Goal: Task Accomplishment & Management: Use online tool/utility

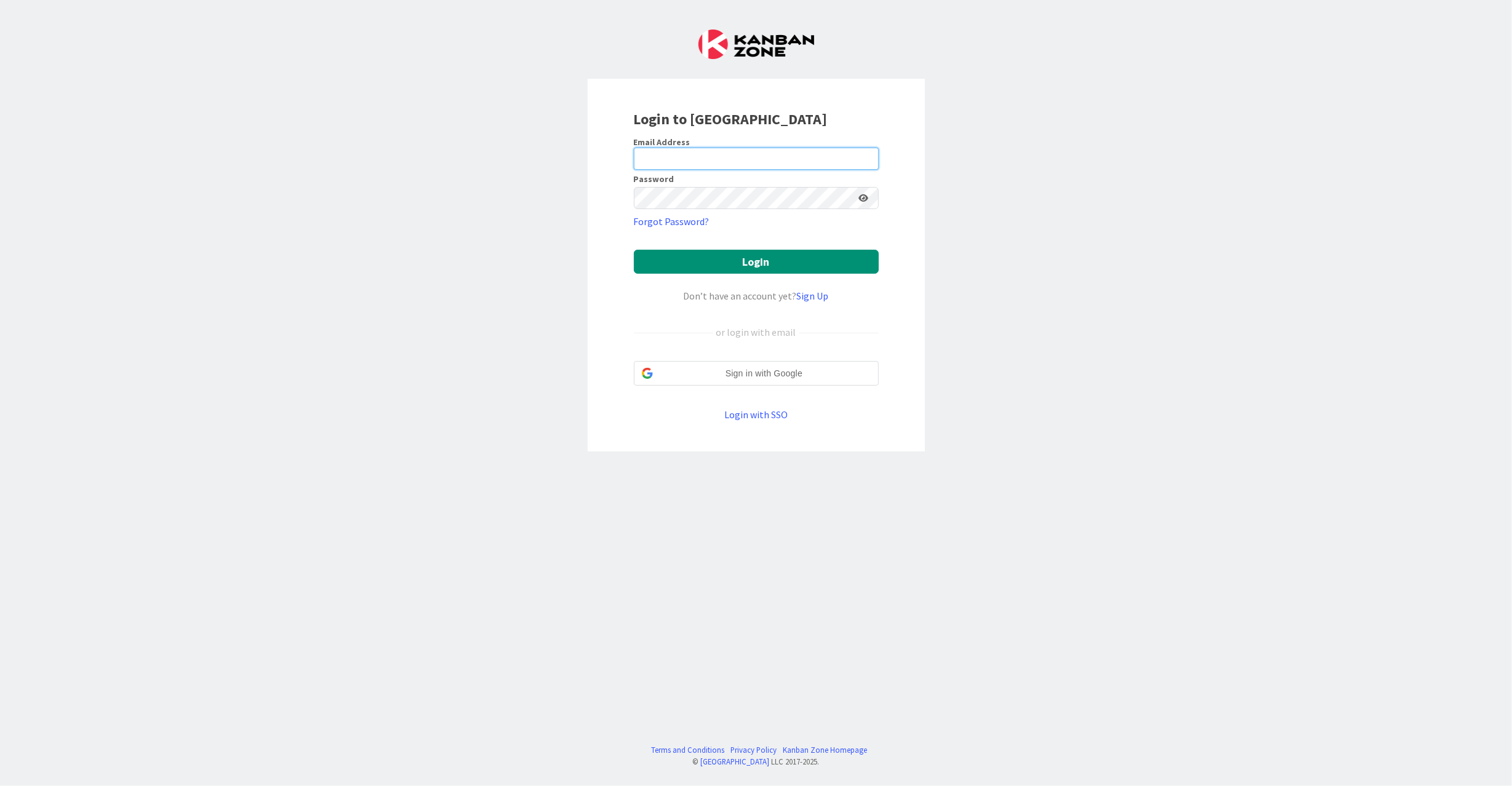
type input "[EMAIL_ADDRESS][DOMAIN_NAME]"
click at [729, 266] on button "Login" at bounding box center [756, 262] width 245 height 24
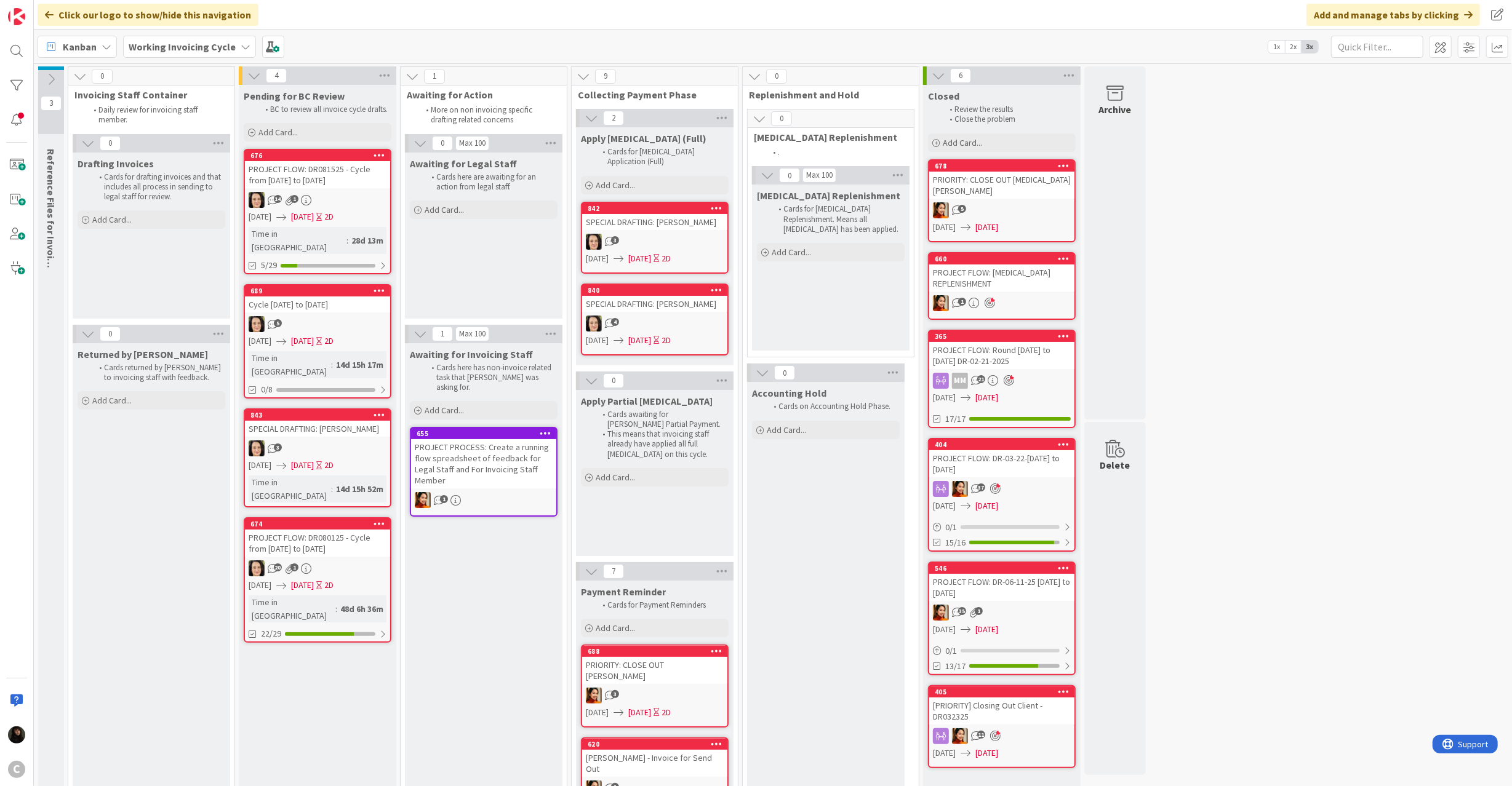
click at [169, 42] on b "Working Invoicing Cycle" at bounding box center [181, 47] width 107 height 12
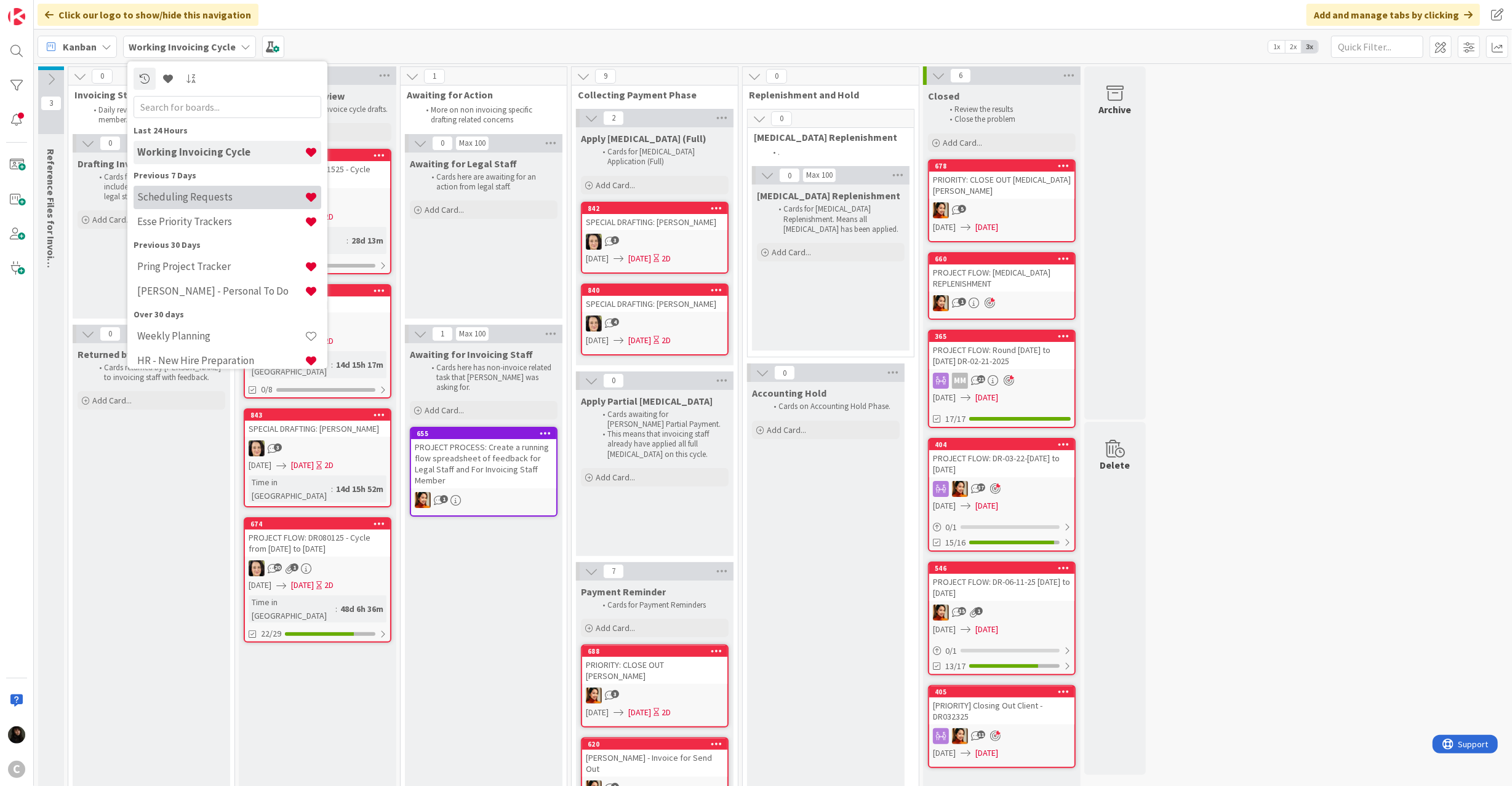
click at [197, 204] on div "Scheduling Requests" at bounding box center [227, 196] width 187 height 24
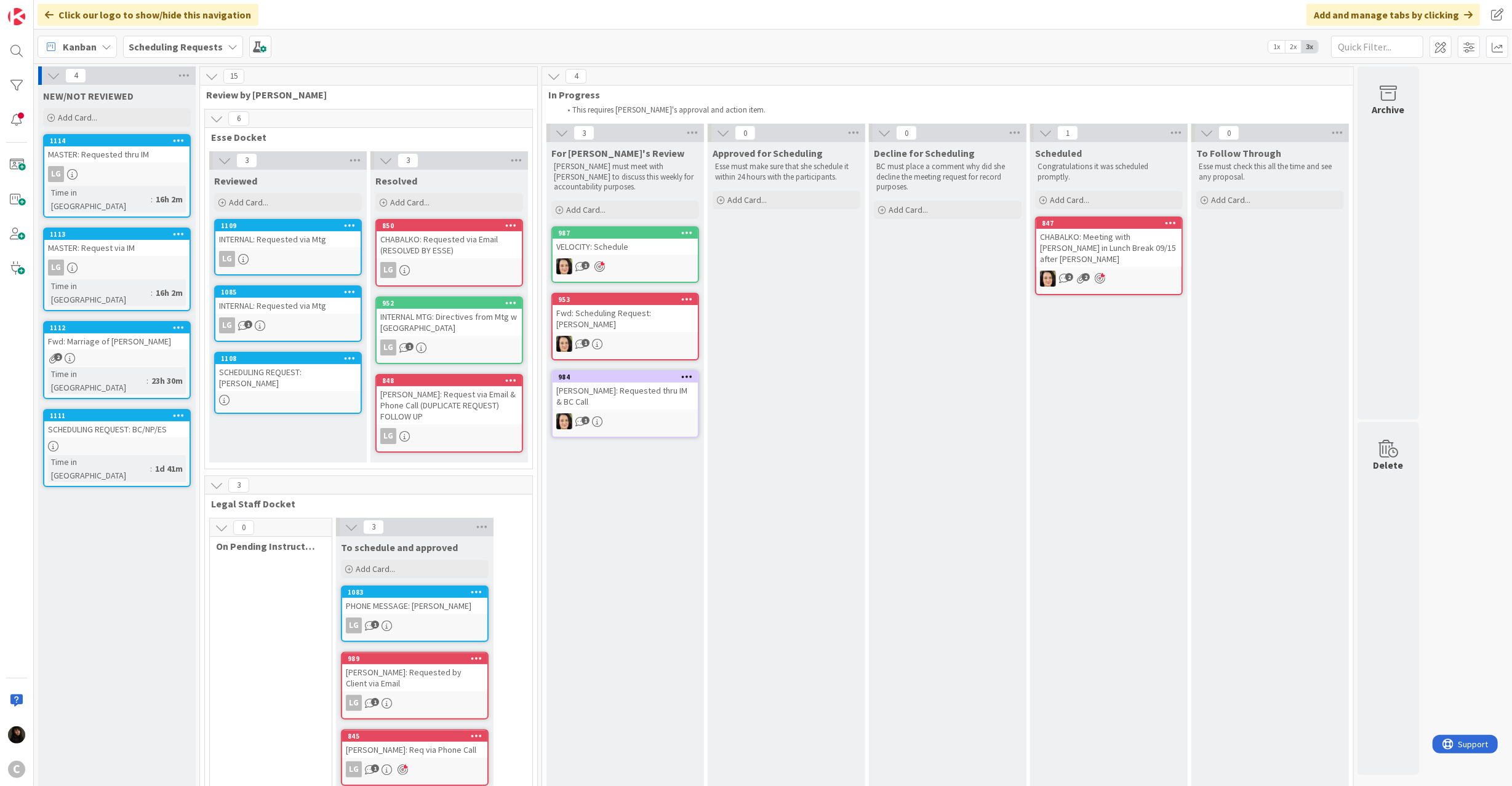
click at [117, 171] on div "LG" at bounding box center [116, 174] width 145 height 16
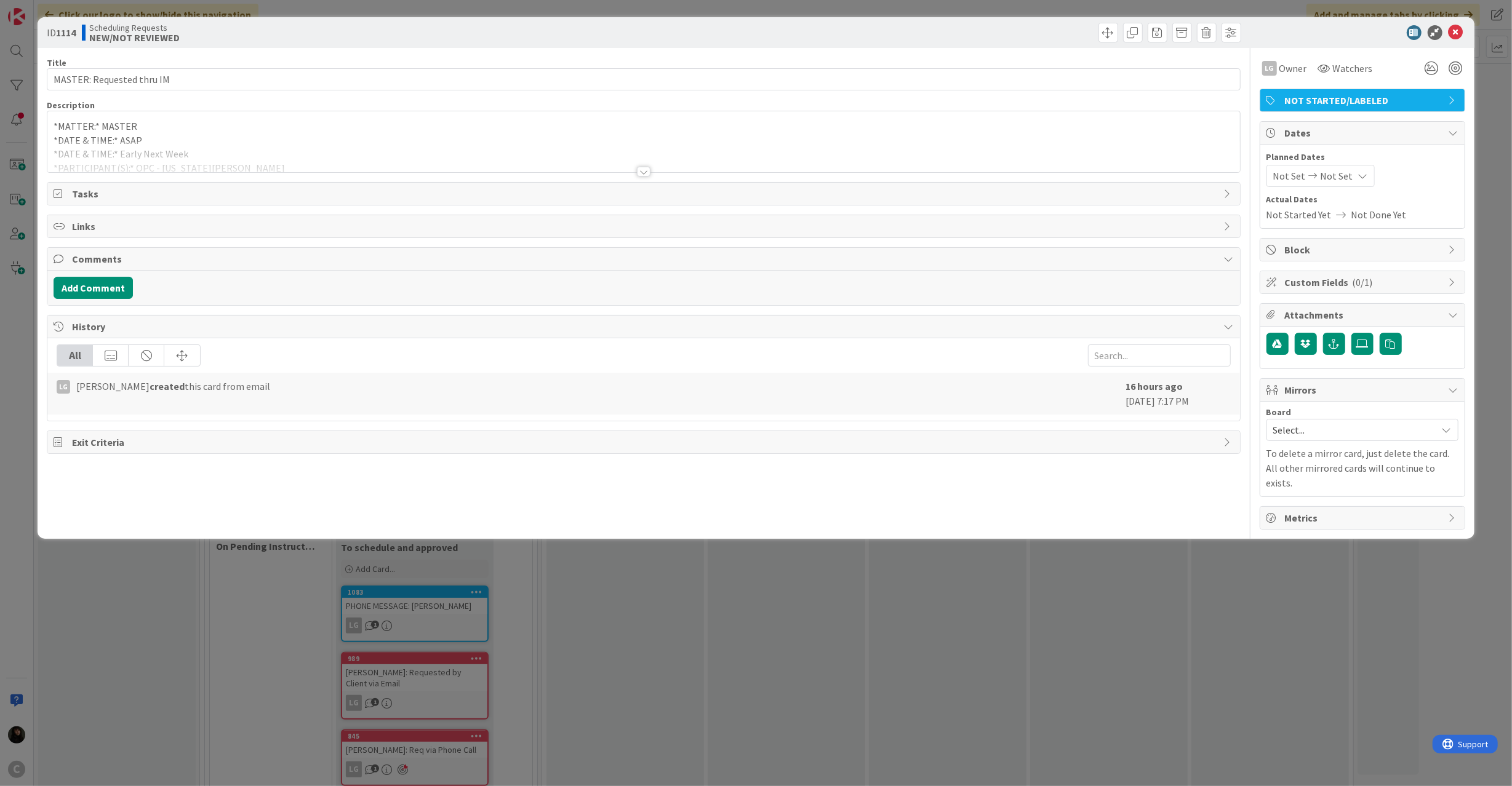
click at [389, 148] on div at bounding box center [643, 156] width 1192 height 31
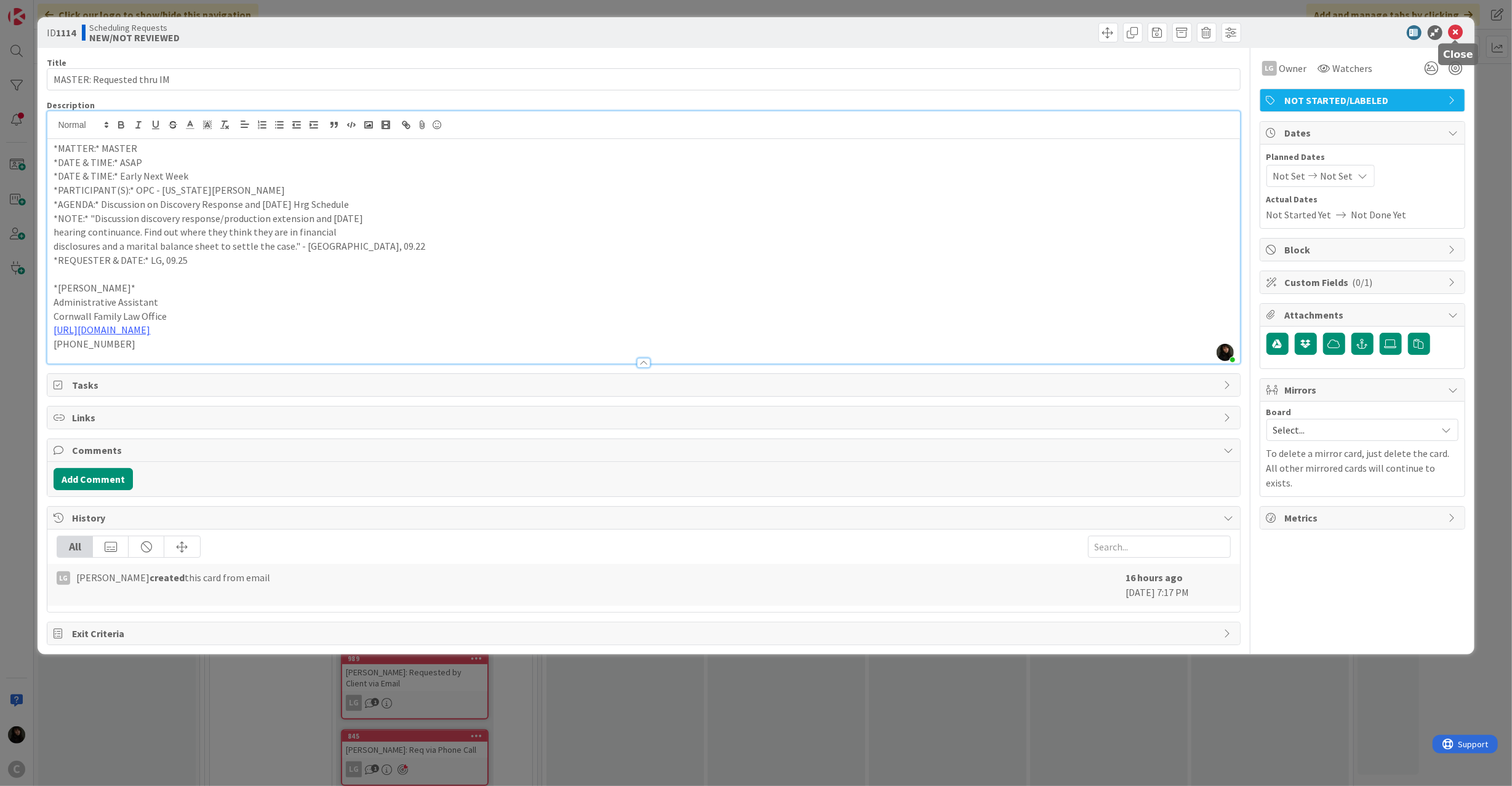
click at [1455, 28] on icon at bounding box center [1455, 32] width 14 height 14
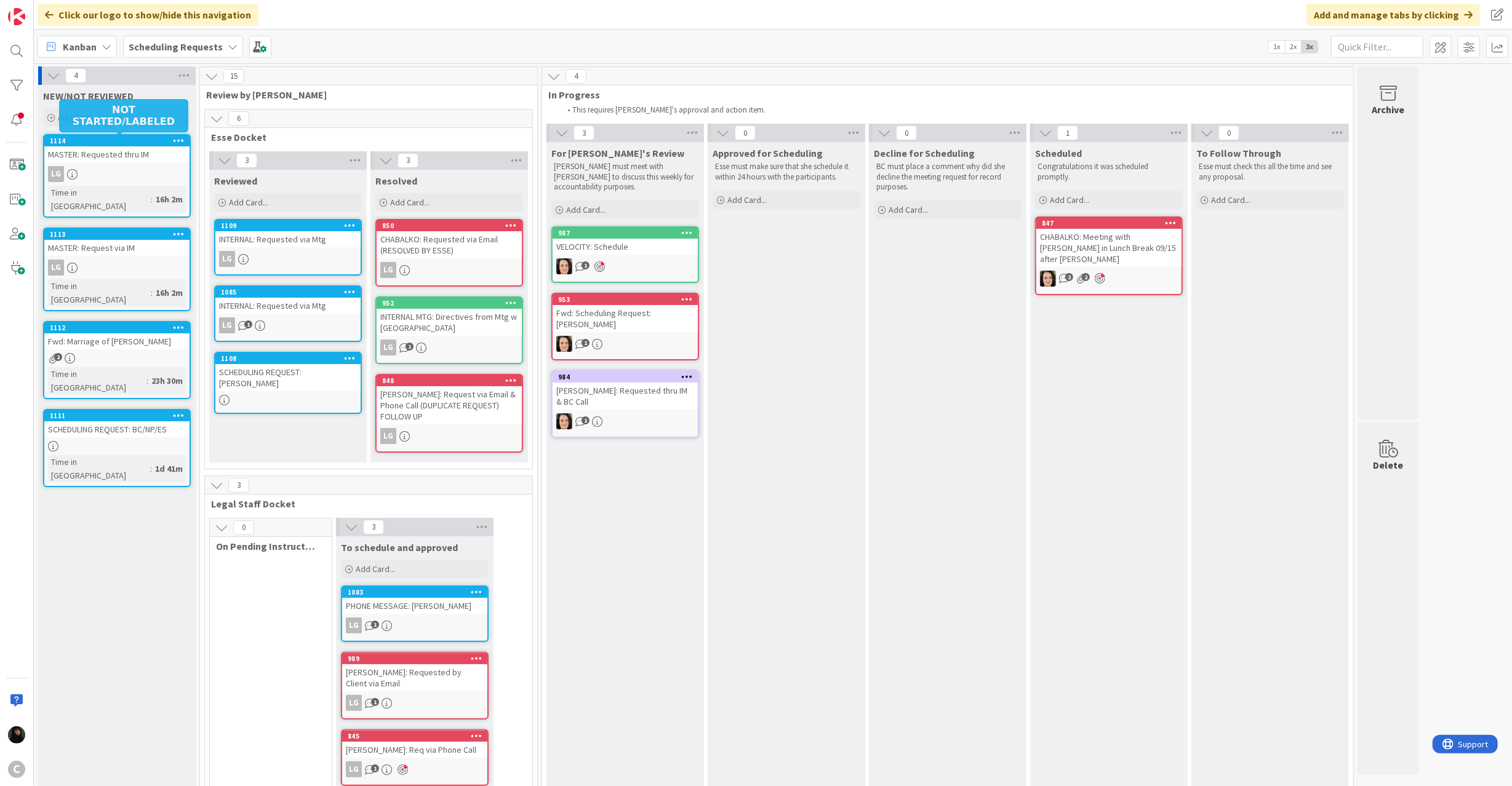
click at [115, 175] on div "LG" at bounding box center [116, 174] width 145 height 16
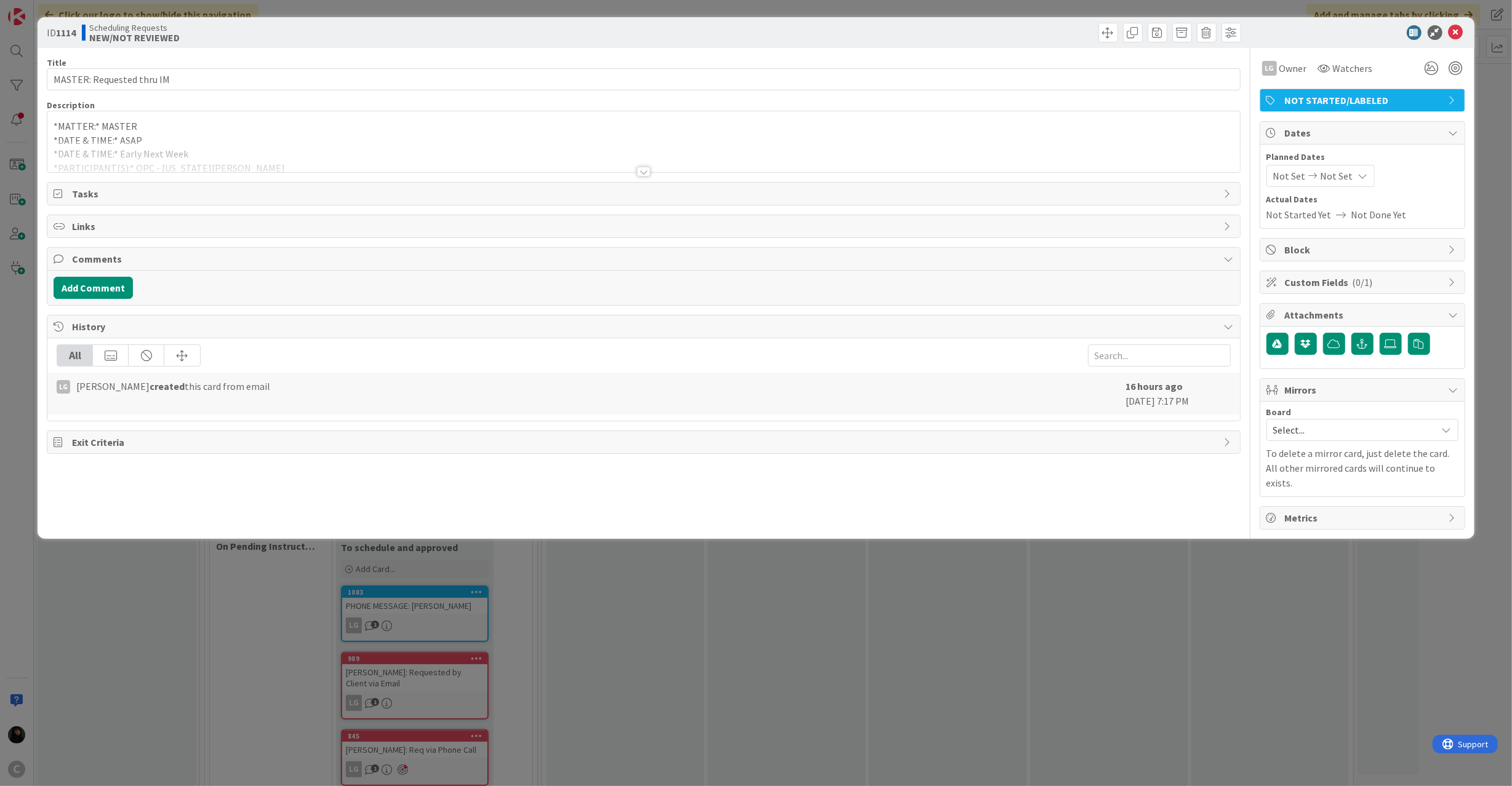
drag, startPoint x: 356, startPoint y: 165, endPoint x: 359, endPoint y: 156, distance: 9.5
click at [358, 161] on div at bounding box center [643, 156] width 1192 height 31
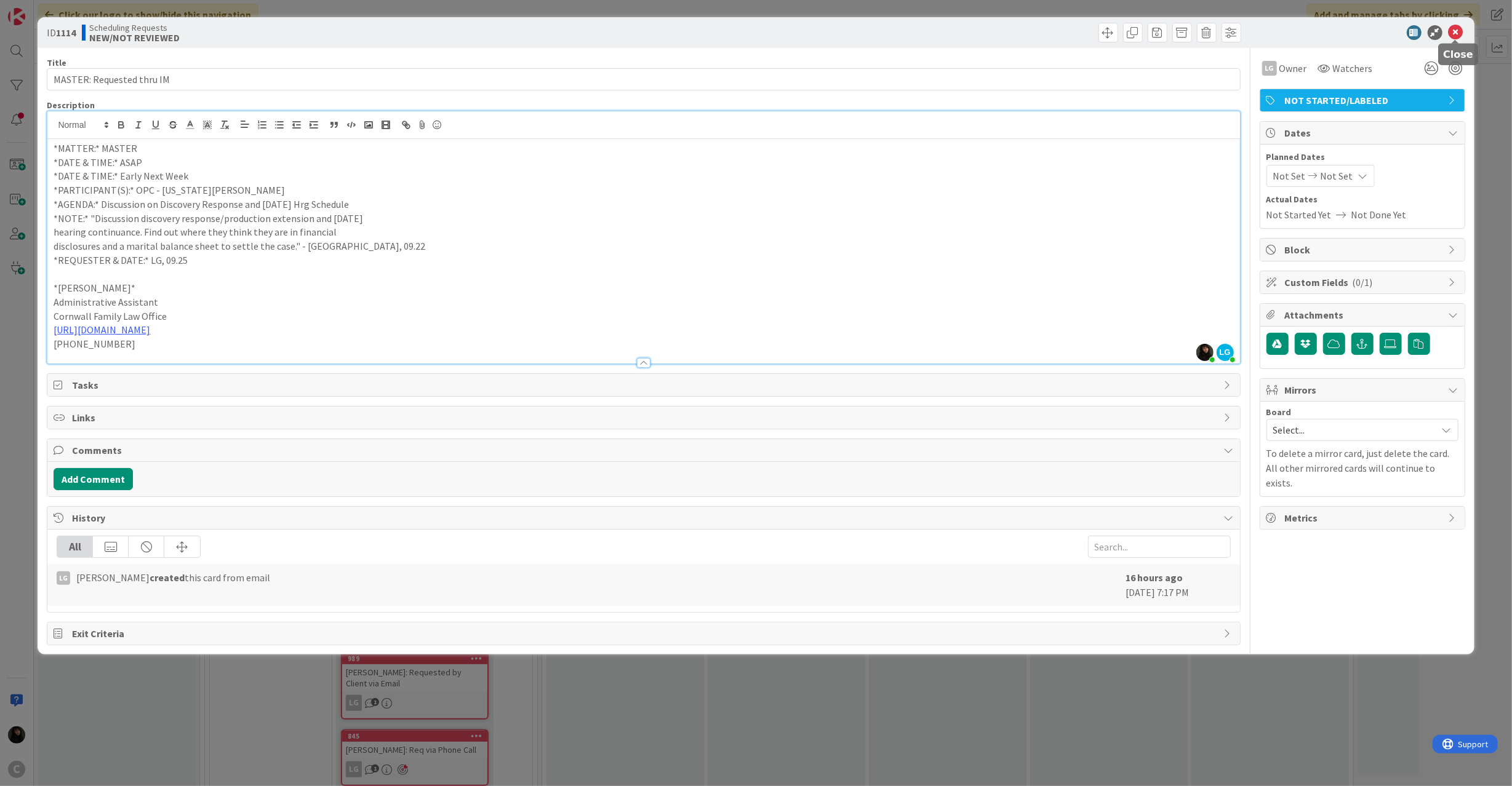
click at [1458, 30] on icon at bounding box center [1455, 32] width 14 height 14
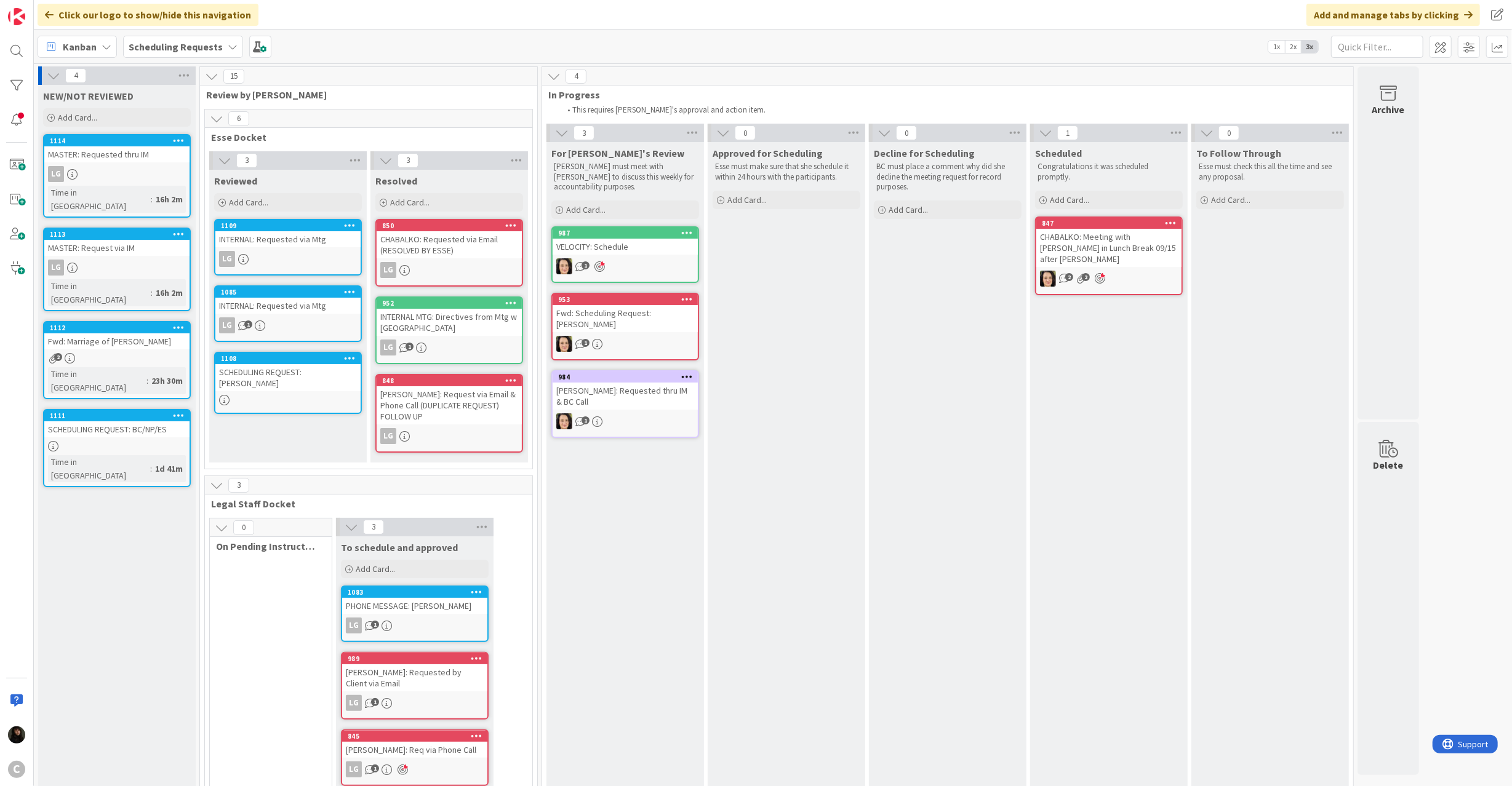
click at [141, 241] on div "MASTER: Request via IM" at bounding box center [116, 247] width 145 height 16
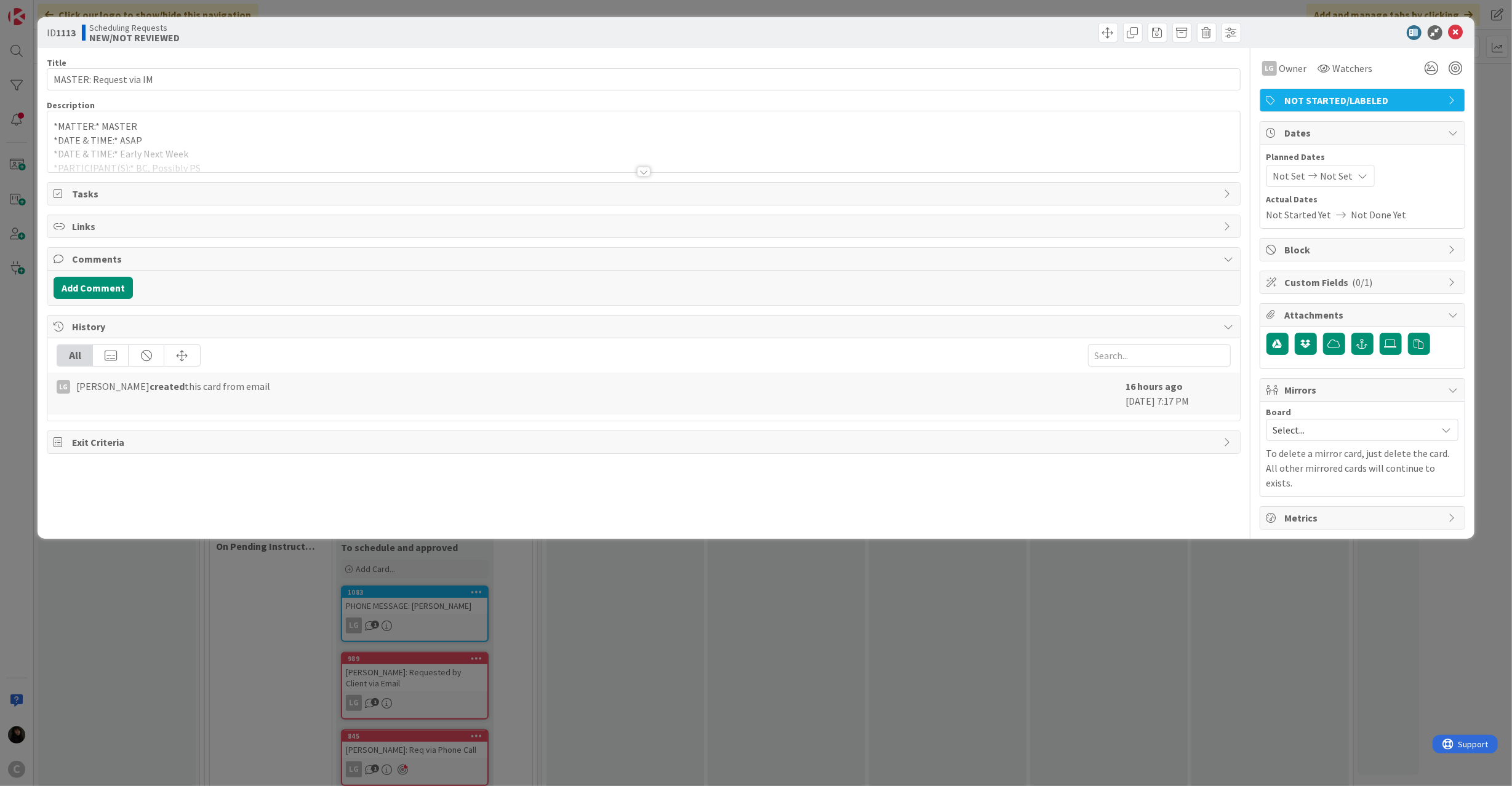
click at [304, 148] on div at bounding box center [643, 156] width 1192 height 31
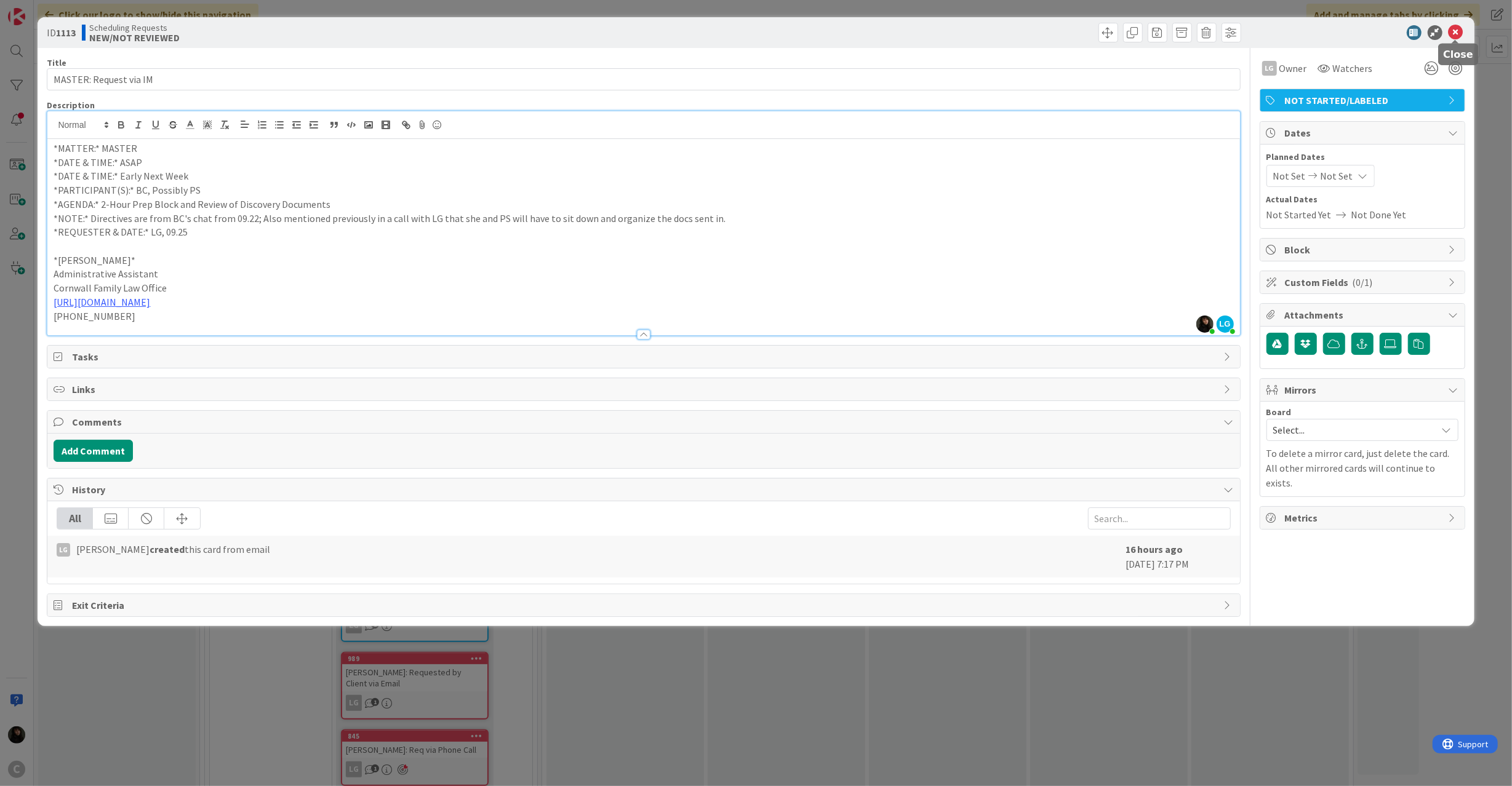
click at [1453, 30] on icon at bounding box center [1455, 32] width 14 height 14
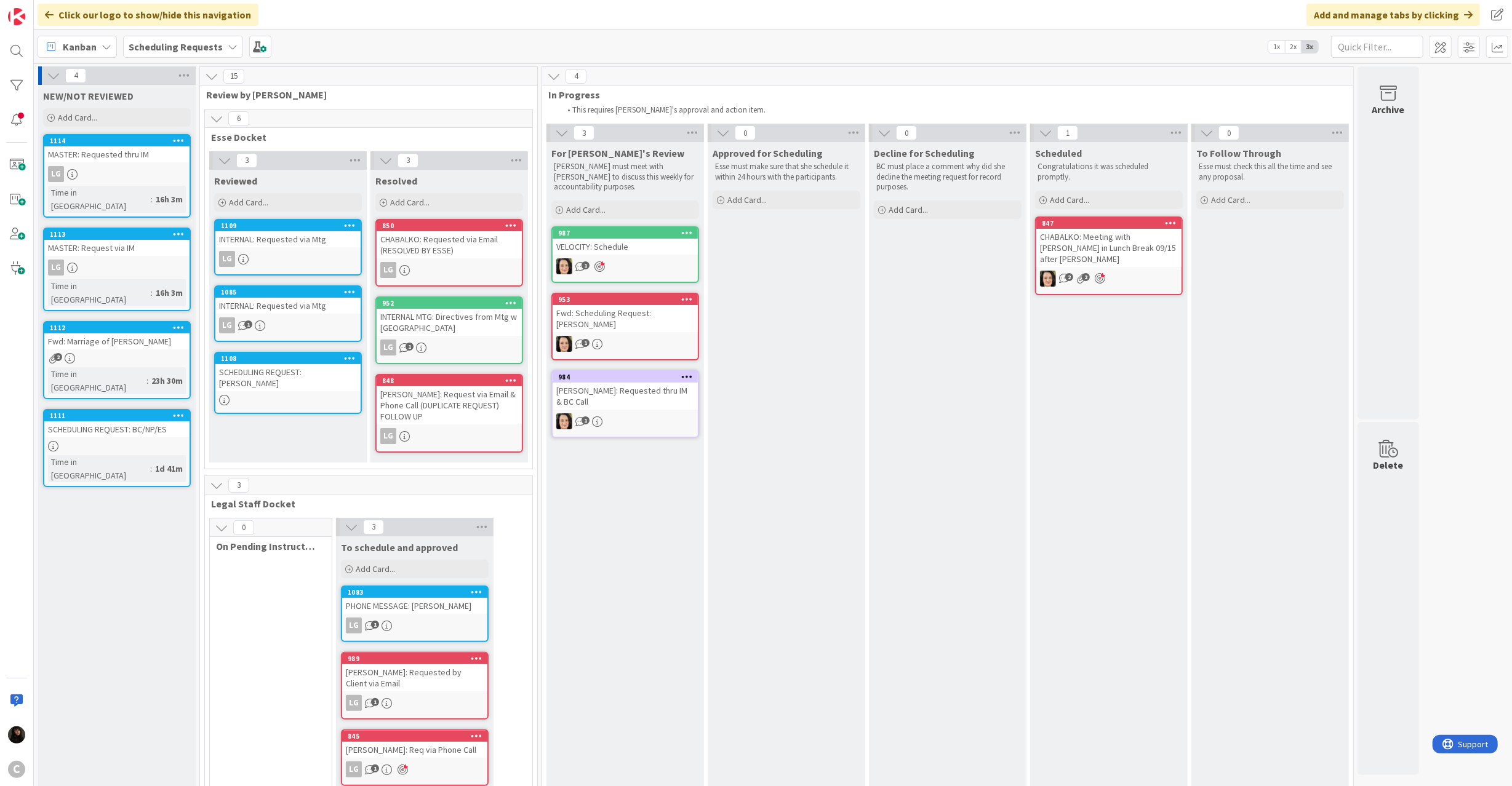
click at [125, 333] on div "Fwd: Marriage of [PERSON_NAME]" at bounding box center [116, 341] width 145 height 16
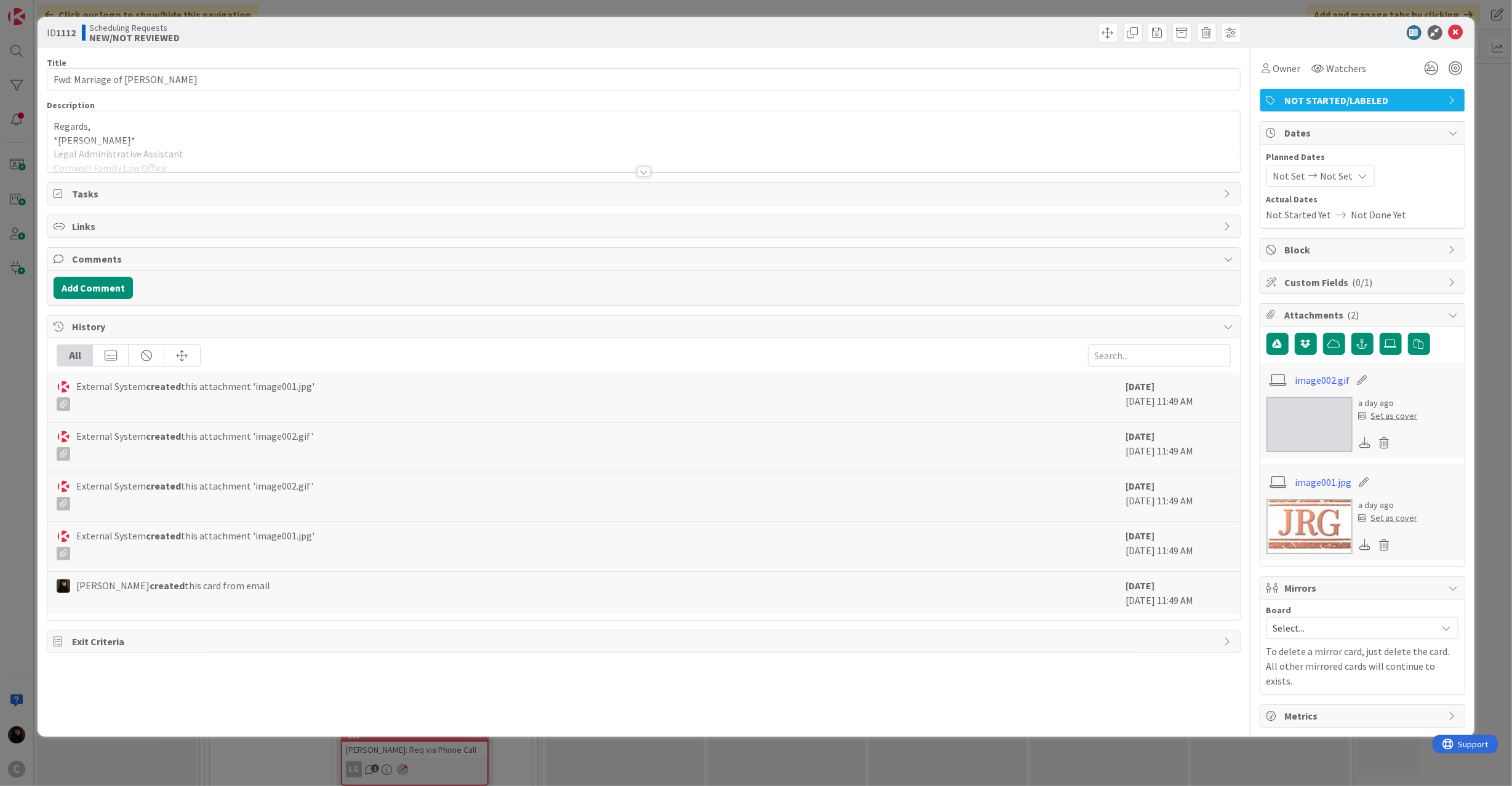
click at [349, 144] on div at bounding box center [643, 156] width 1192 height 31
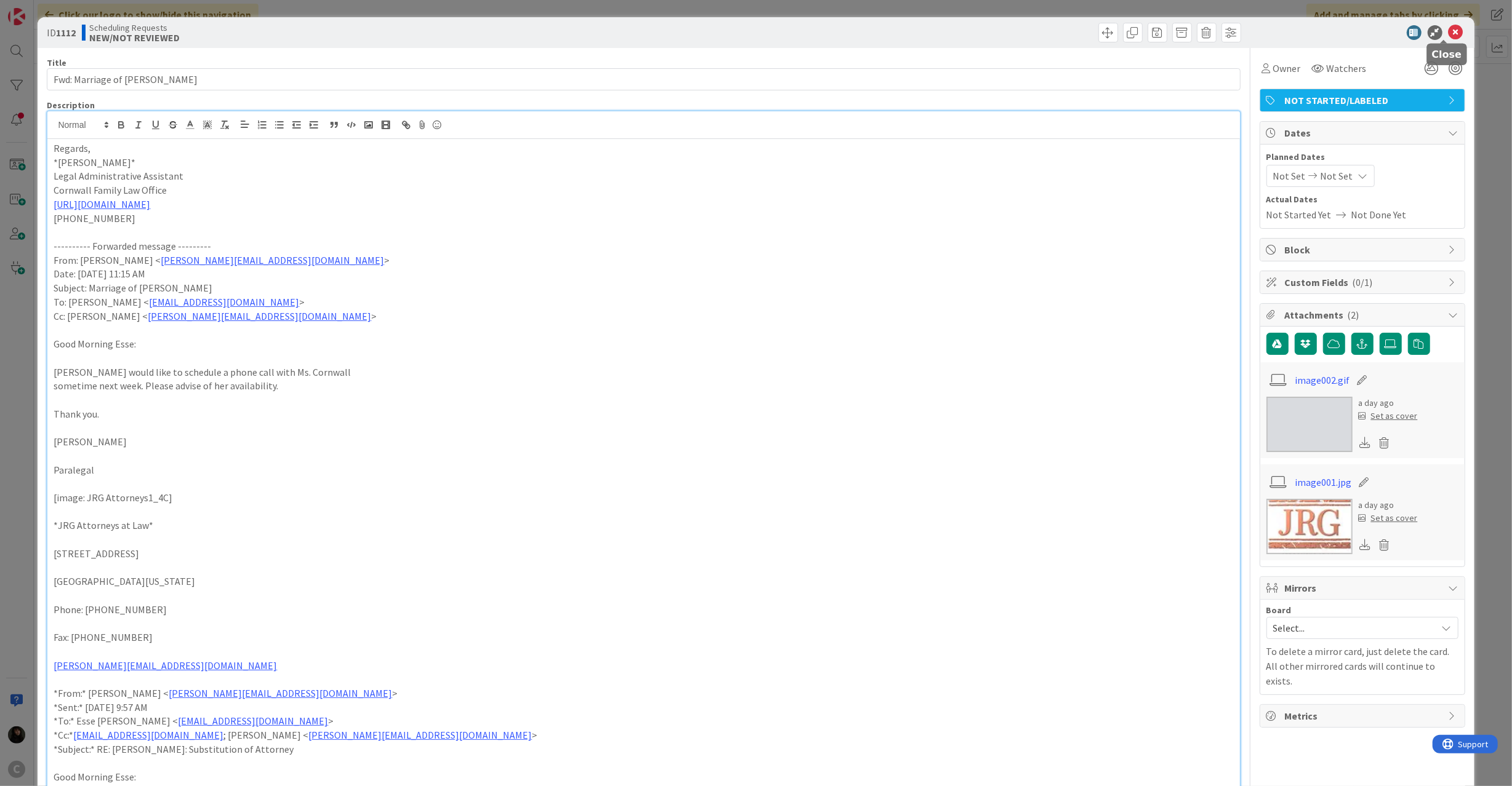
click at [1448, 30] on icon at bounding box center [1455, 32] width 14 height 14
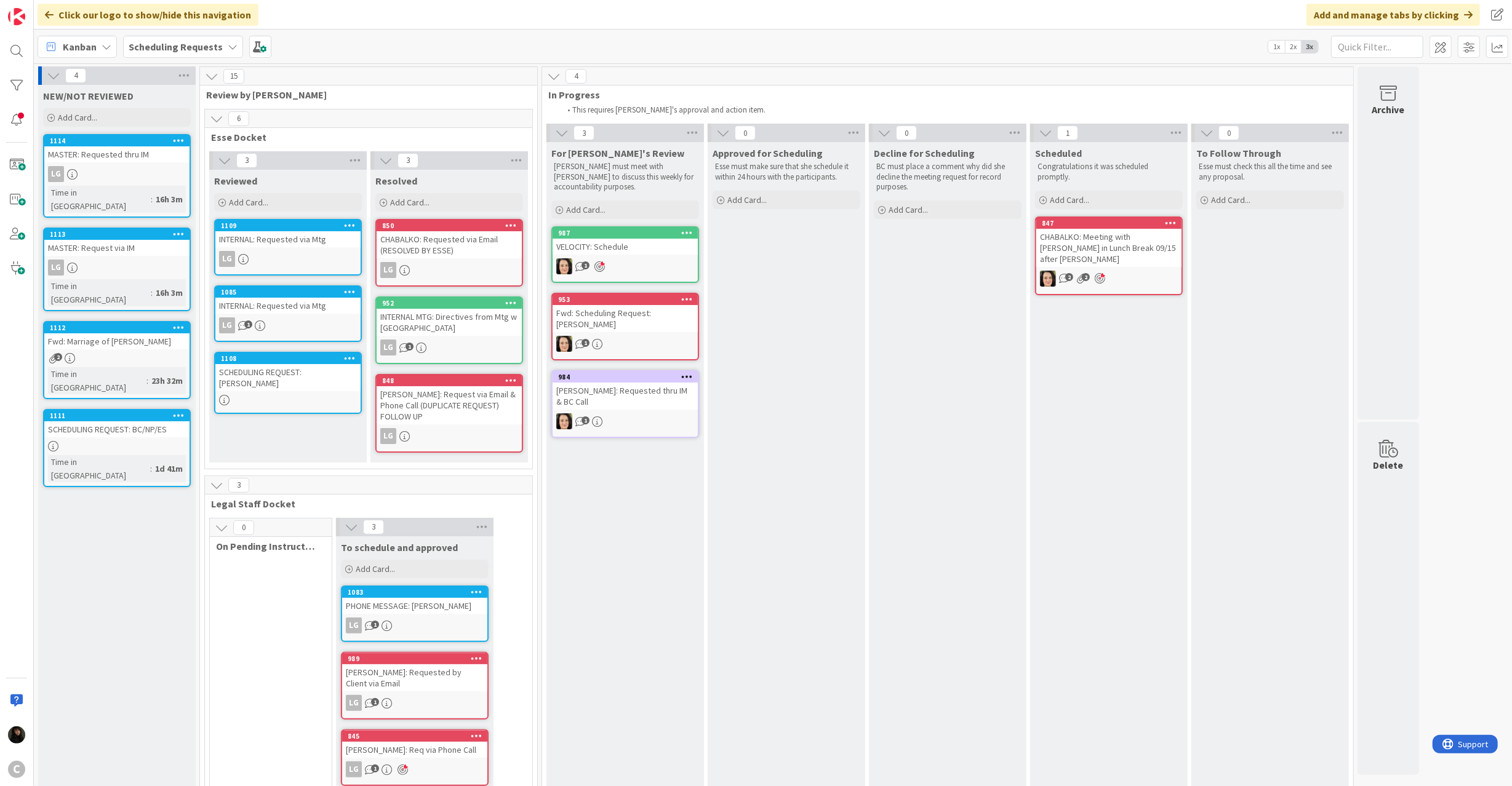
click at [137, 409] on div "1111 SCHEDULING REQUEST: BC/NP/ES Time in Column : 1d 41m" at bounding box center [117, 448] width 148 height 78
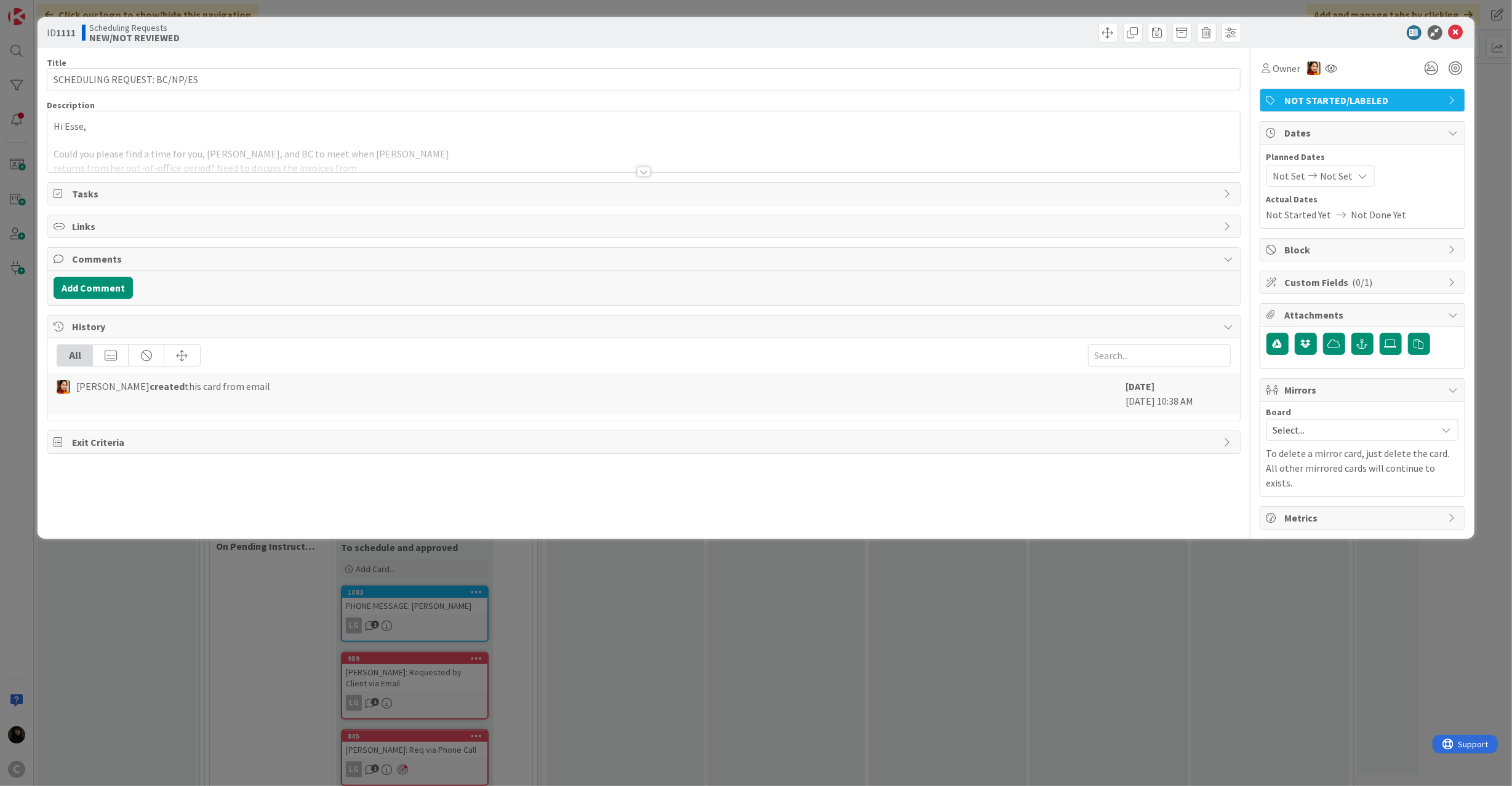
click at [209, 148] on div at bounding box center [643, 156] width 1192 height 31
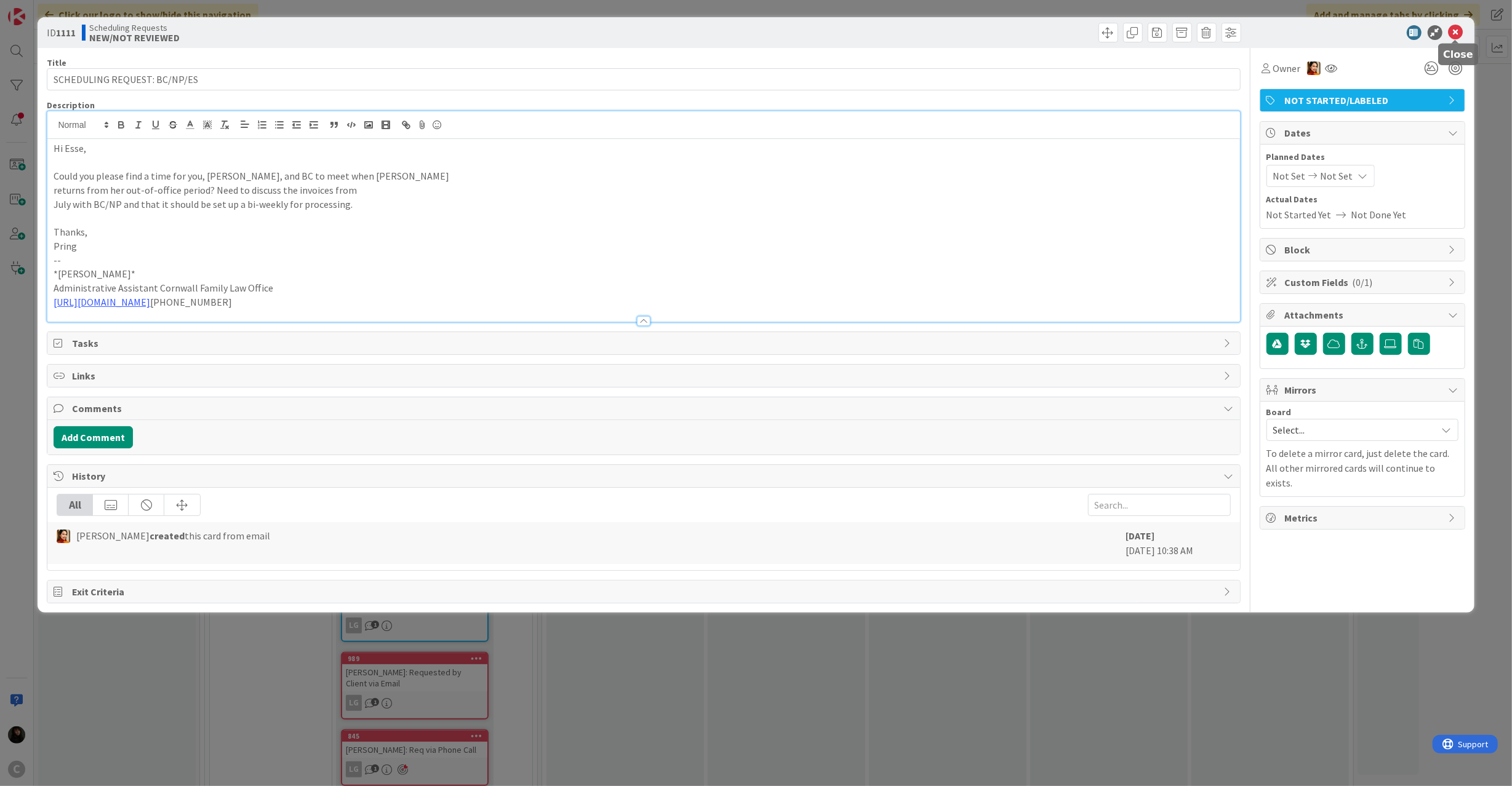
click at [1451, 24] on div "ID 1111 Scheduling Requests NEW/NOT REVIEWED" at bounding box center [755, 33] width 1436 height 31
click at [1460, 31] on icon at bounding box center [1455, 32] width 14 height 14
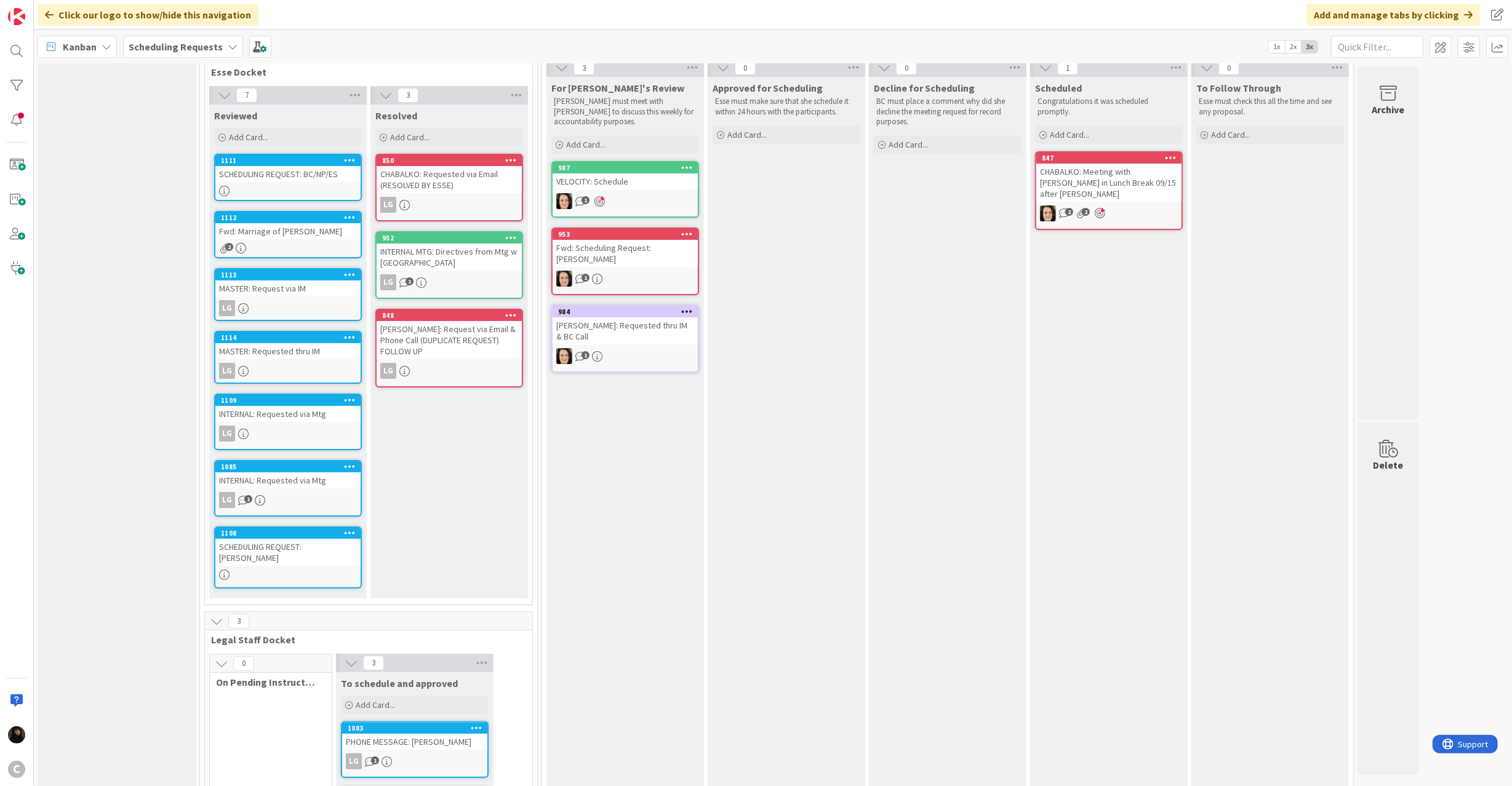
scroll to position [164, 0]
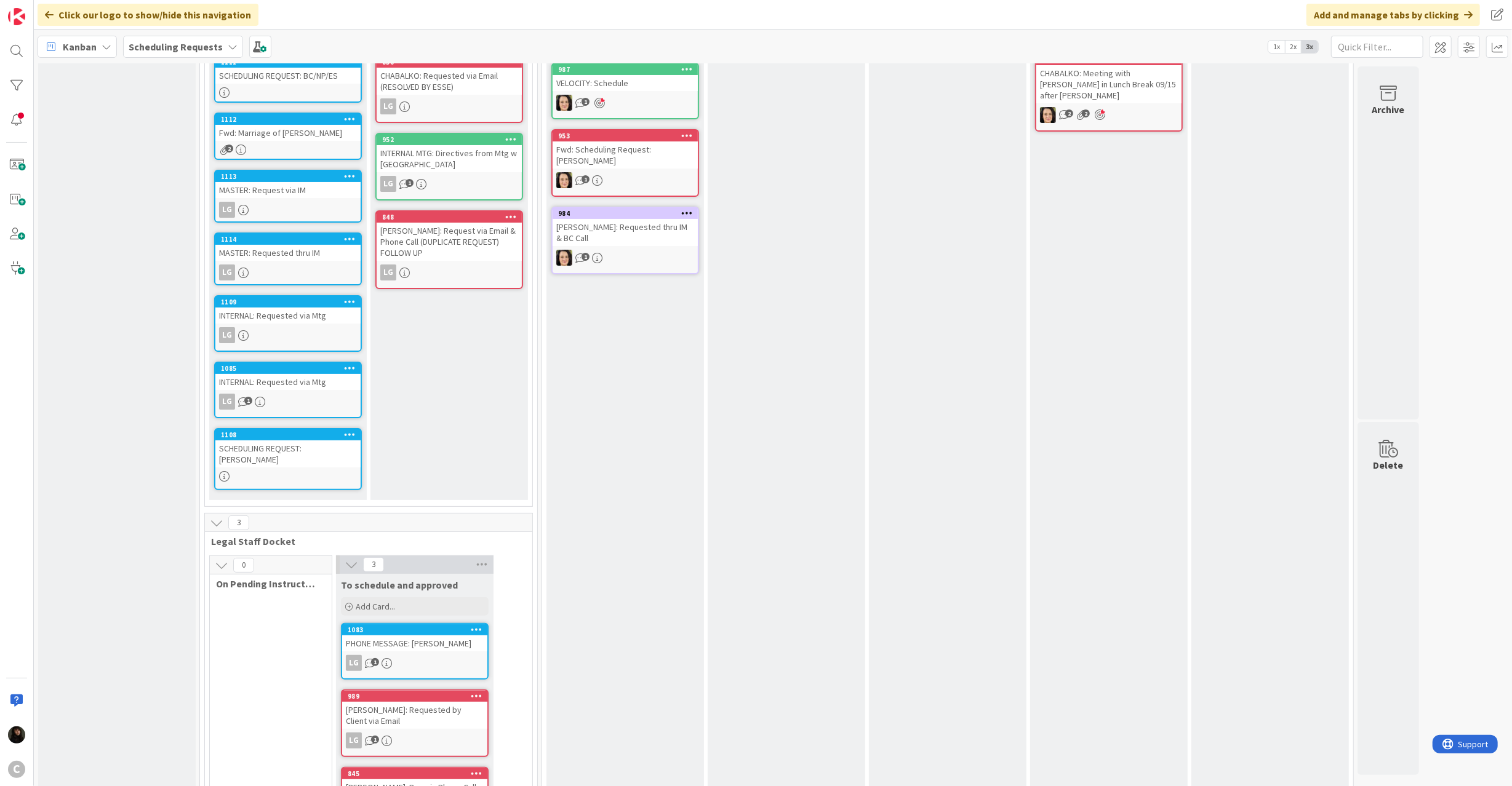
click at [288, 332] on div "LG" at bounding box center [288, 335] width 145 height 16
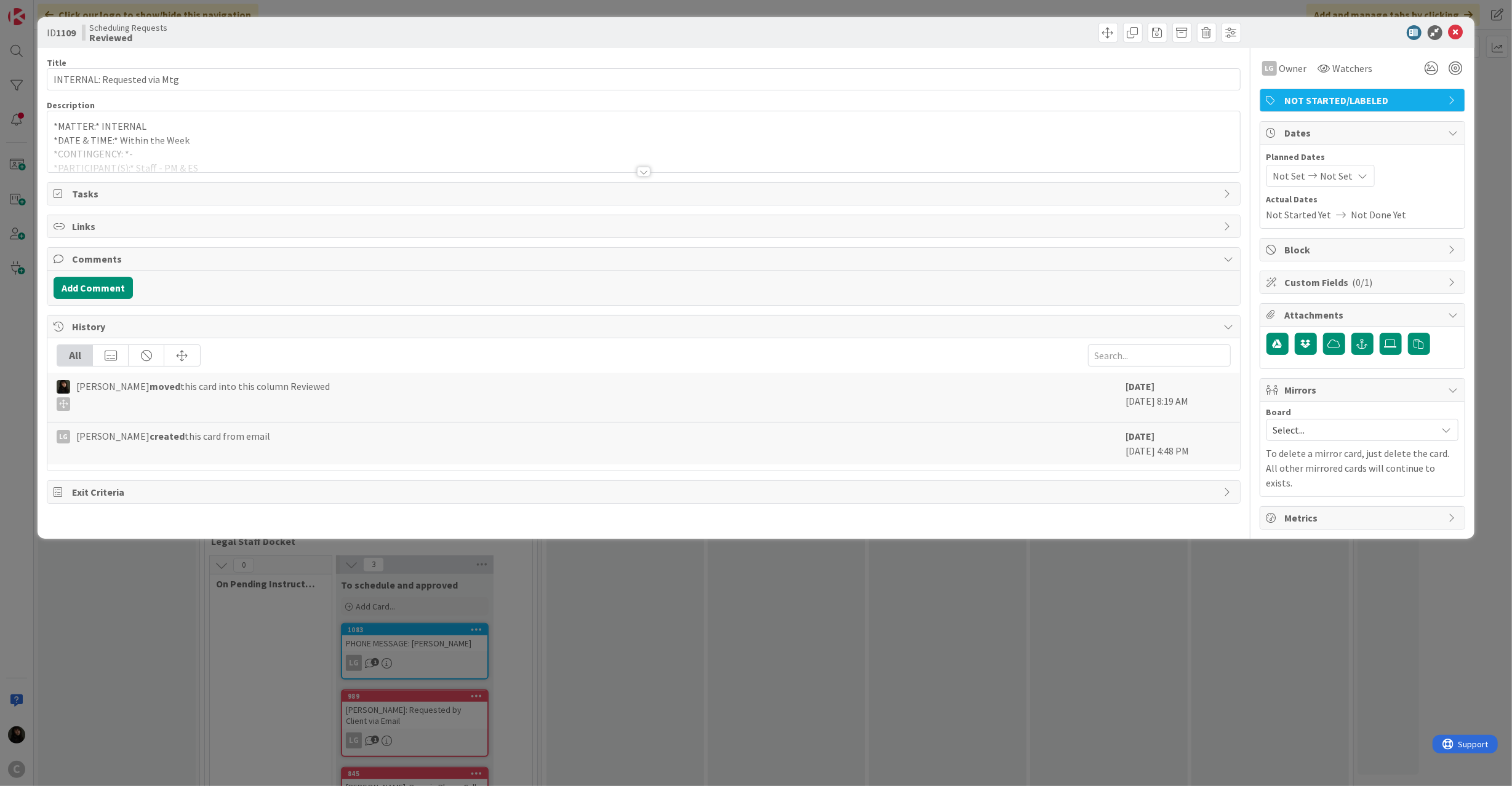
click at [247, 125] on div "*MATTER:* INTERNAL *DATE & TIME:* Within the Week *CONTINGENCY: *- *PARTICIPANT…" at bounding box center [643, 142] width 1192 height 61
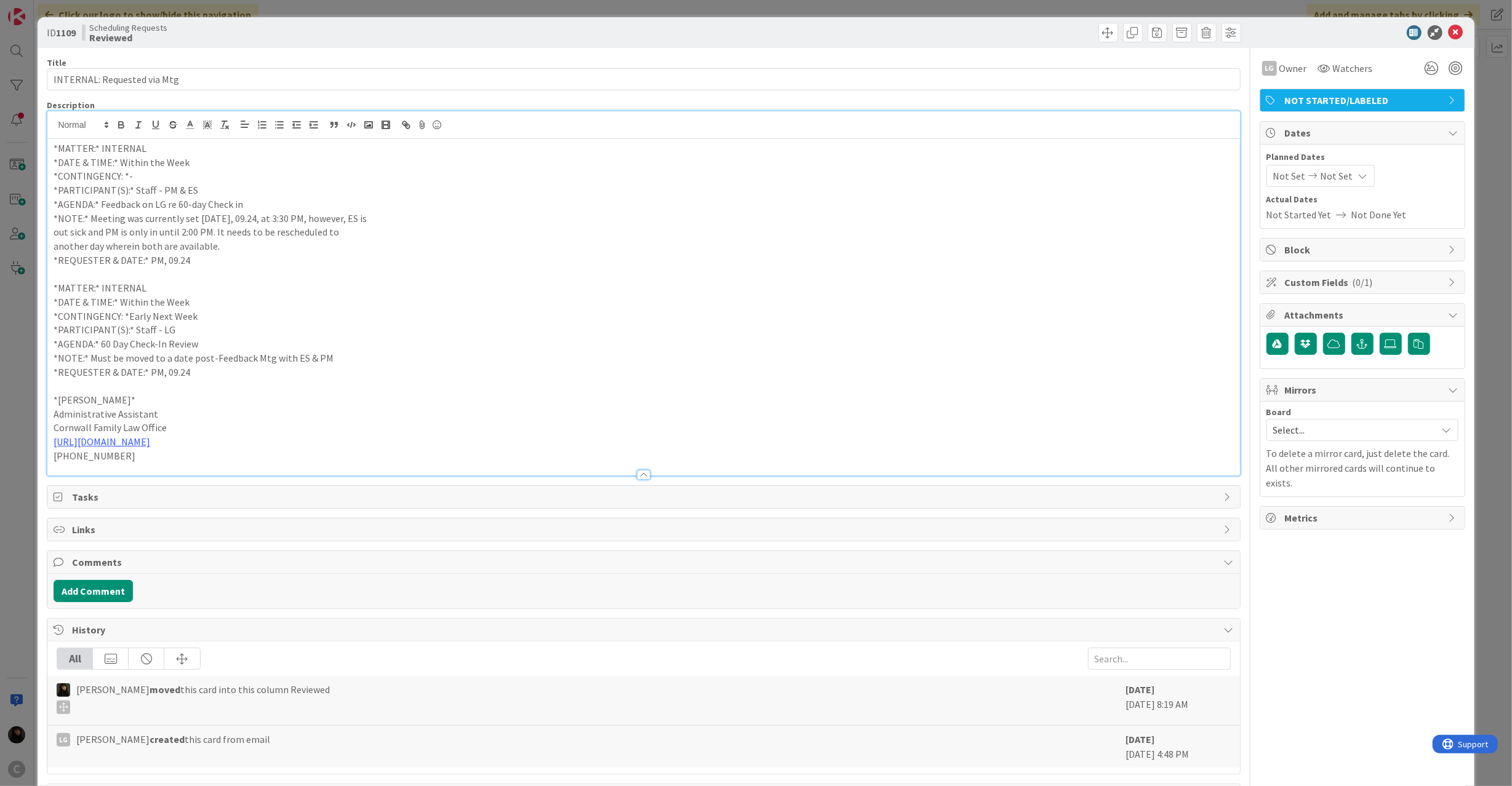
click at [217, 287] on p "*MATTER:* INTERNAL" at bounding box center [644, 288] width 1180 height 14
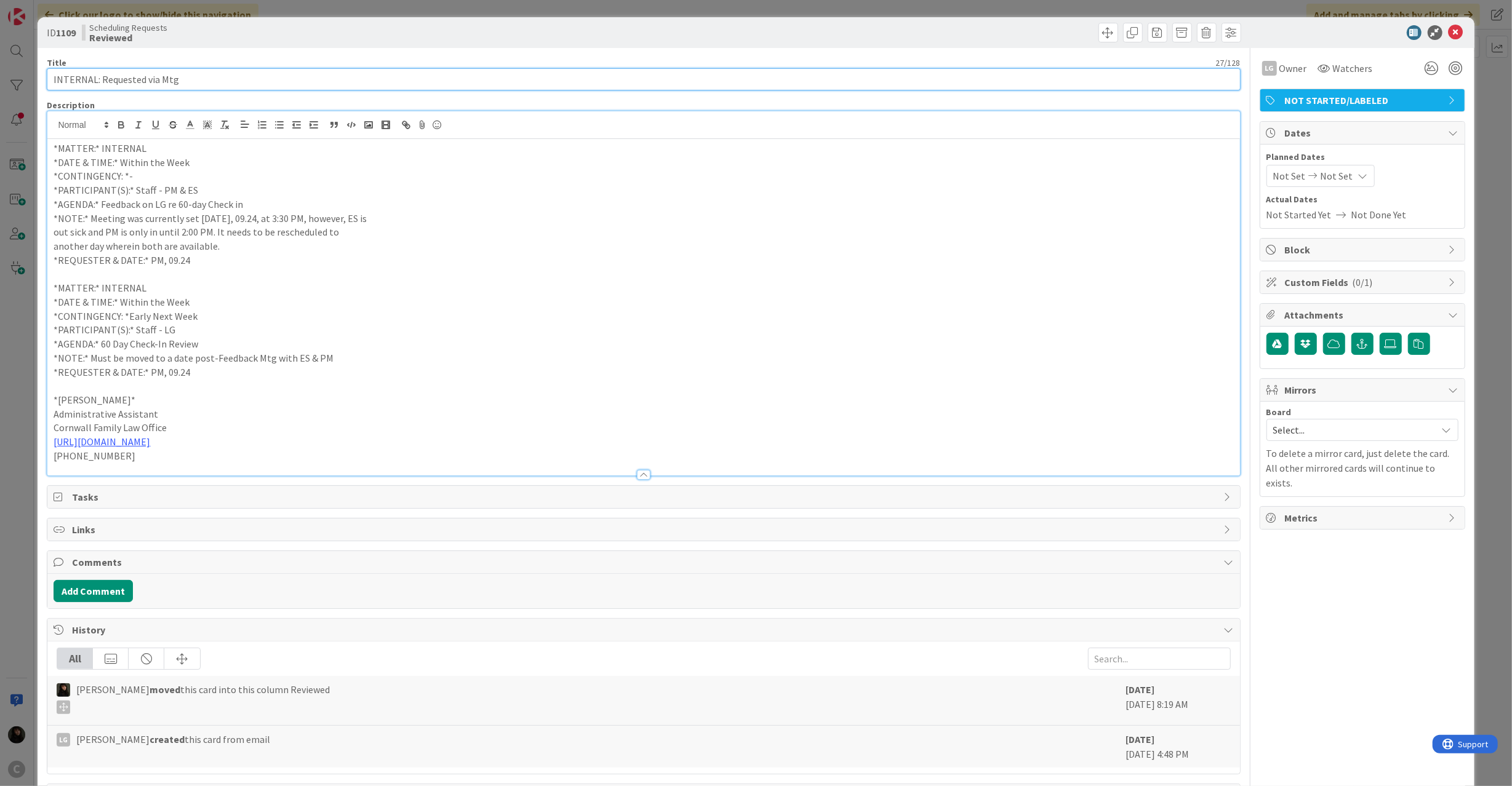
click at [214, 73] on input "INTERNAL: Requested via Mtg" at bounding box center [644, 79] width 1193 height 22
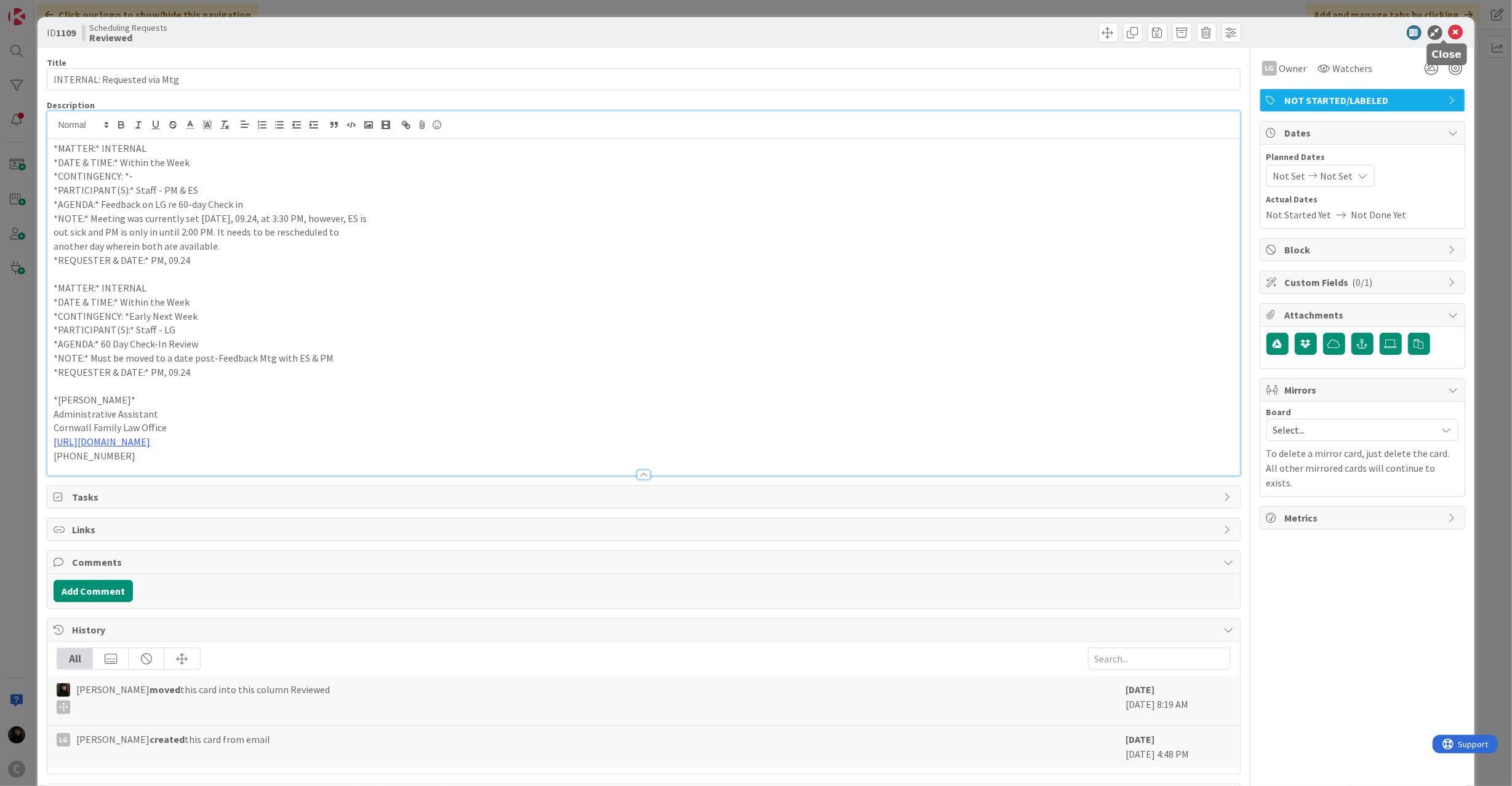
click at [1448, 33] on icon at bounding box center [1455, 32] width 14 height 14
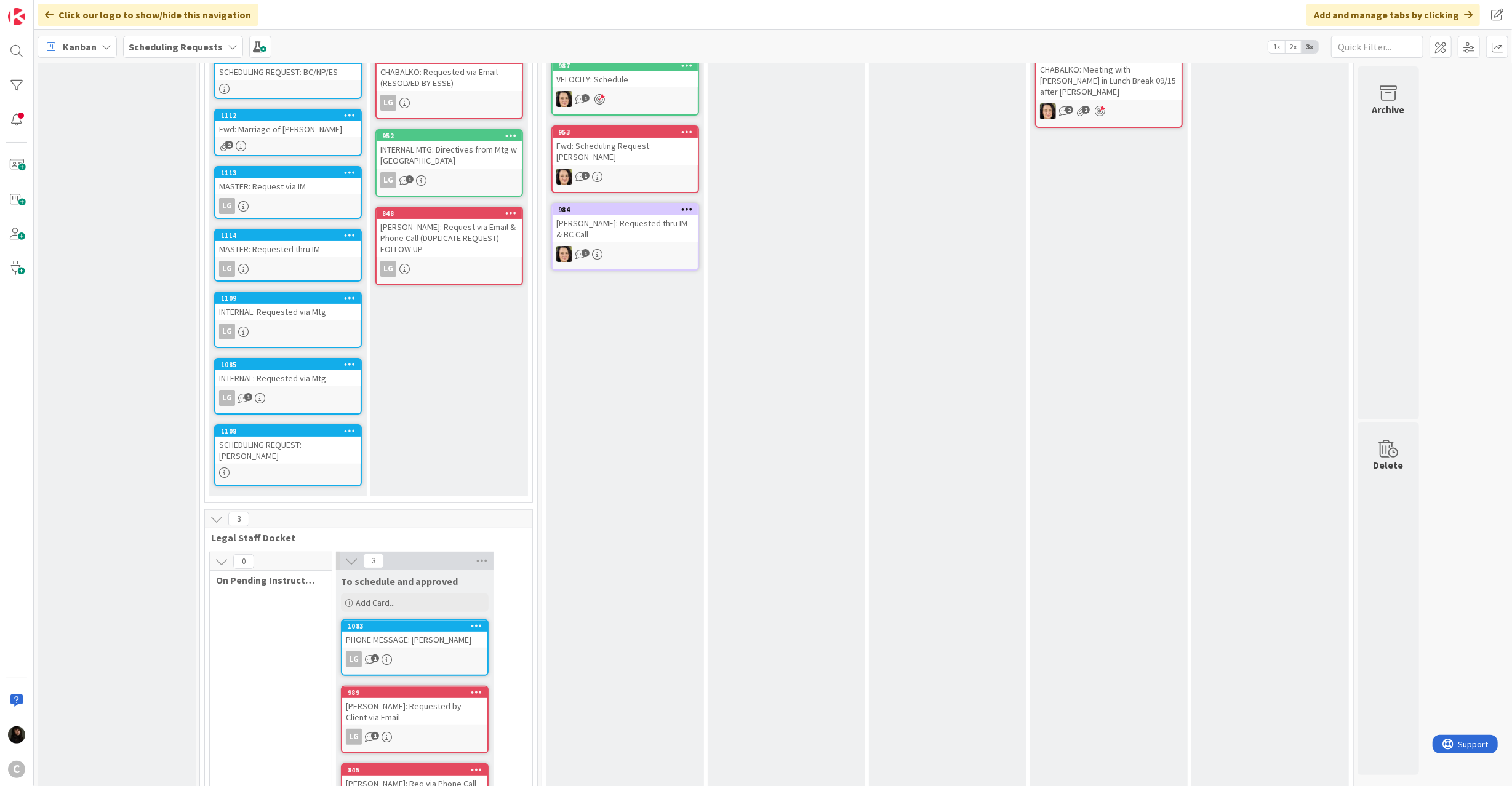
scroll to position [128, 0]
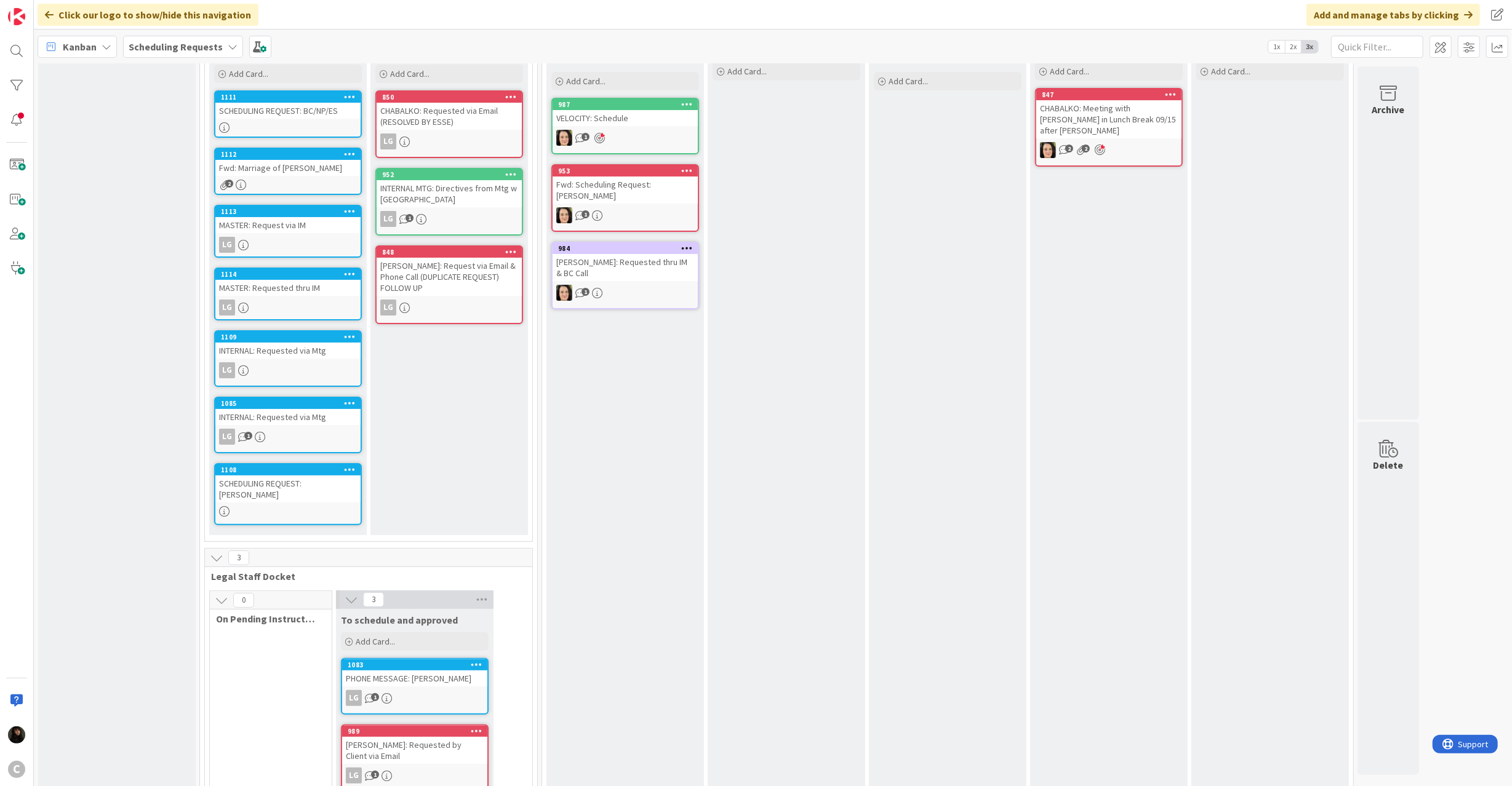
click at [284, 351] on div "INTERNAL: Requested via Mtg" at bounding box center [288, 351] width 145 height 16
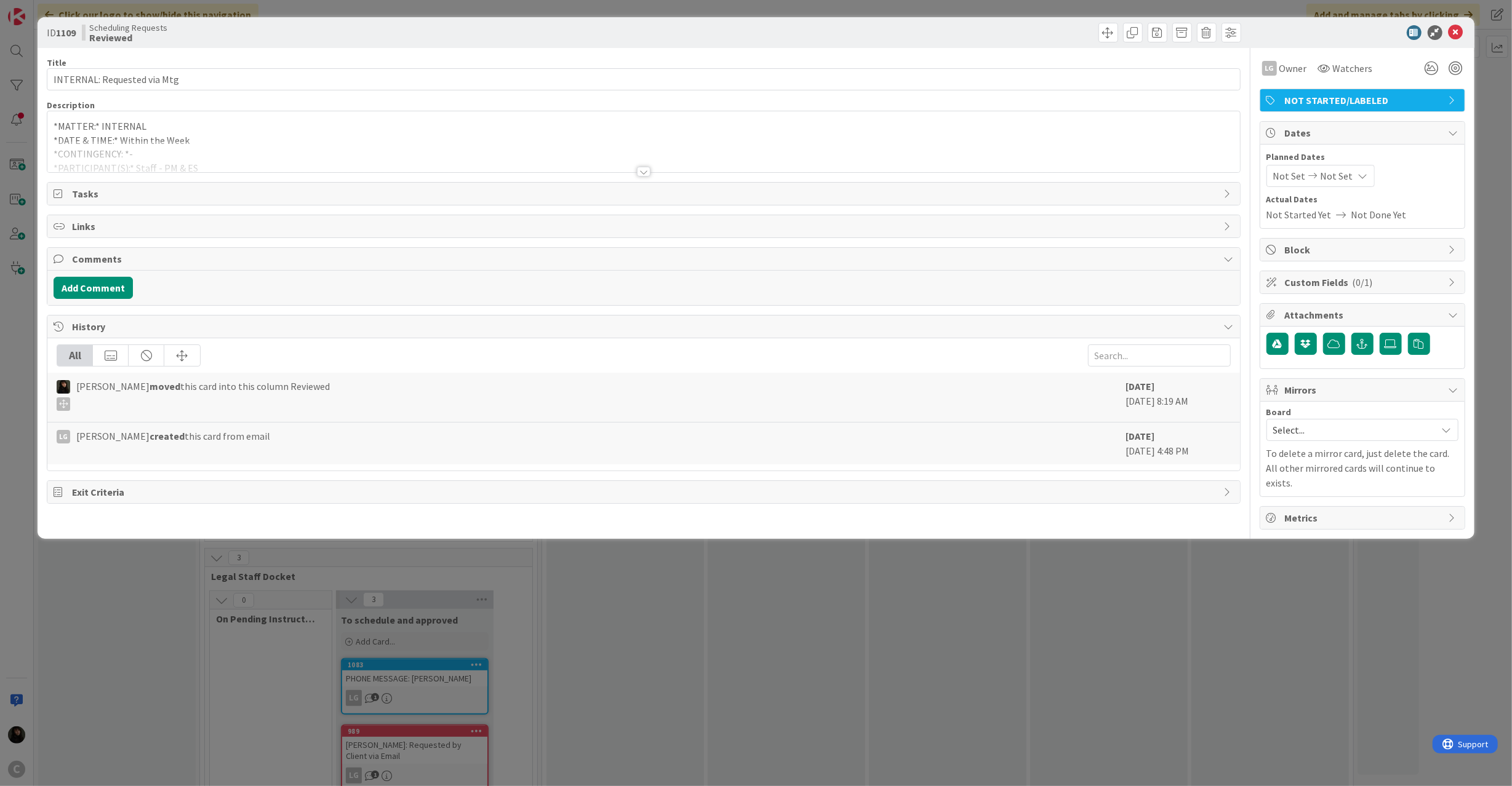
click at [301, 154] on div at bounding box center [643, 156] width 1192 height 31
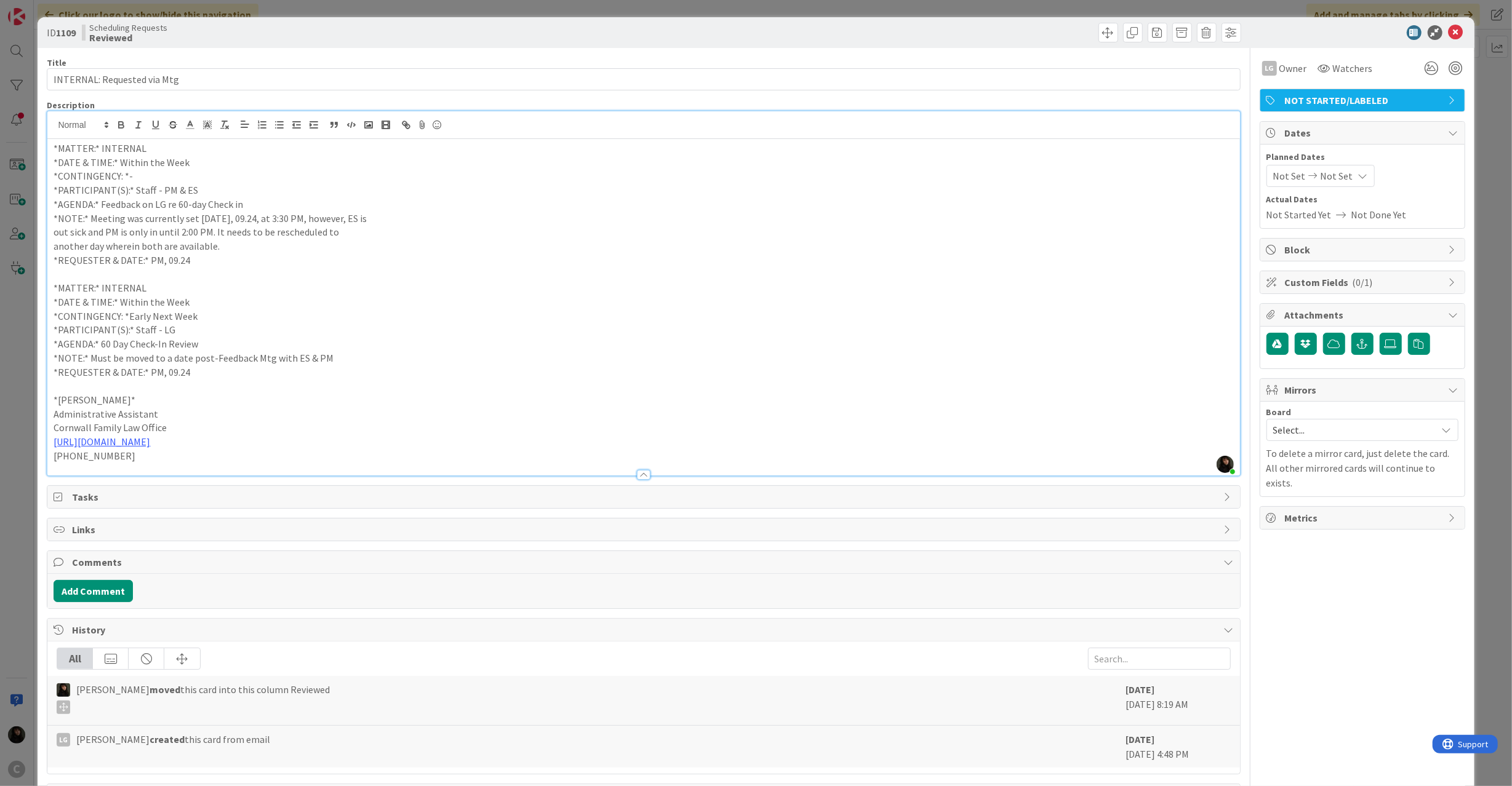
click at [226, 321] on p "*CONTINGENCY: *Early Next Week" at bounding box center [644, 316] width 1180 height 14
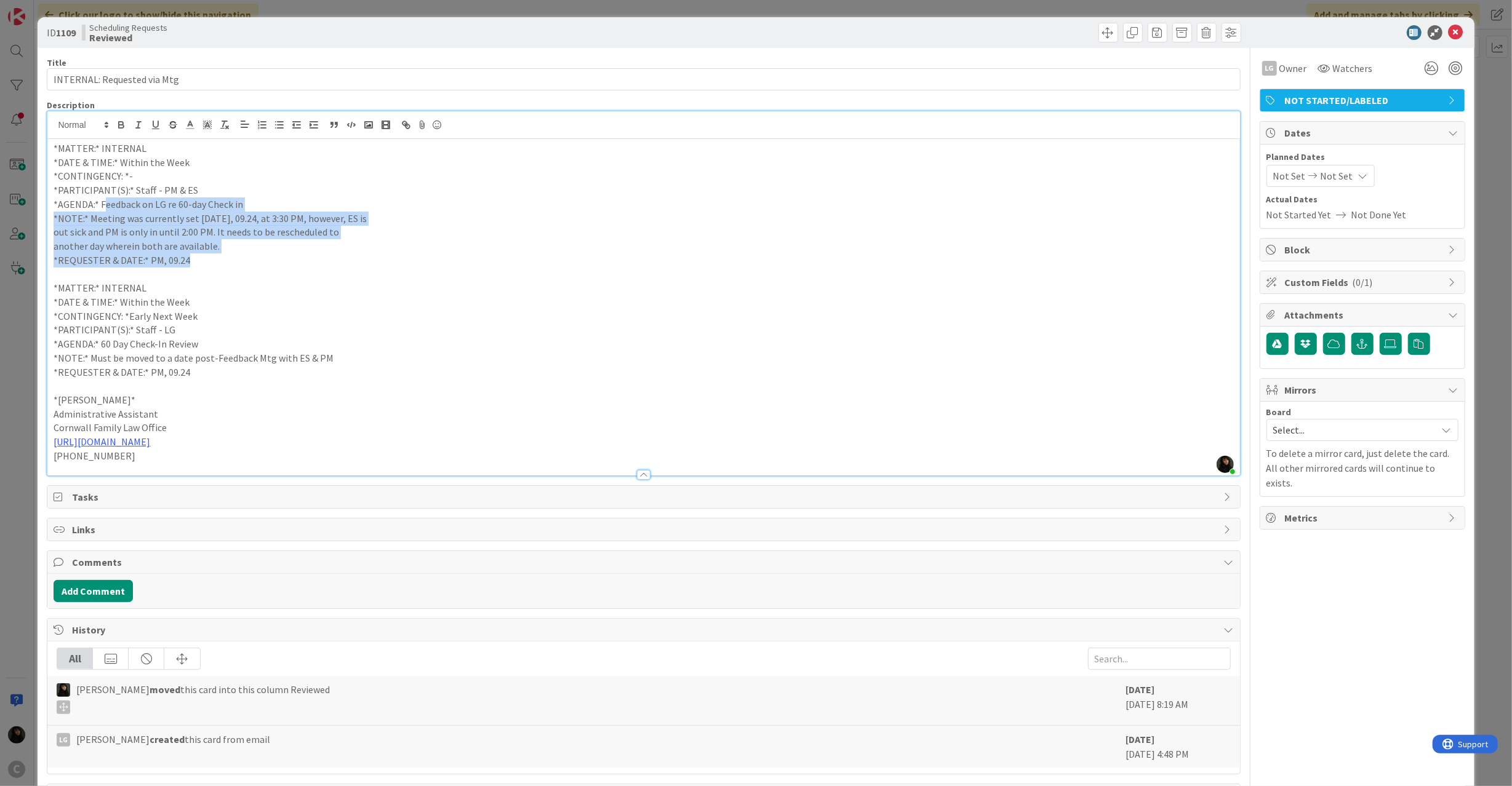
drag, startPoint x: 102, startPoint y: 202, endPoint x: 271, endPoint y: 256, distance: 177.4
click at [271, 256] on div "*MATTER:* INTERNAL *DATE & TIME:* Within the Week *CONTINGENCY: *- *PARTICIPANT…" at bounding box center [643, 307] width 1192 height 336
click at [271, 256] on p "*REQUESTER & DATE:* PM, 09.24" at bounding box center [644, 260] width 1180 height 14
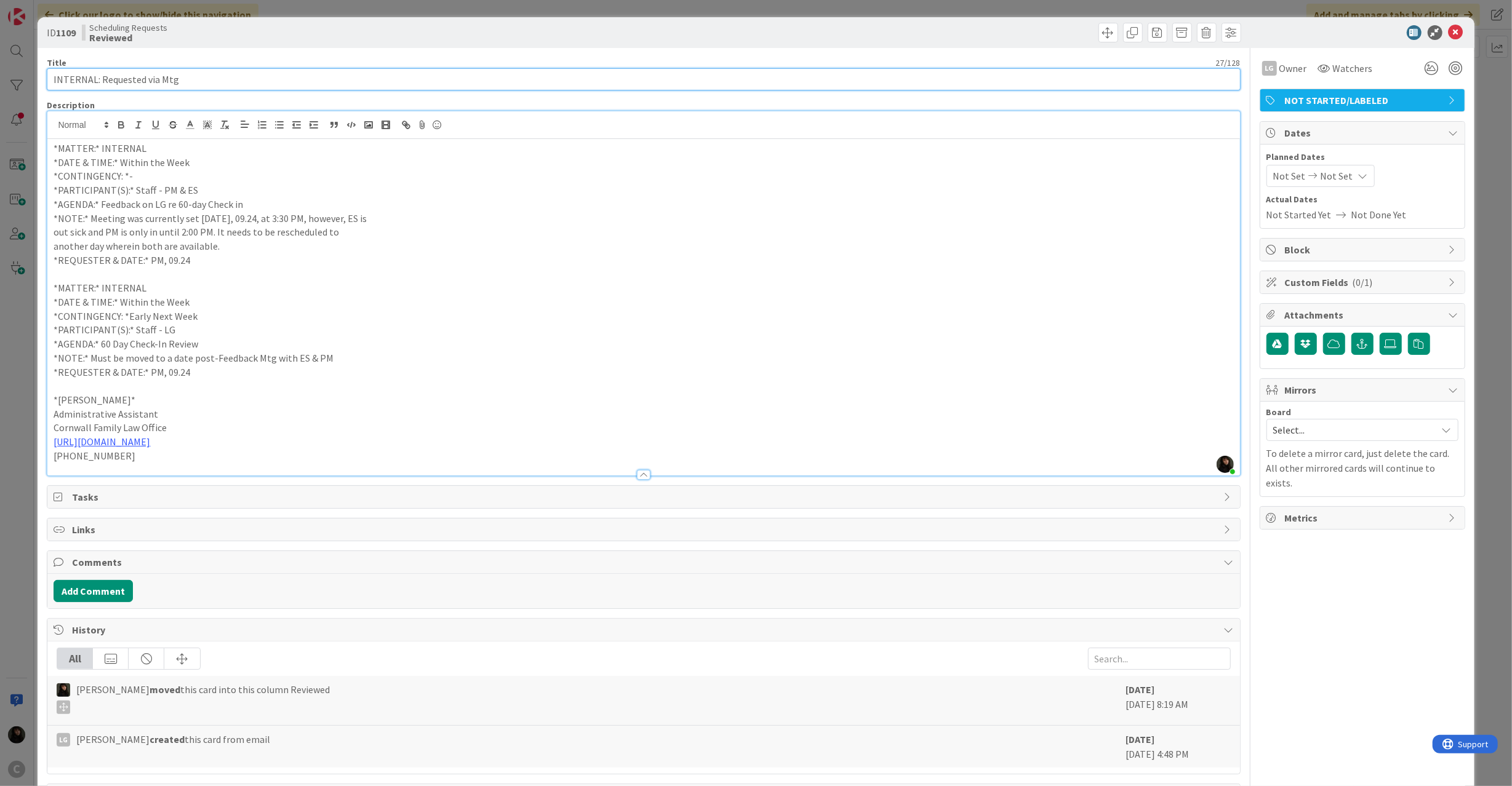
click at [205, 85] on input "INTERNAL: Requested via Mtg" at bounding box center [644, 79] width 1193 height 22
type input "INTERNAL: Requested via Mtg with ES and PM and 60 day check in with Laine"
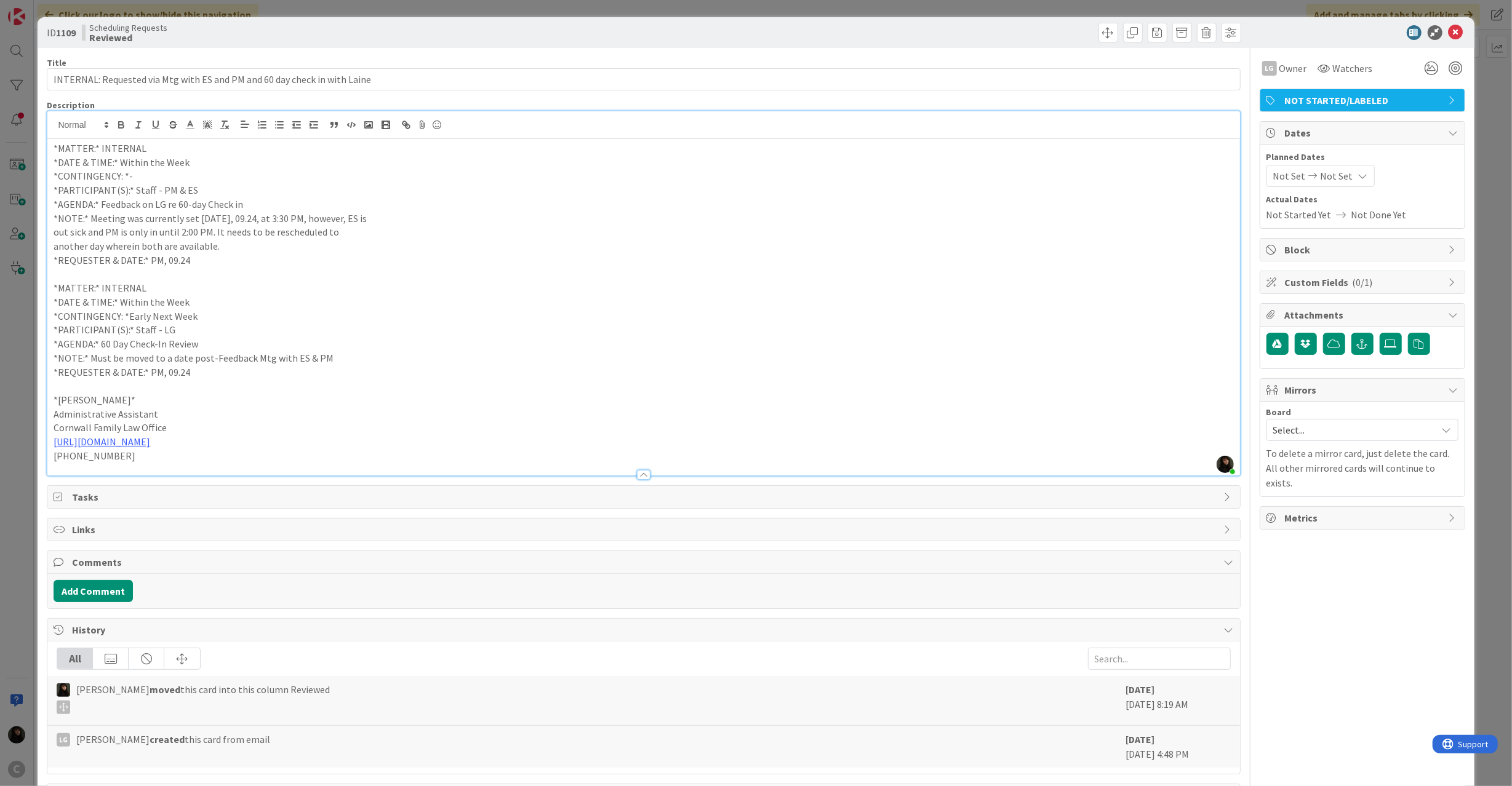
click at [1448, 32] on icon at bounding box center [1455, 32] width 14 height 14
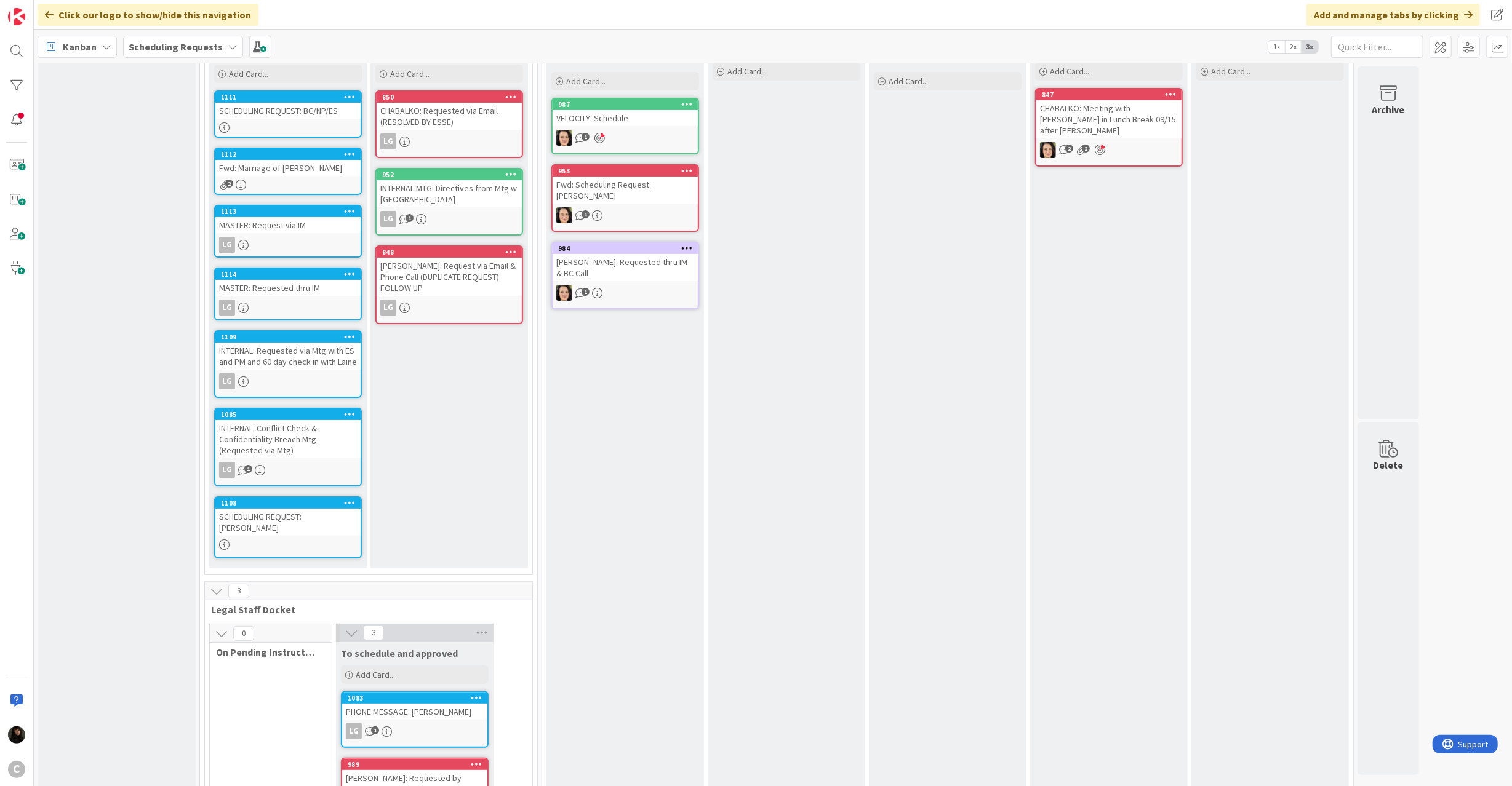
click at [307, 349] on div "INTERNAL: Requested via Mtg with ES and PM and 60 day check in with Laine" at bounding box center [288, 357] width 145 height 27
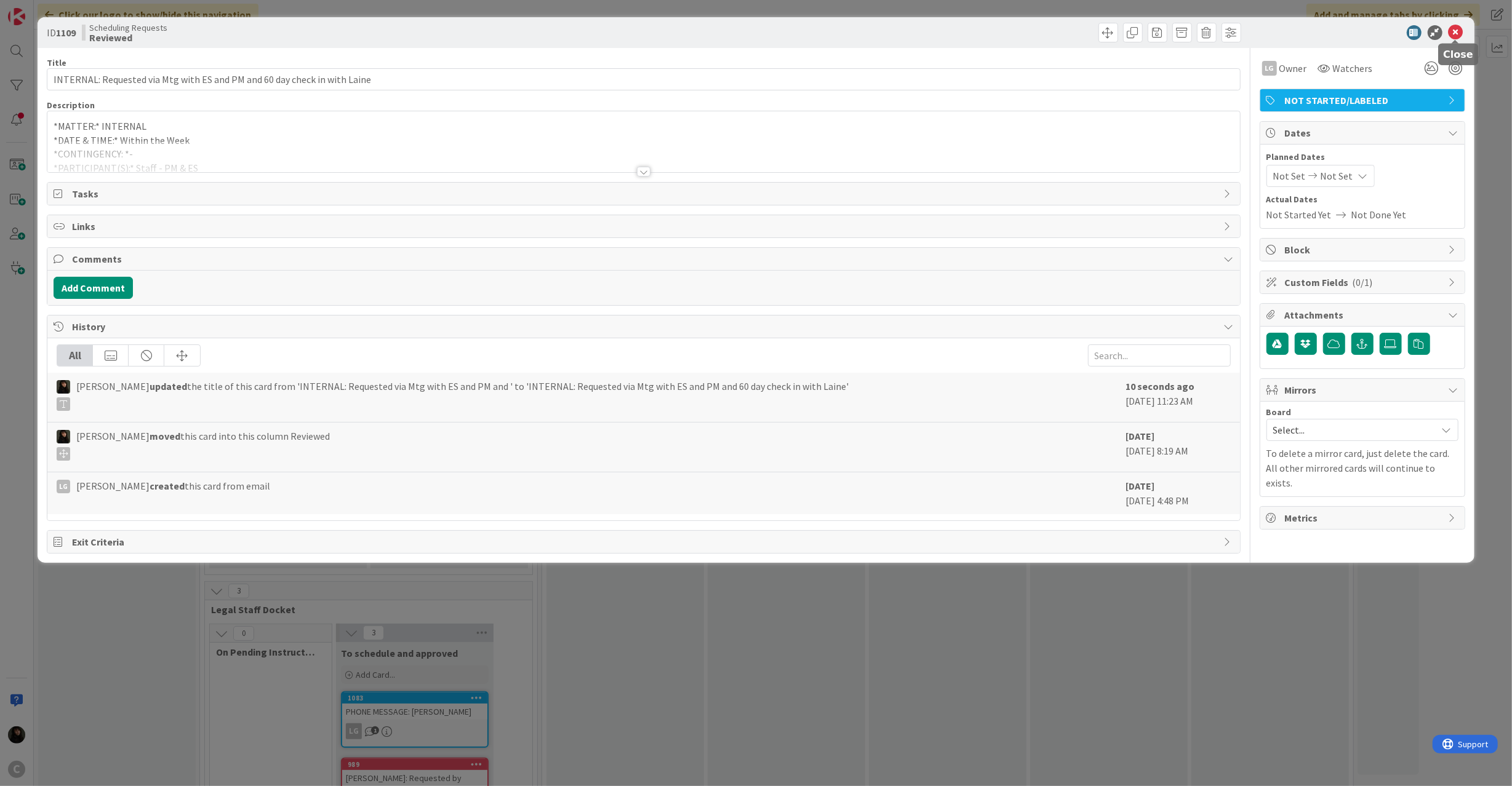
click at [1457, 31] on icon at bounding box center [1455, 32] width 14 height 14
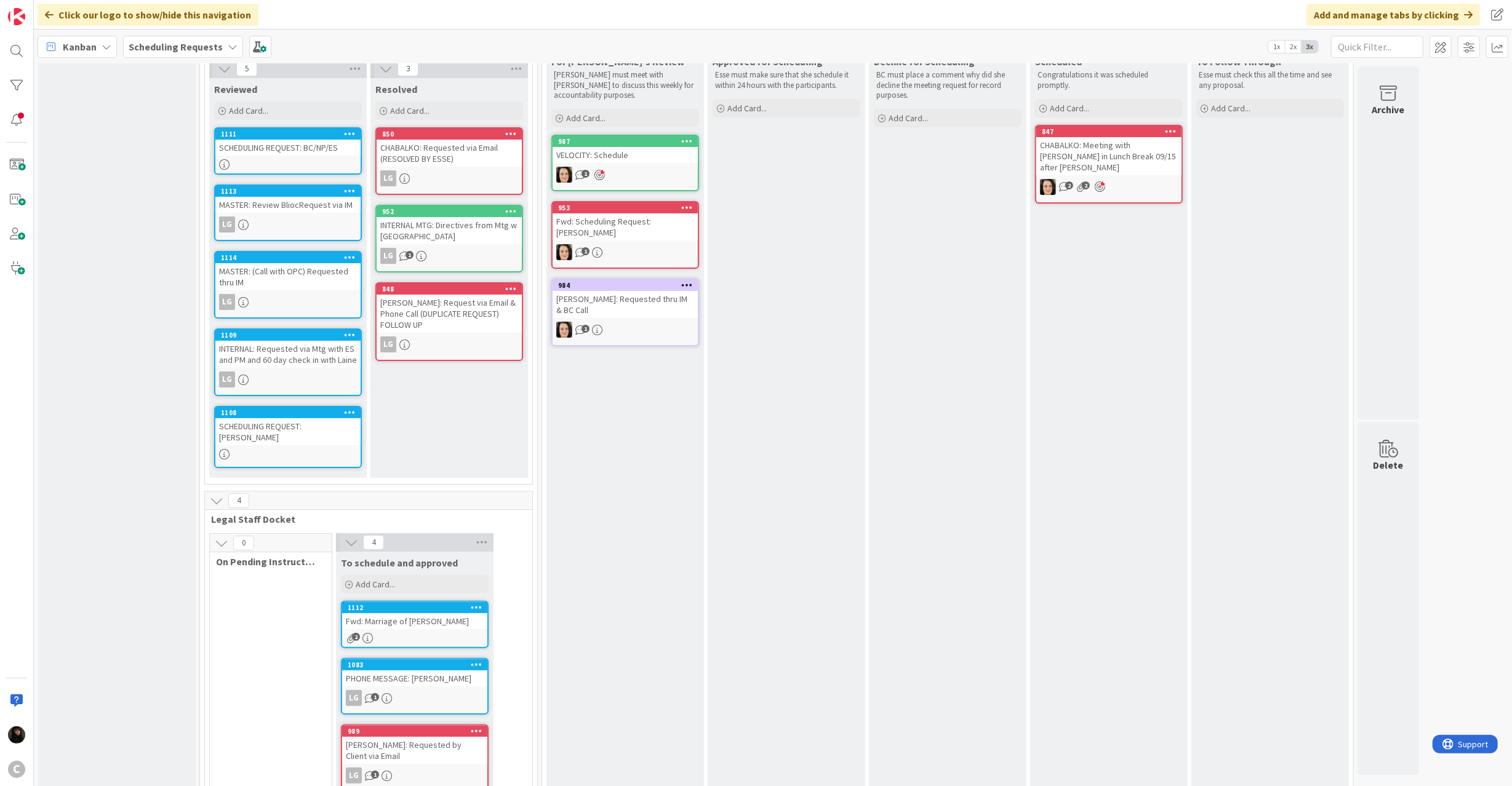
scroll to position [69, 0]
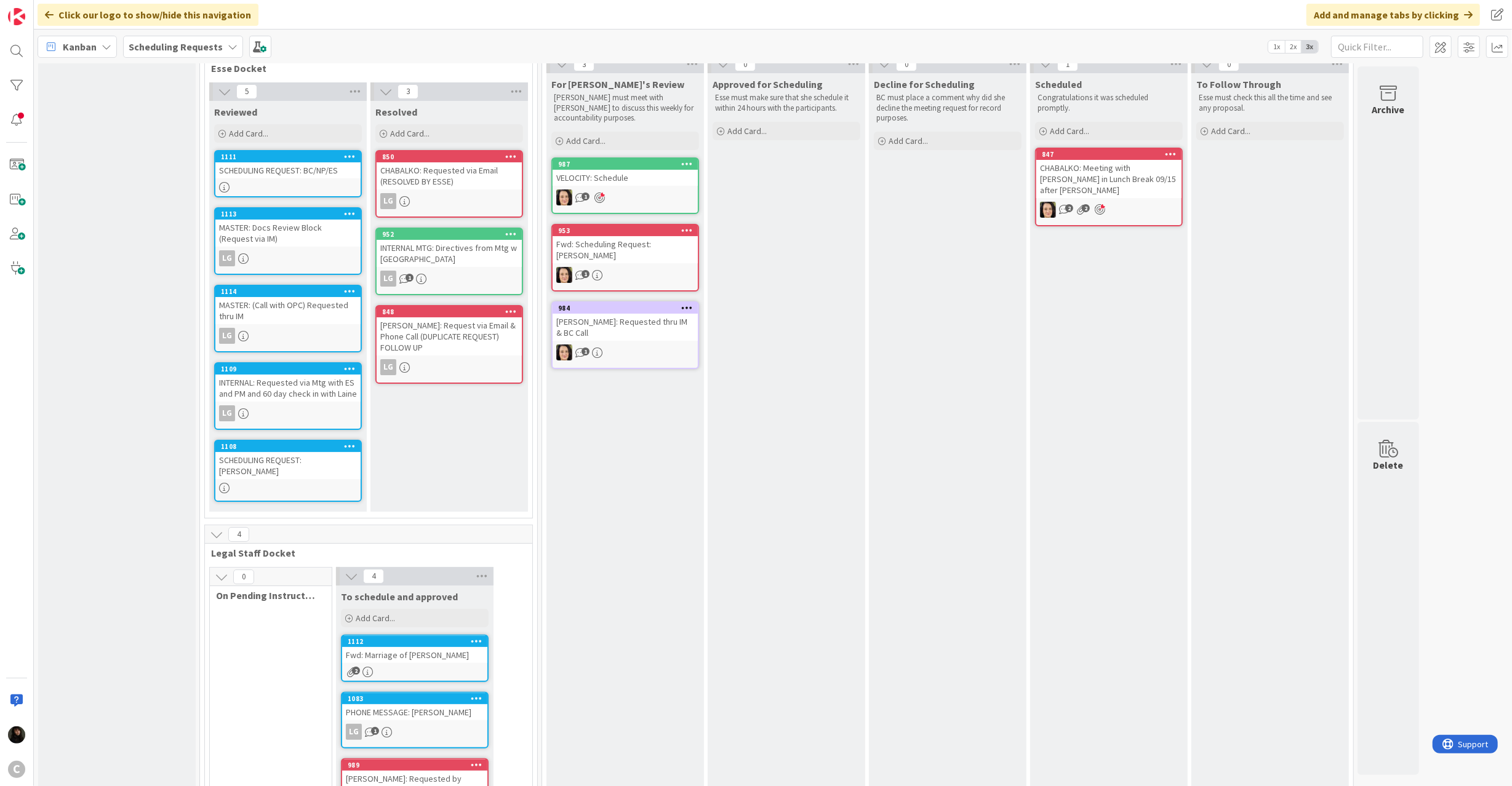
click at [430, 660] on div "1112 Fwd: Marriage of [PERSON_NAME] 2" at bounding box center [414, 659] width 148 height 47
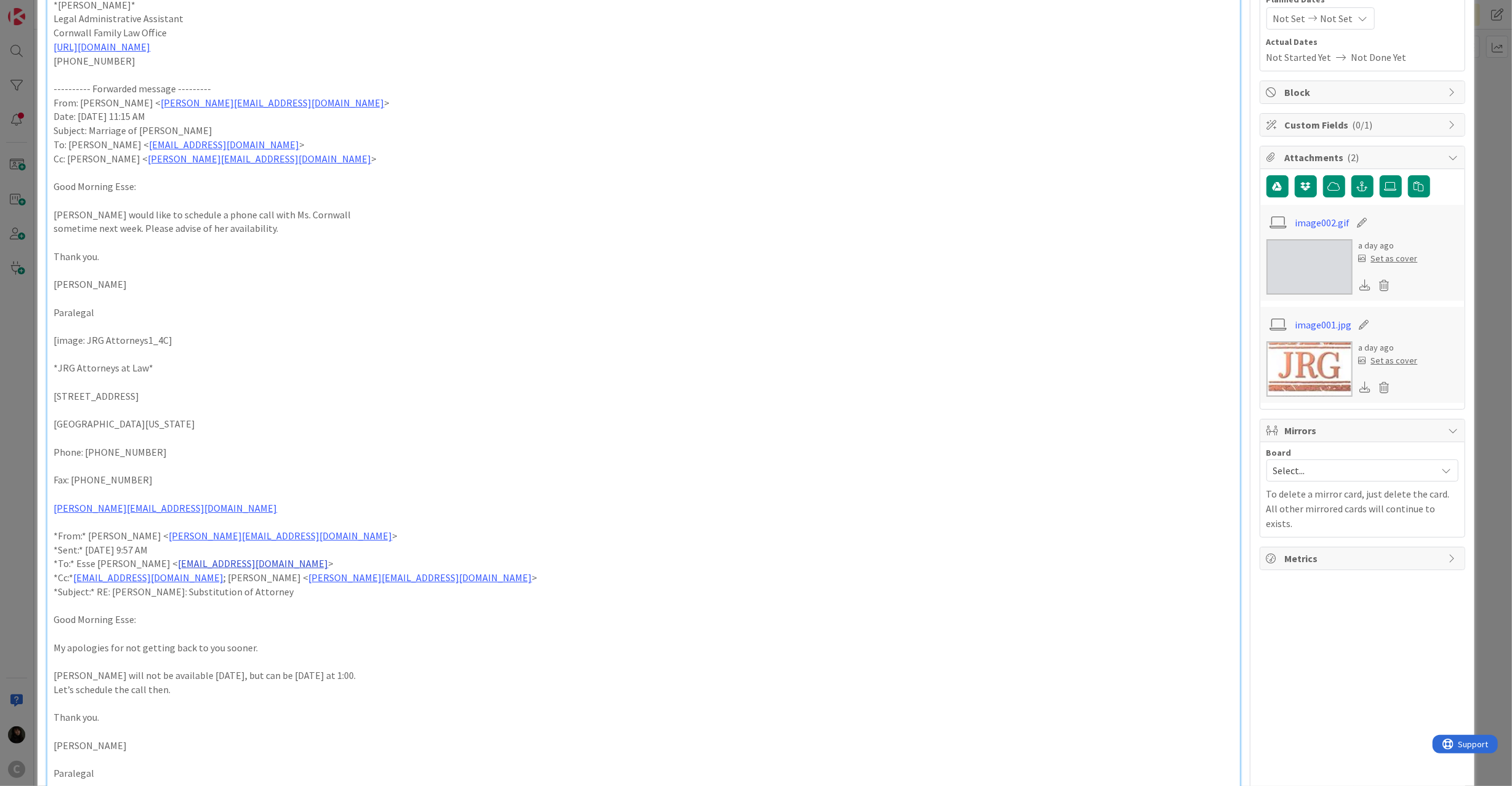
scroll to position [164, 0]
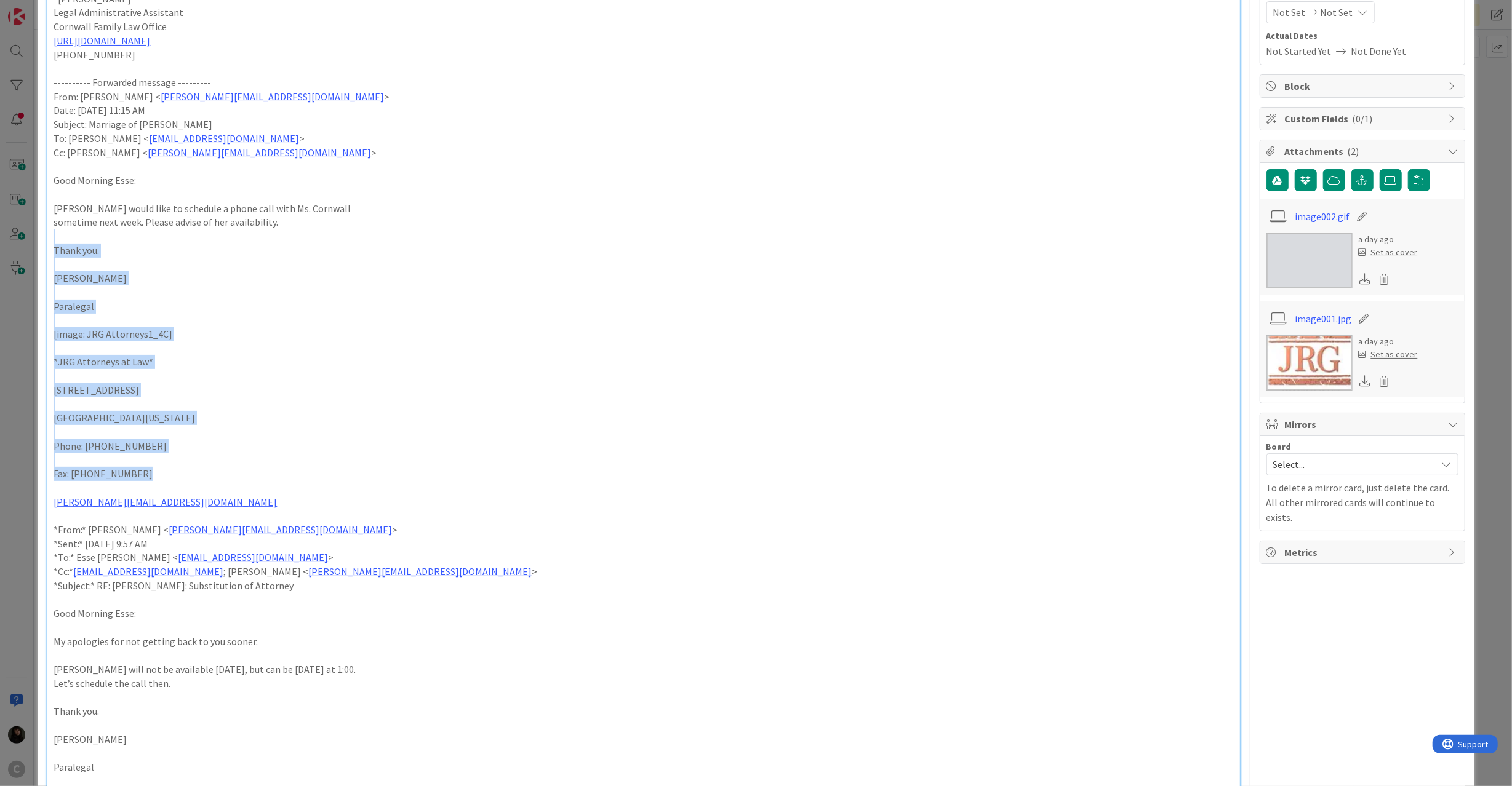
drag, startPoint x: 151, startPoint y: 471, endPoint x: 14, endPoint y: 231, distance: 276.3
click at [14, 231] on div "ID 1112 Scheduling Requests To schedule and approved Title 24 / 128 Fwd: Marria…" at bounding box center [756, 393] width 1512 height 786
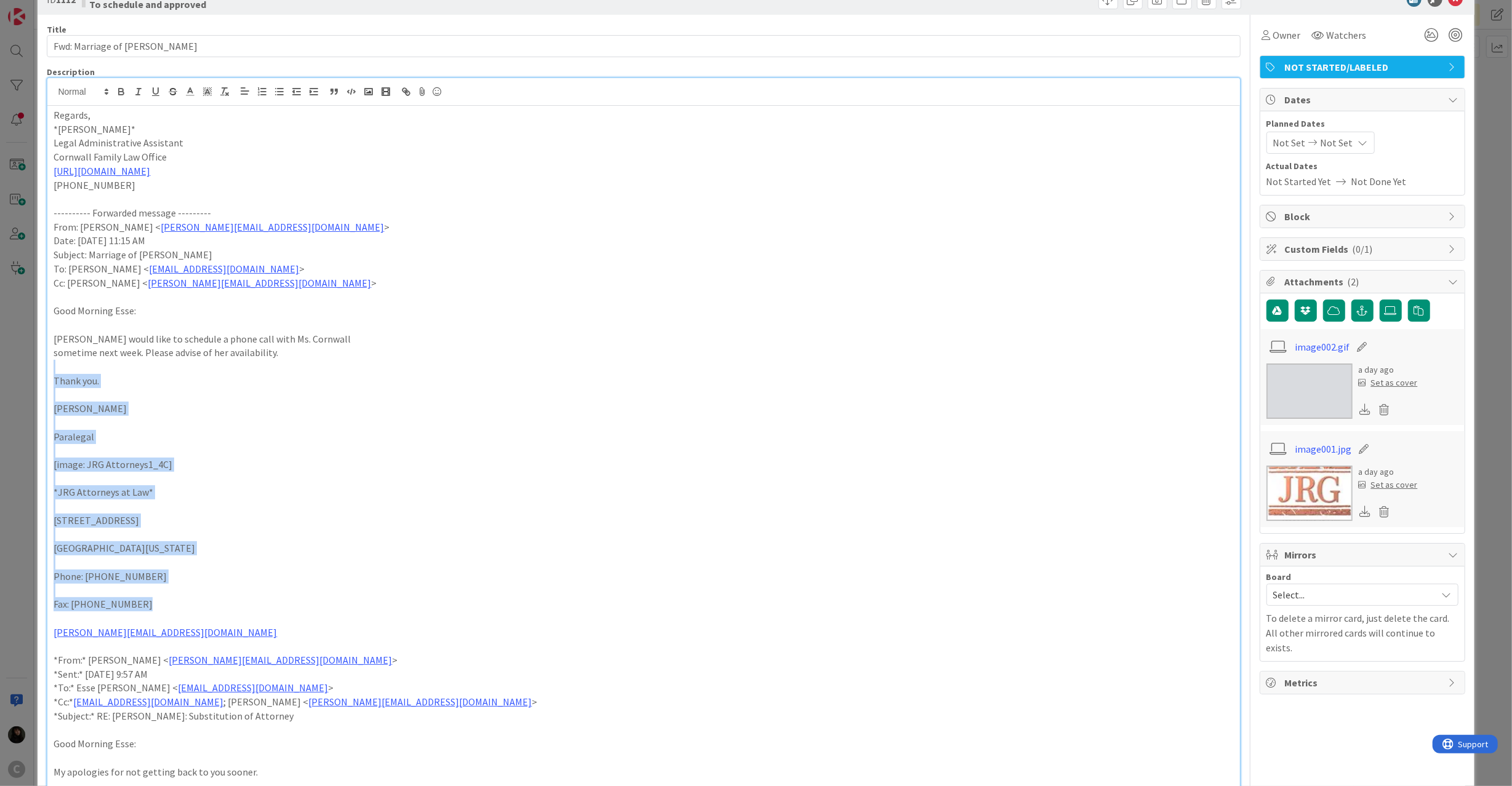
scroll to position [0, 0]
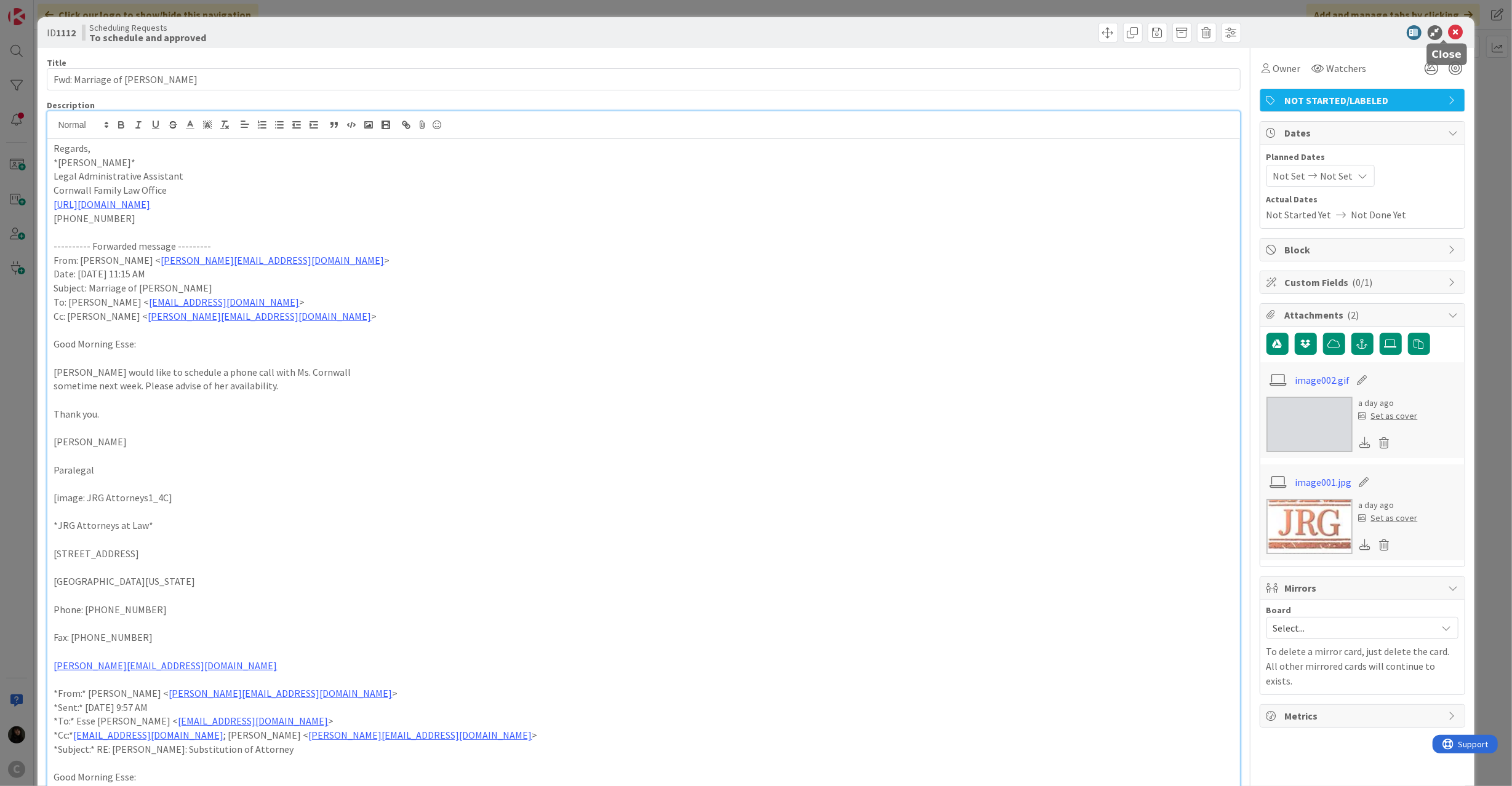
click at [1448, 31] on icon at bounding box center [1455, 32] width 14 height 14
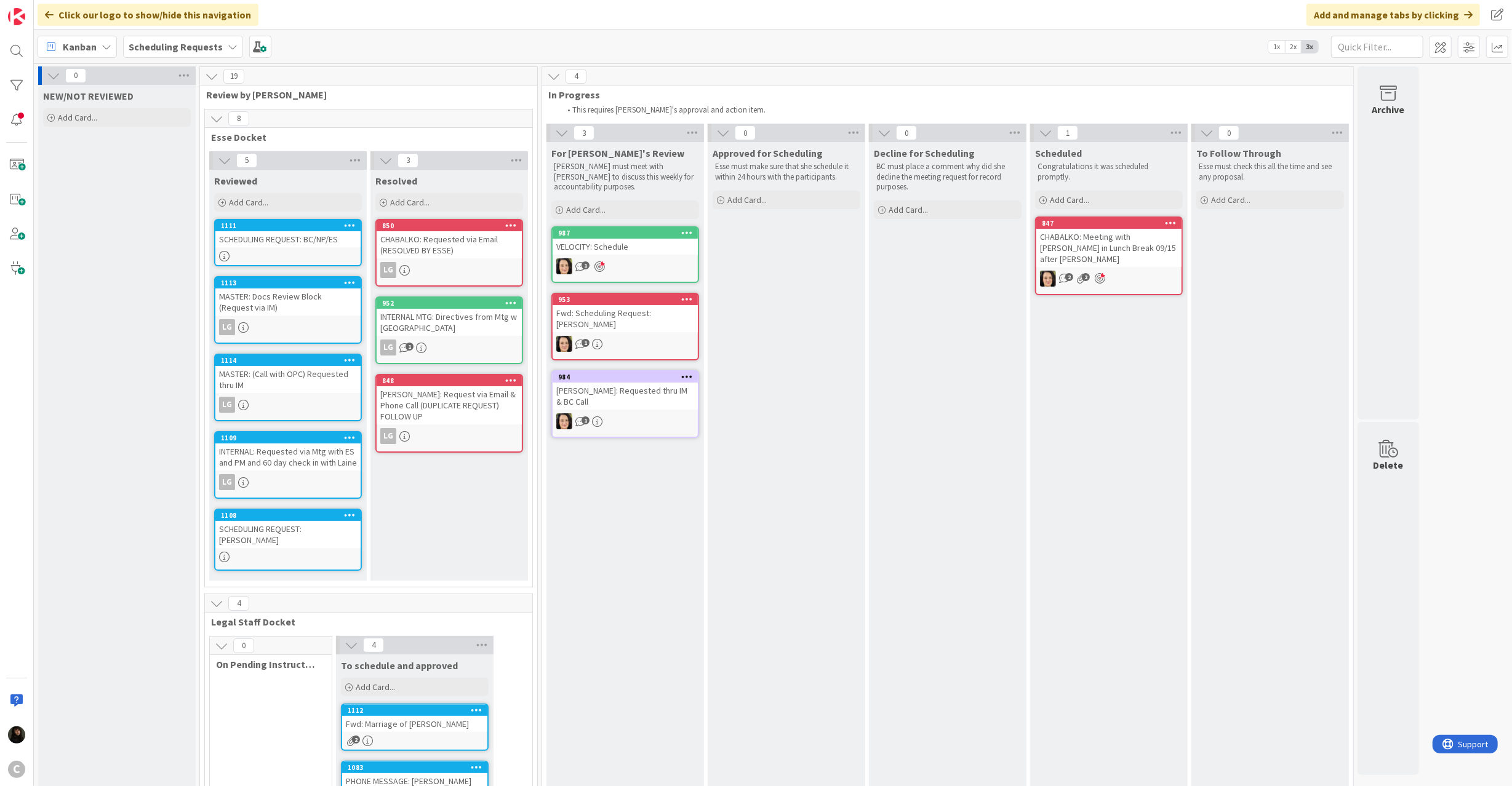
click at [402, 724] on div "Fwd: Marriage of [PERSON_NAME]" at bounding box center [414, 724] width 145 height 16
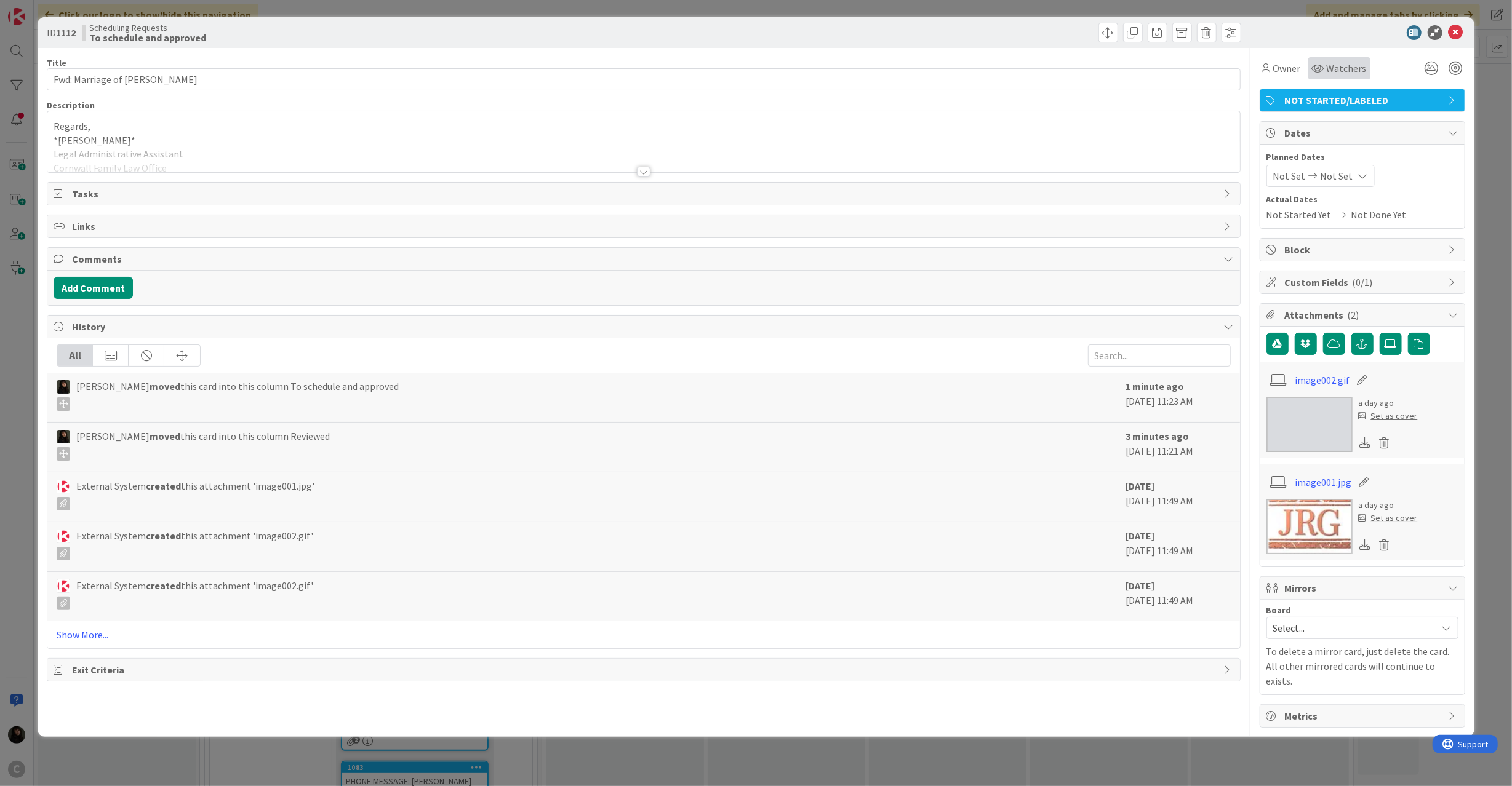
click at [1334, 64] on span "Watchers" at bounding box center [1347, 68] width 40 height 14
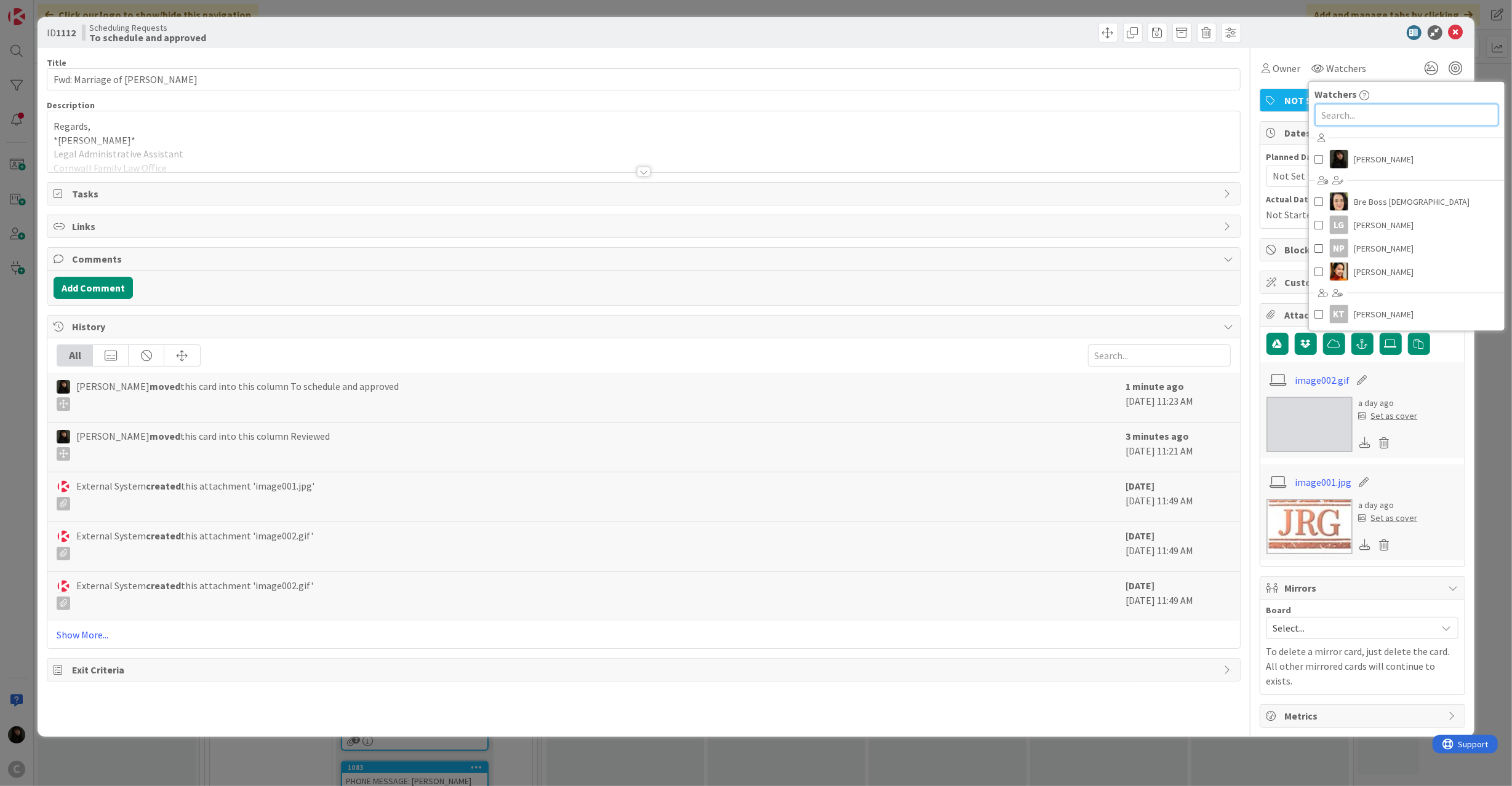
click at [1356, 117] on input "text" at bounding box center [1406, 115] width 184 height 22
click at [1356, 229] on span "[PERSON_NAME]" at bounding box center [1384, 225] width 60 height 18
drag, startPoint x: 1468, startPoint y: 522, endPoint x: 1473, endPoint y: 486, distance: 36.3
click at [1468, 520] on div "ID 1112 Scheduling Requests To schedule and approved Title 24 / 128 Fwd: Marria…" at bounding box center [755, 377] width 1436 height 719
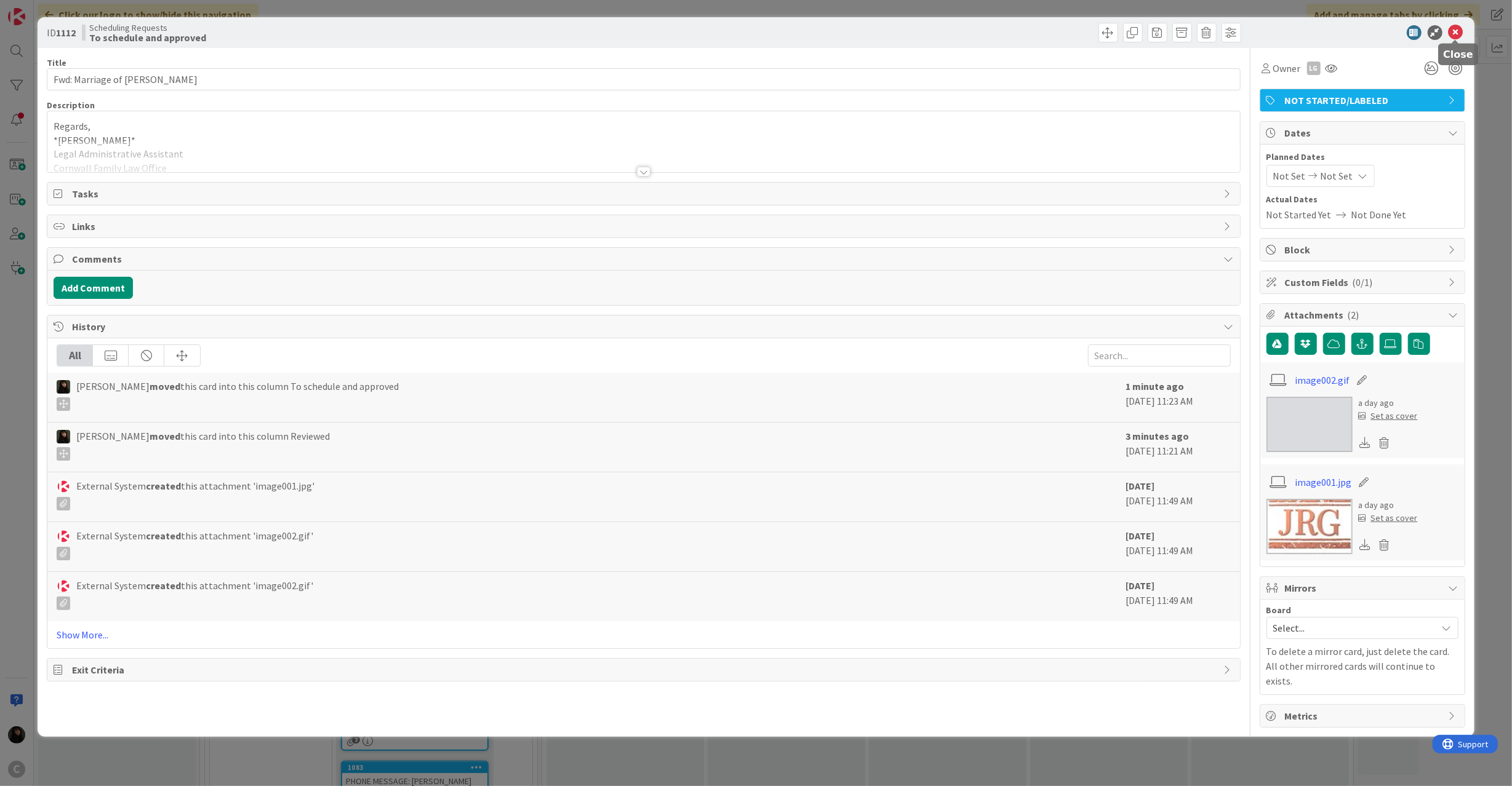
click at [1454, 27] on icon at bounding box center [1455, 32] width 14 height 14
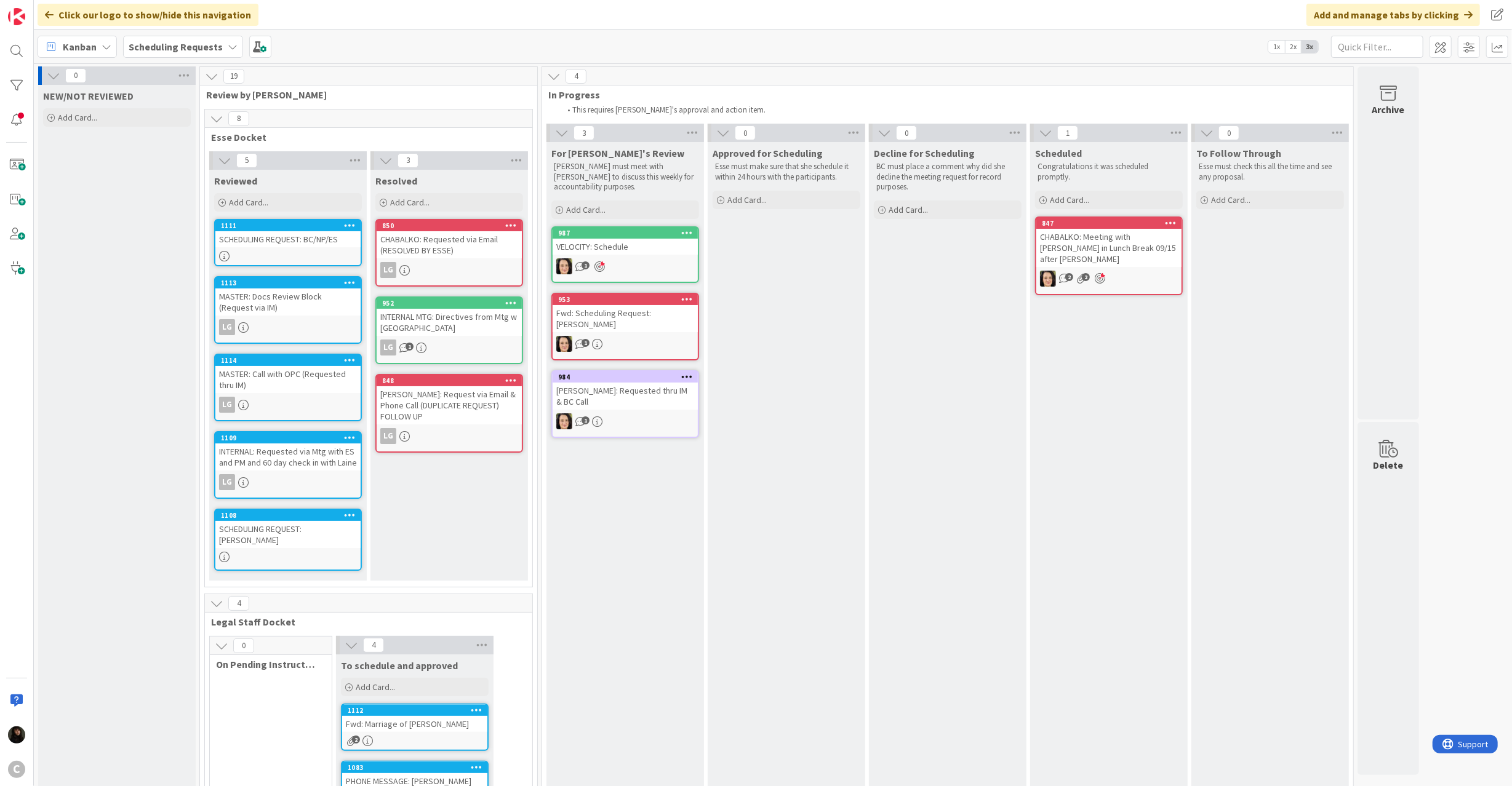
click at [297, 552] on div at bounding box center [288, 557] width 145 height 11
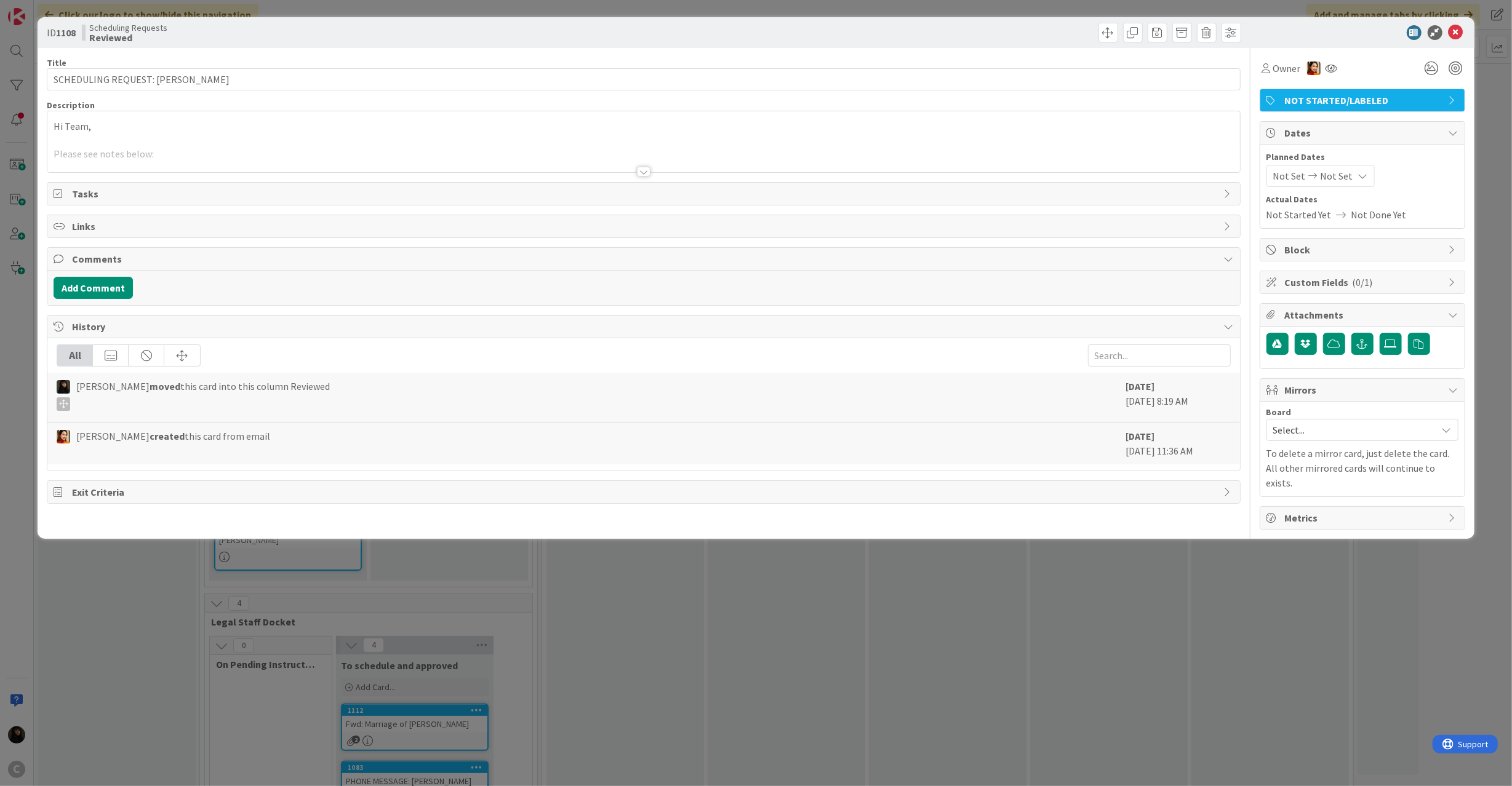
click at [281, 156] on div at bounding box center [643, 156] width 1192 height 31
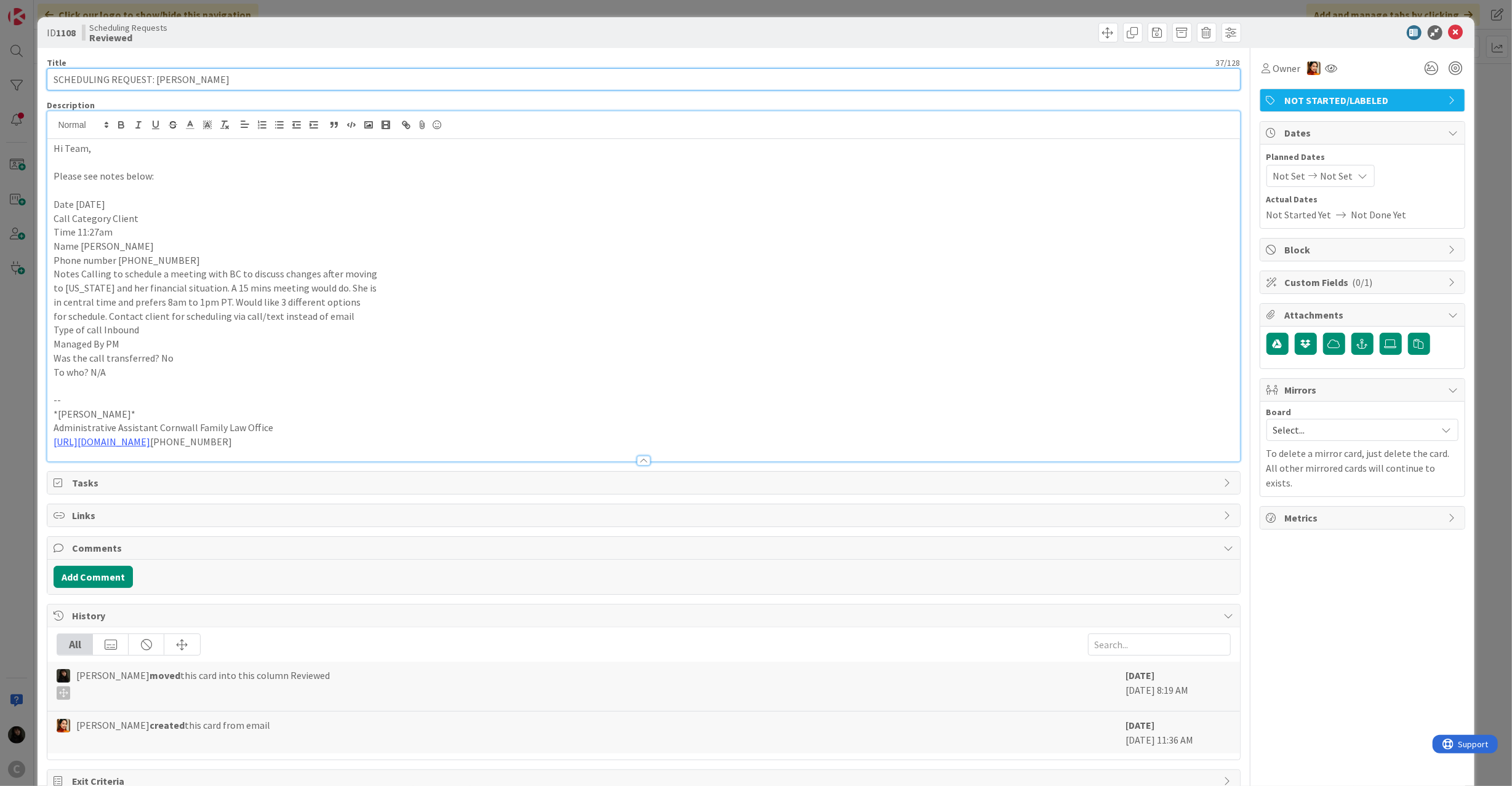
drag, startPoint x: 239, startPoint y: 77, endPoint x: 319, endPoint y: 256, distance: 196.1
click at [11, 77] on div "ID 1108 Scheduling Requests Reviewed Title 37 / 128 SCHEDULING REQUEST: [PERSON…" at bounding box center [756, 393] width 1512 height 786
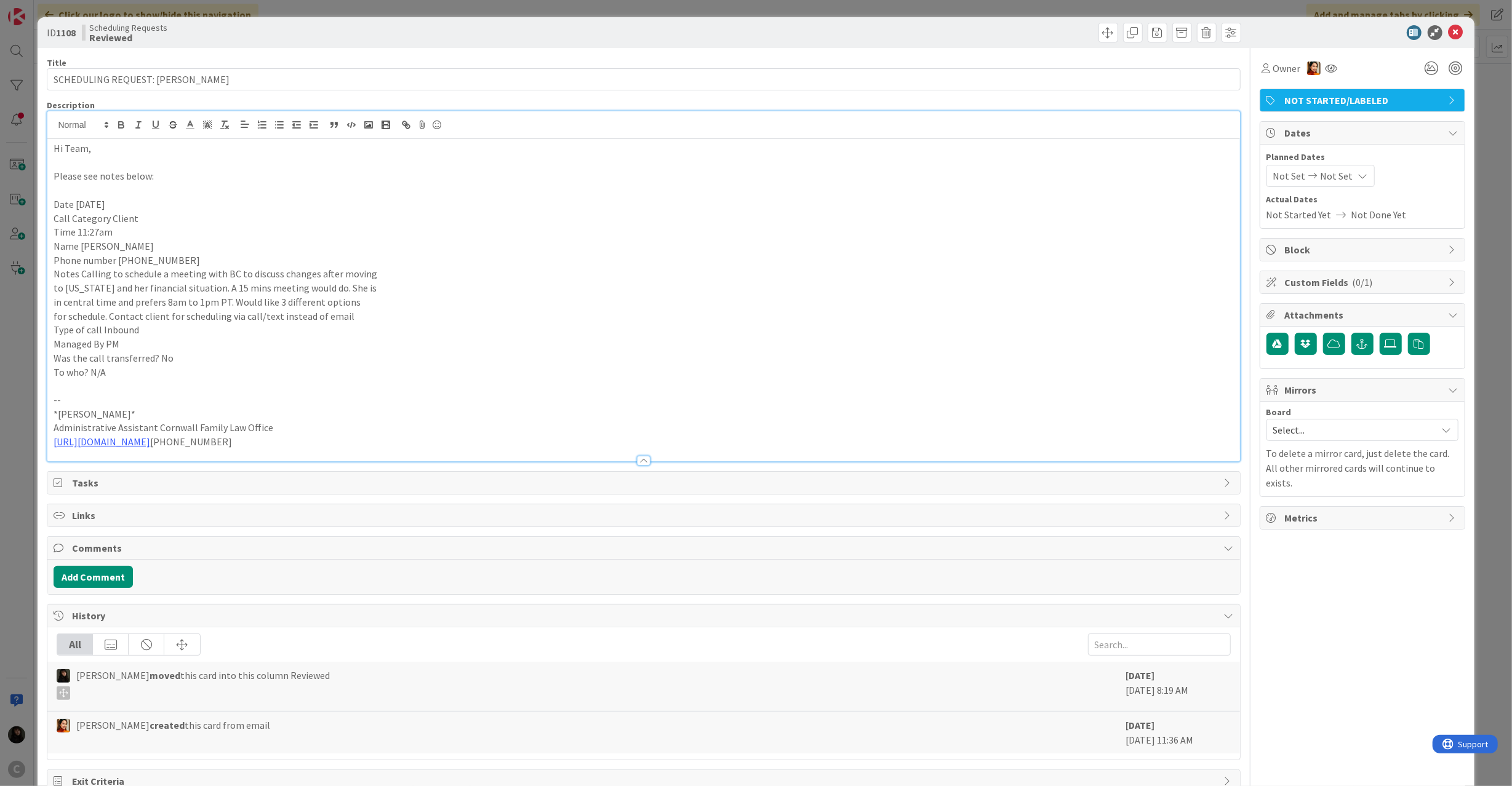
click at [277, 310] on p "for schedule. Contact client for scheduling via call/text instead of email" at bounding box center [644, 316] width 1180 height 14
click at [372, 323] on p "Type of call Inbound" at bounding box center [644, 330] width 1180 height 14
click at [1448, 30] on icon at bounding box center [1455, 32] width 14 height 14
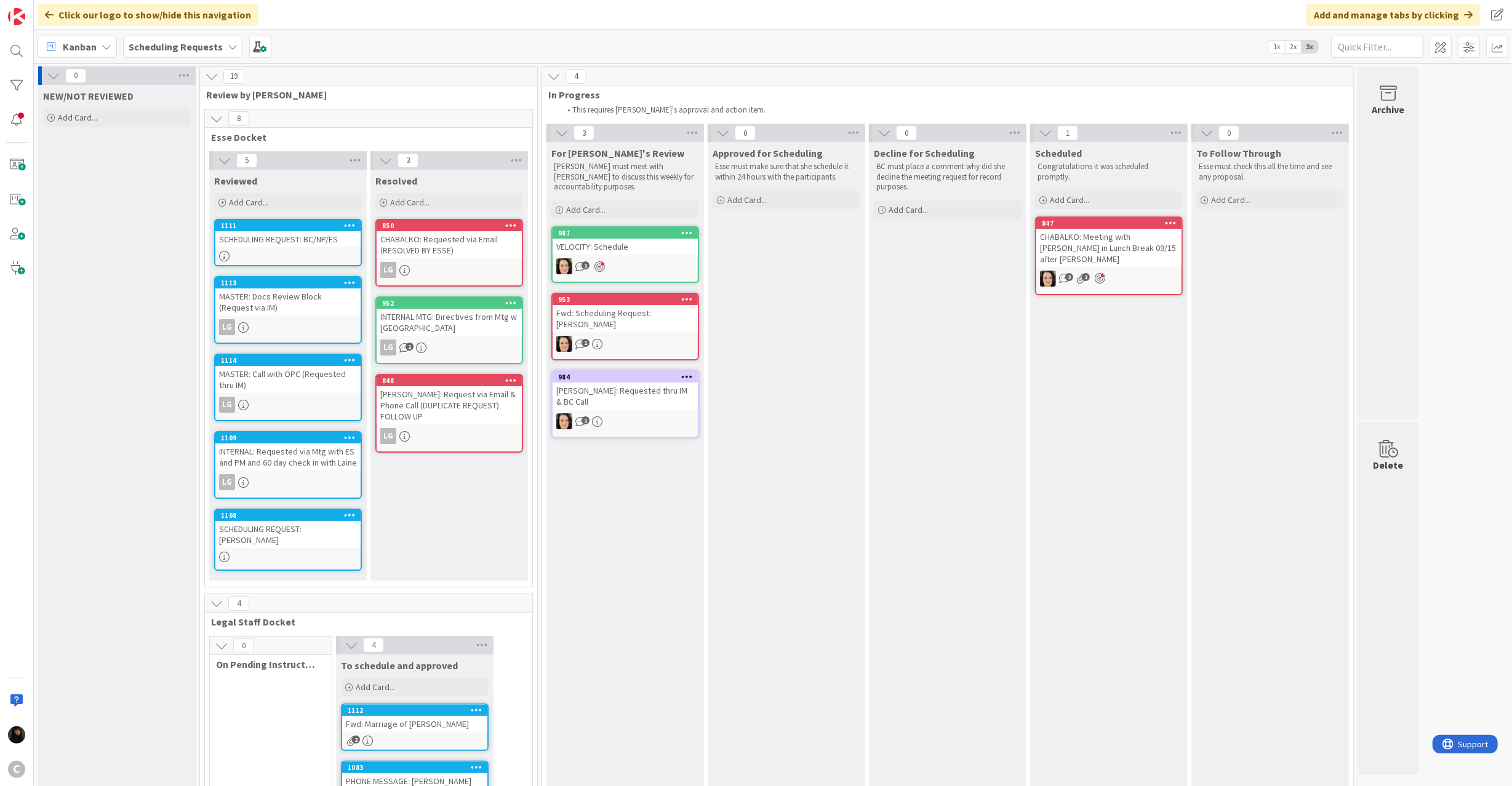
click at [325, 453] on div "INTERNAL: Requested via Mtg with ES and PM and 60 day check in with Laine" at bounding box center [288, 457] width 145 height 27
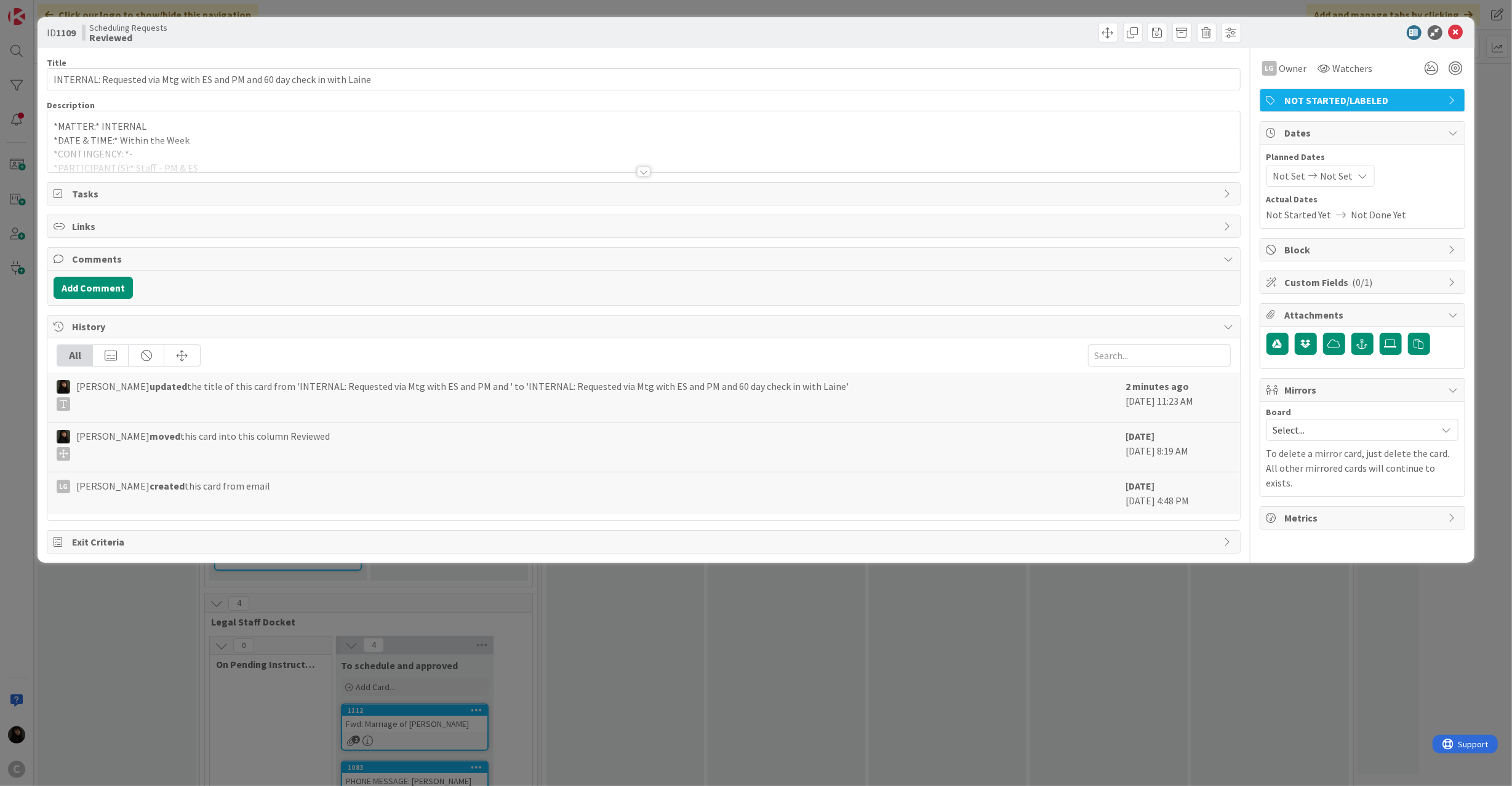
click at [258, 138] on p "*DATE & TIME:* Within the Week" at bounding box center [644, 140] width 1180 height 14
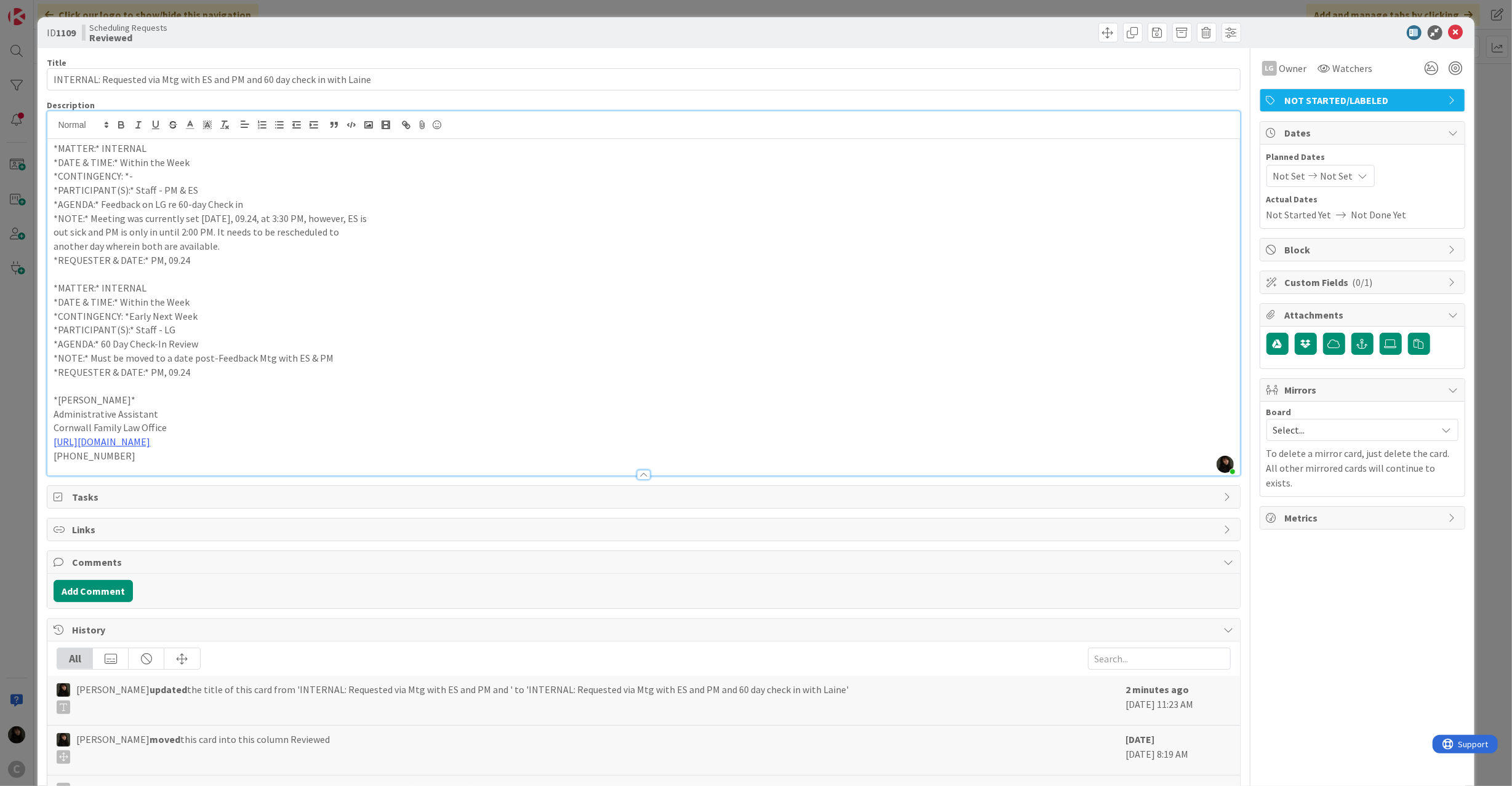
click at [1454, 37] on div "ID 1109 Scheduling Requests Reviewed" at bounding box center [755, 33] width 1436 height 31
click at [1448, 27] on icon at bounding box center [1455, 32] width 14 height 14
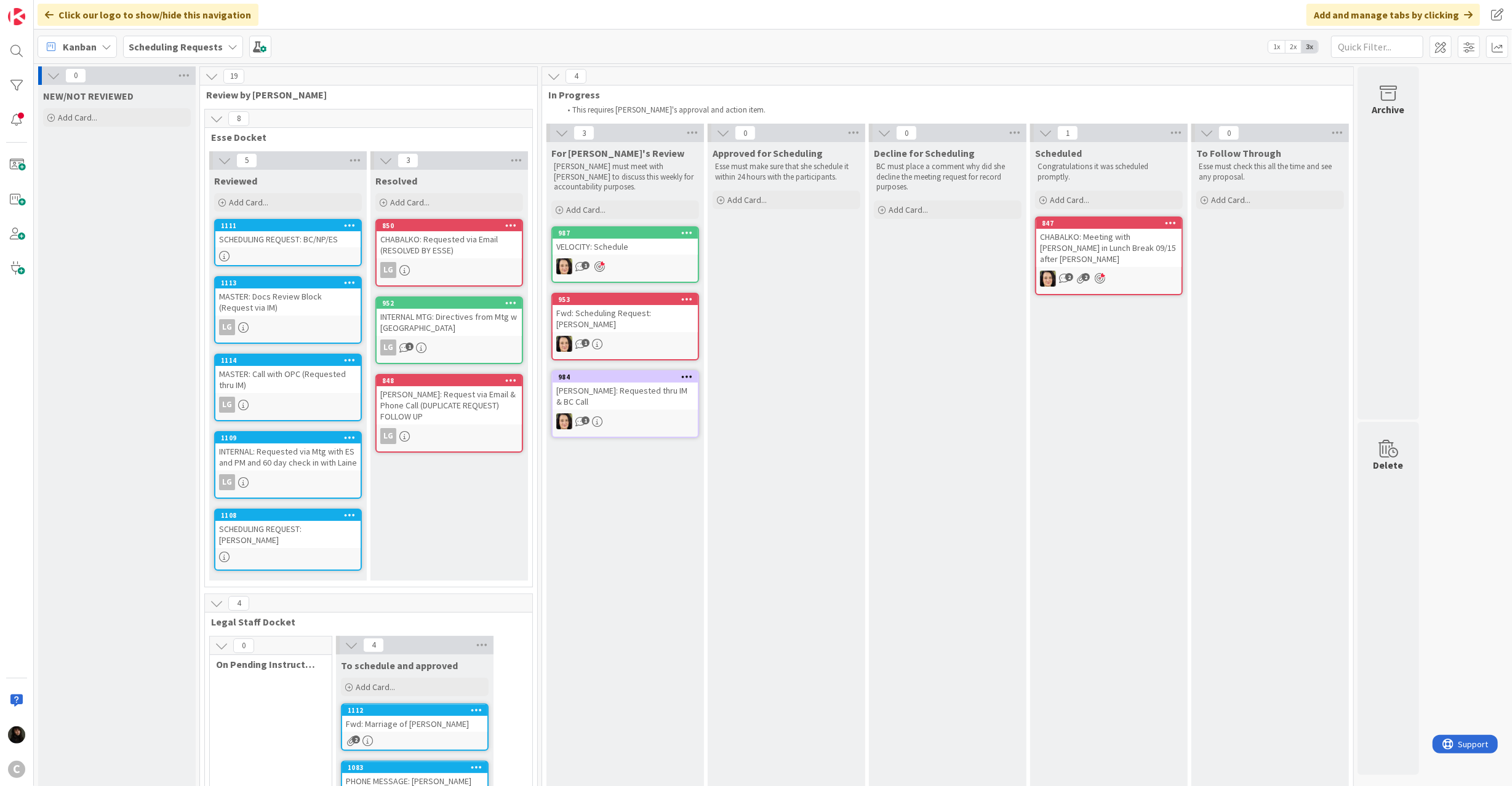
click at [479, 329] on div "INTERNAL MTG: Directives from Mtg w [GEOGRAPHIC_DATA]" at bounding box center [449, 322] width 145 height 27
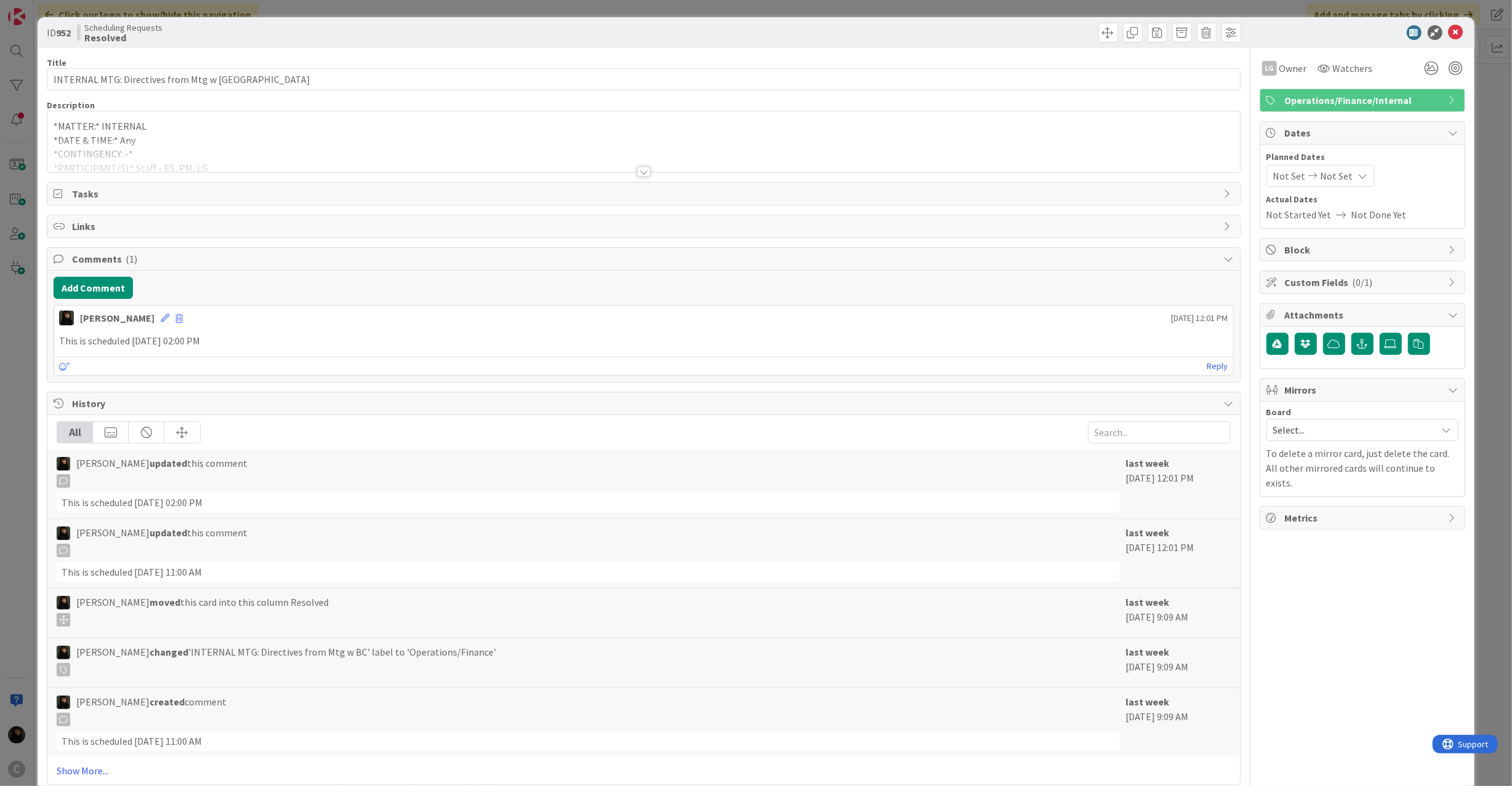
click at [476, 150] on div at bounding box center [643, 156] width 1192 height 31
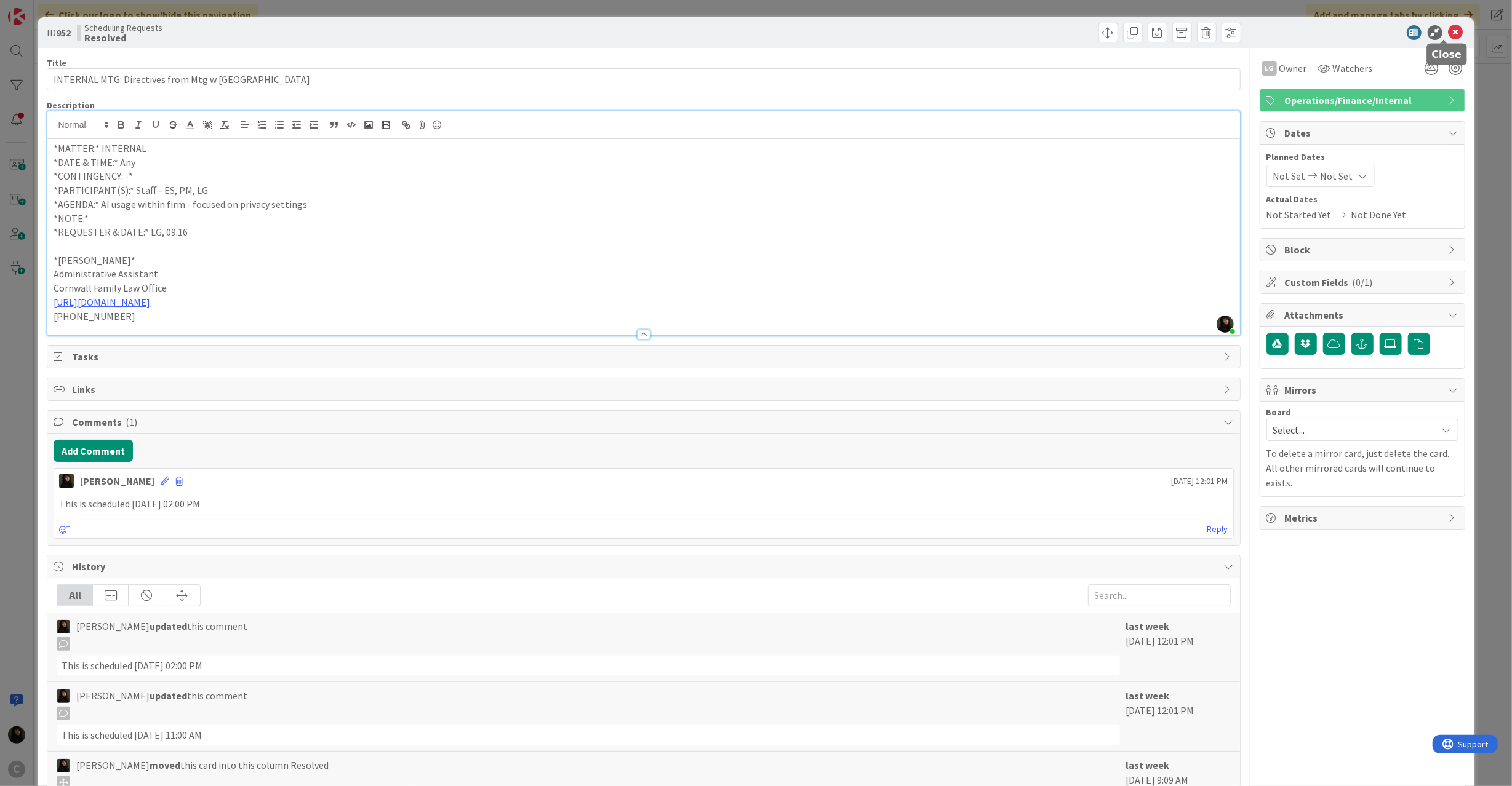
click at [1448, 31] on icon at bounding box center [1455, 32] width 14 height 14
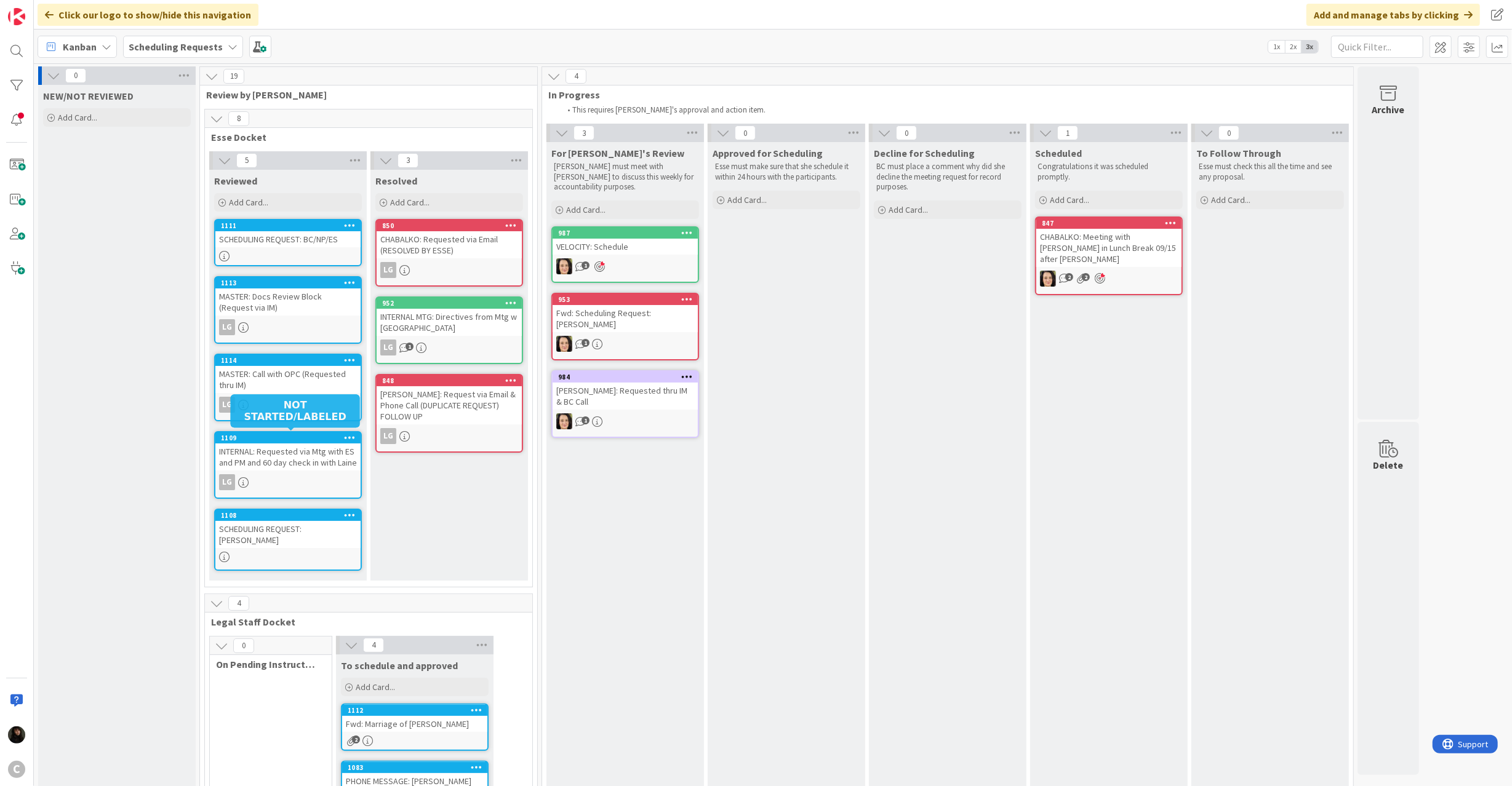
click at [275, 447] on div "INTERNAL: Requested via Mtg with ES and PM and 60 day check in with Laine" at bounding box center [288, 457] width 145 height 27
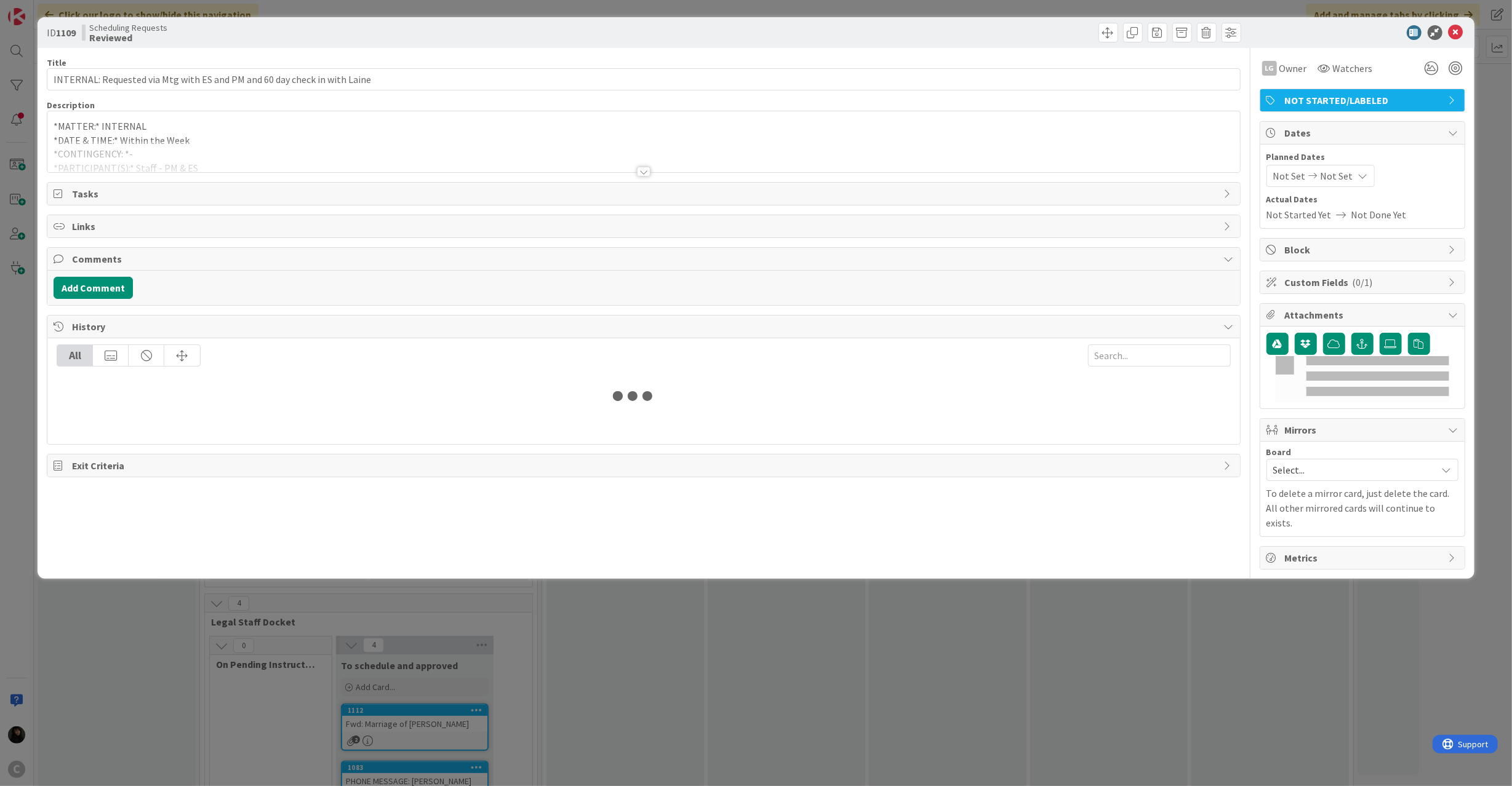
click at [1322, 85] on div "LG Owner Watchers NOT STARTED/LABELED Dates Planned Dates Not Set Not Set Actua…" at bounding box center [1362, 308] width 206 height 521
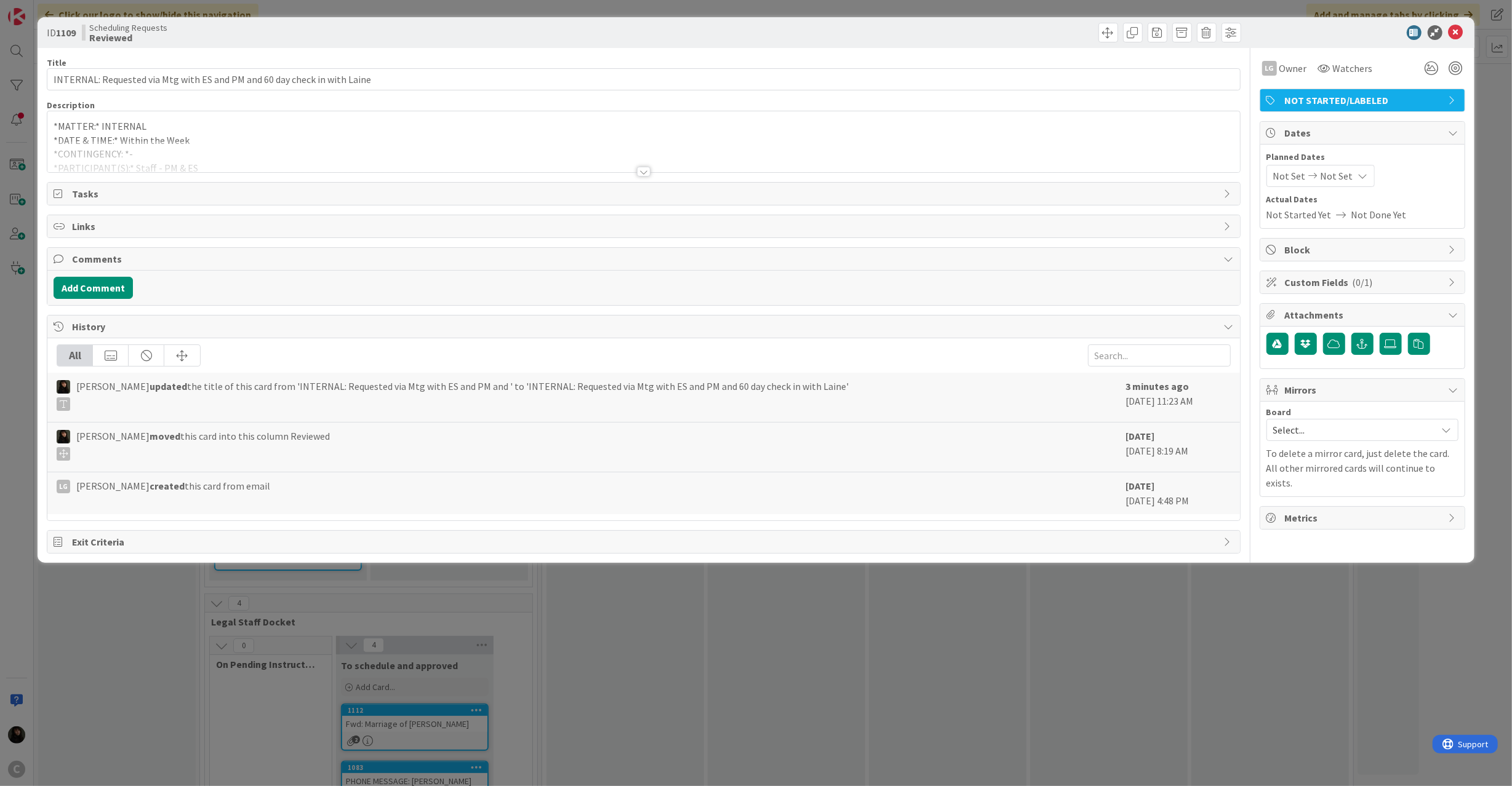
click at [1319, 93] on span "NOT STARTED/LABELED" at bounding box center [1364, 99] width 158 height 14
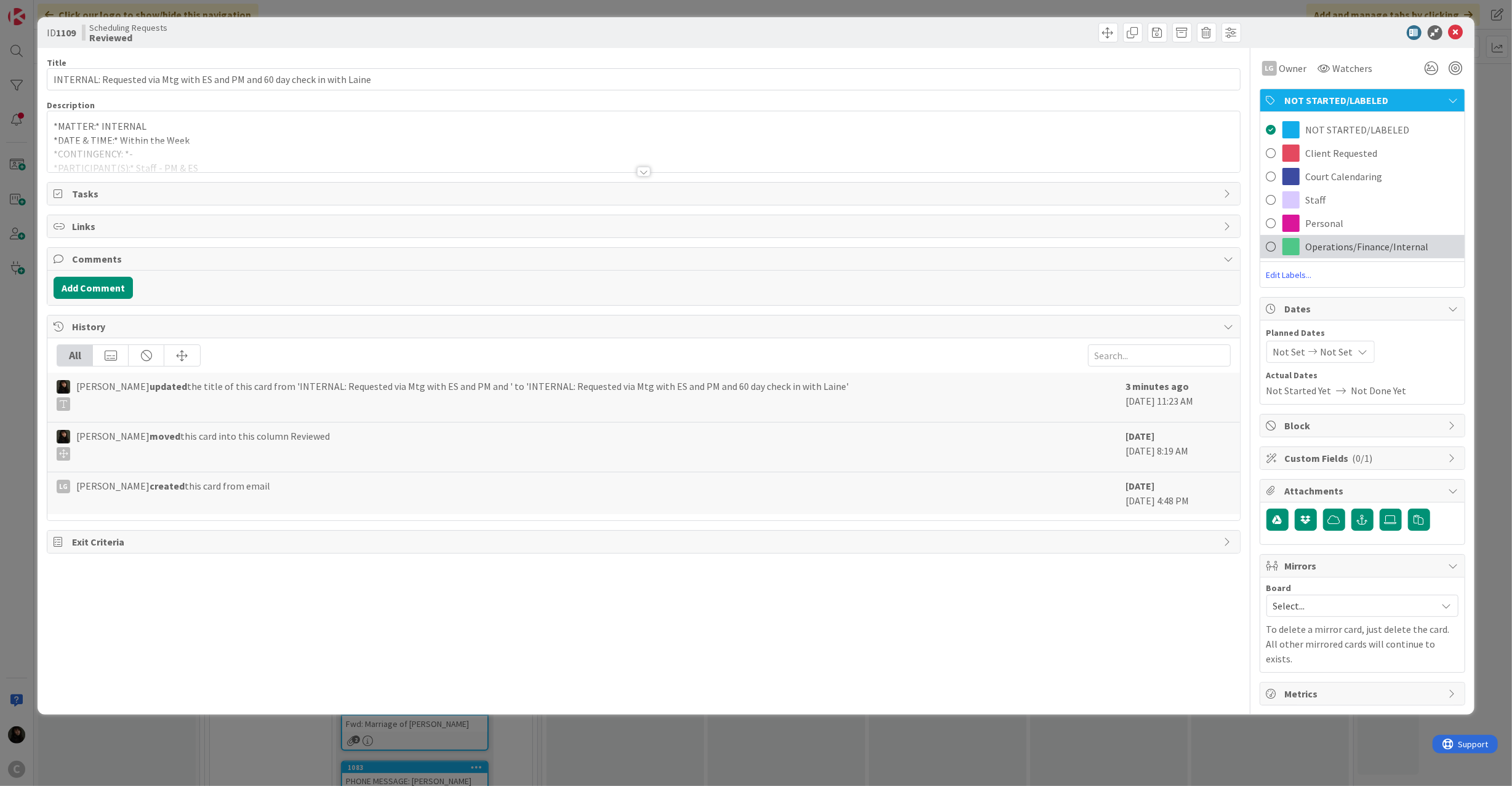
click at [1298, 248] on span at bounding box center [1290, 247] width 17 height 17
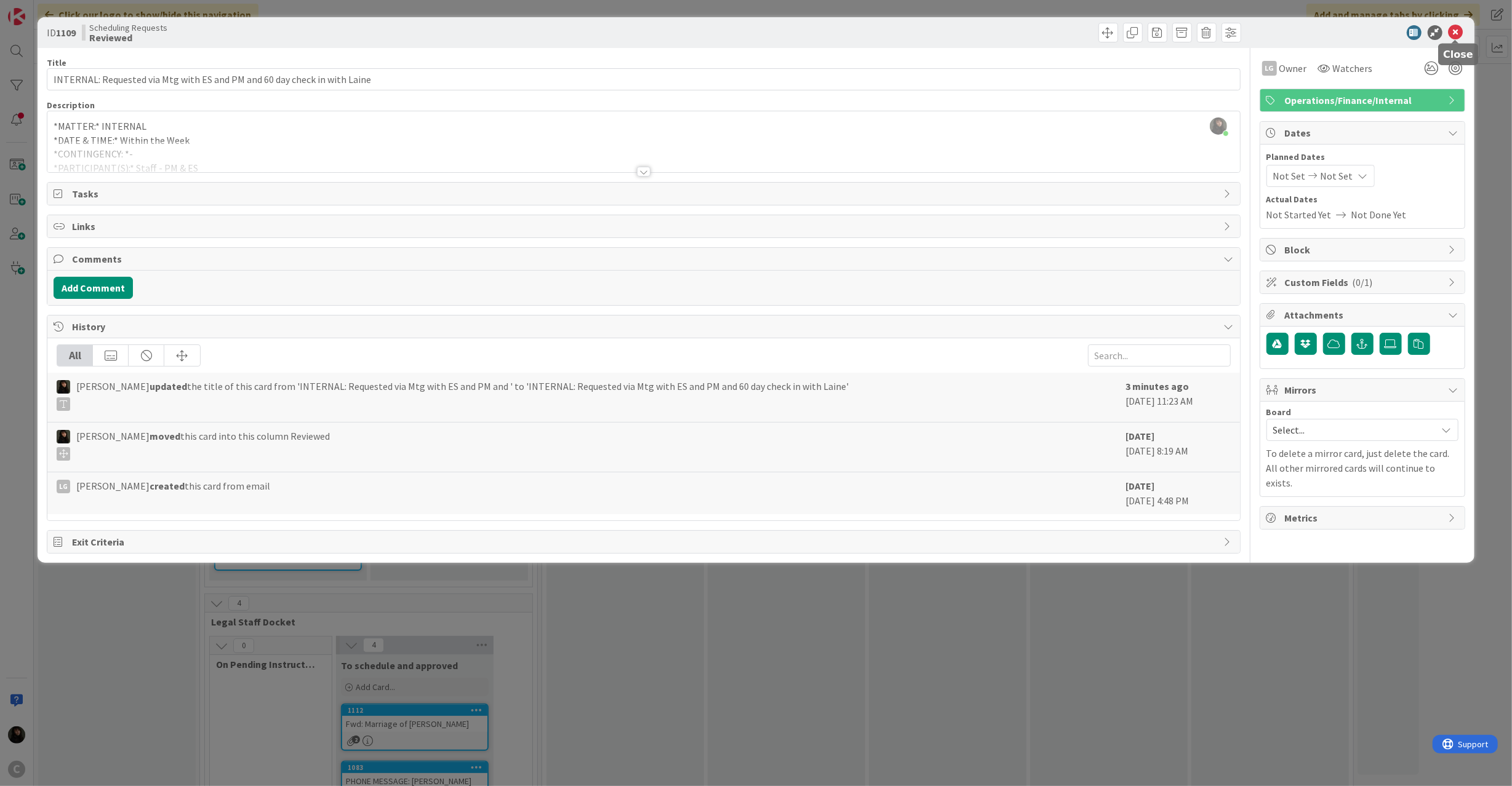
click at [1457, 32] on icon at bounding box center [1455, 32] width 14 height 14
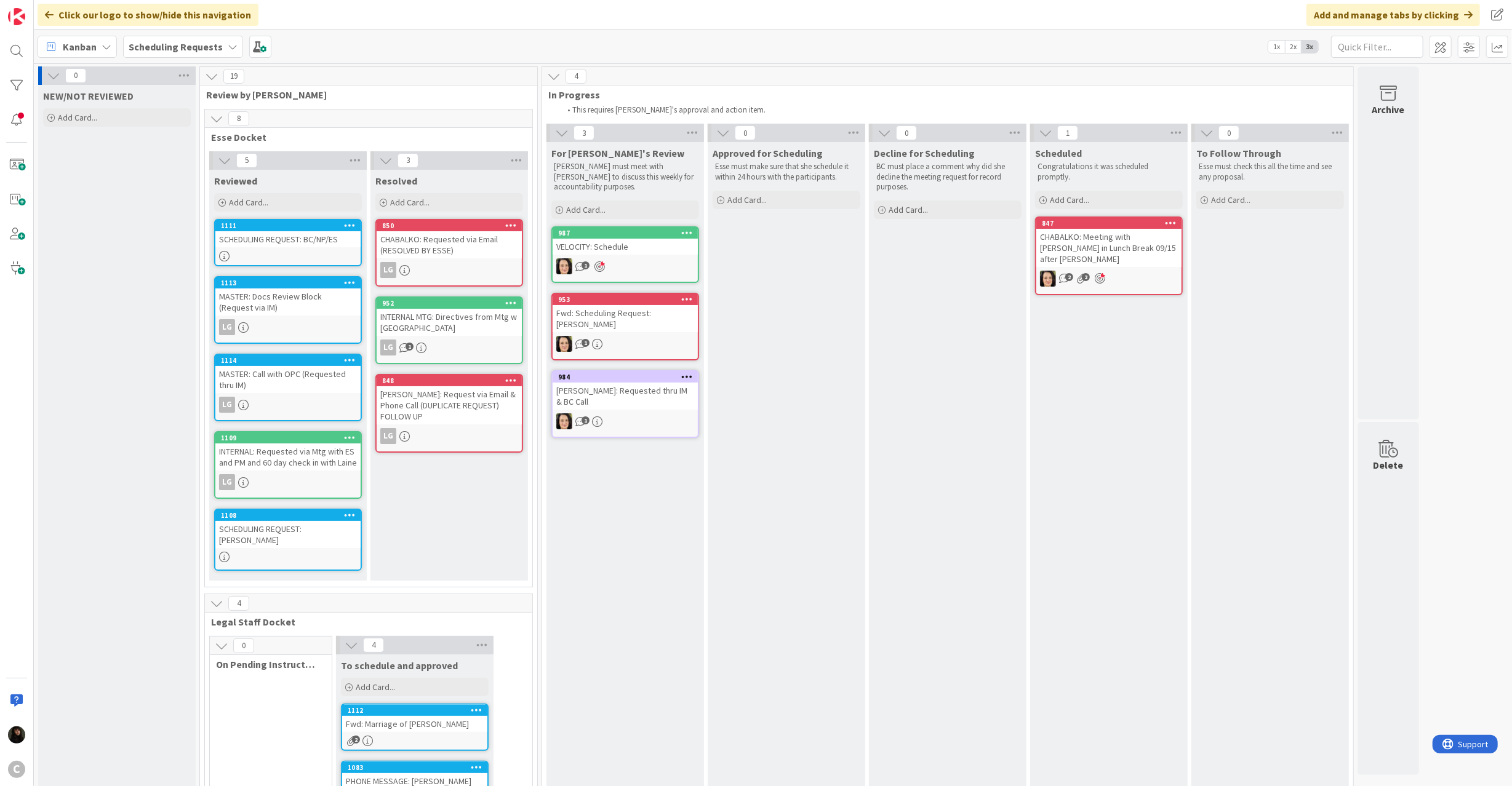
click at [291, 250] on div "1111 SCHEDULING REQUEST: BC/NP/ES" at bounding box center [288, 243] width 148 height 47
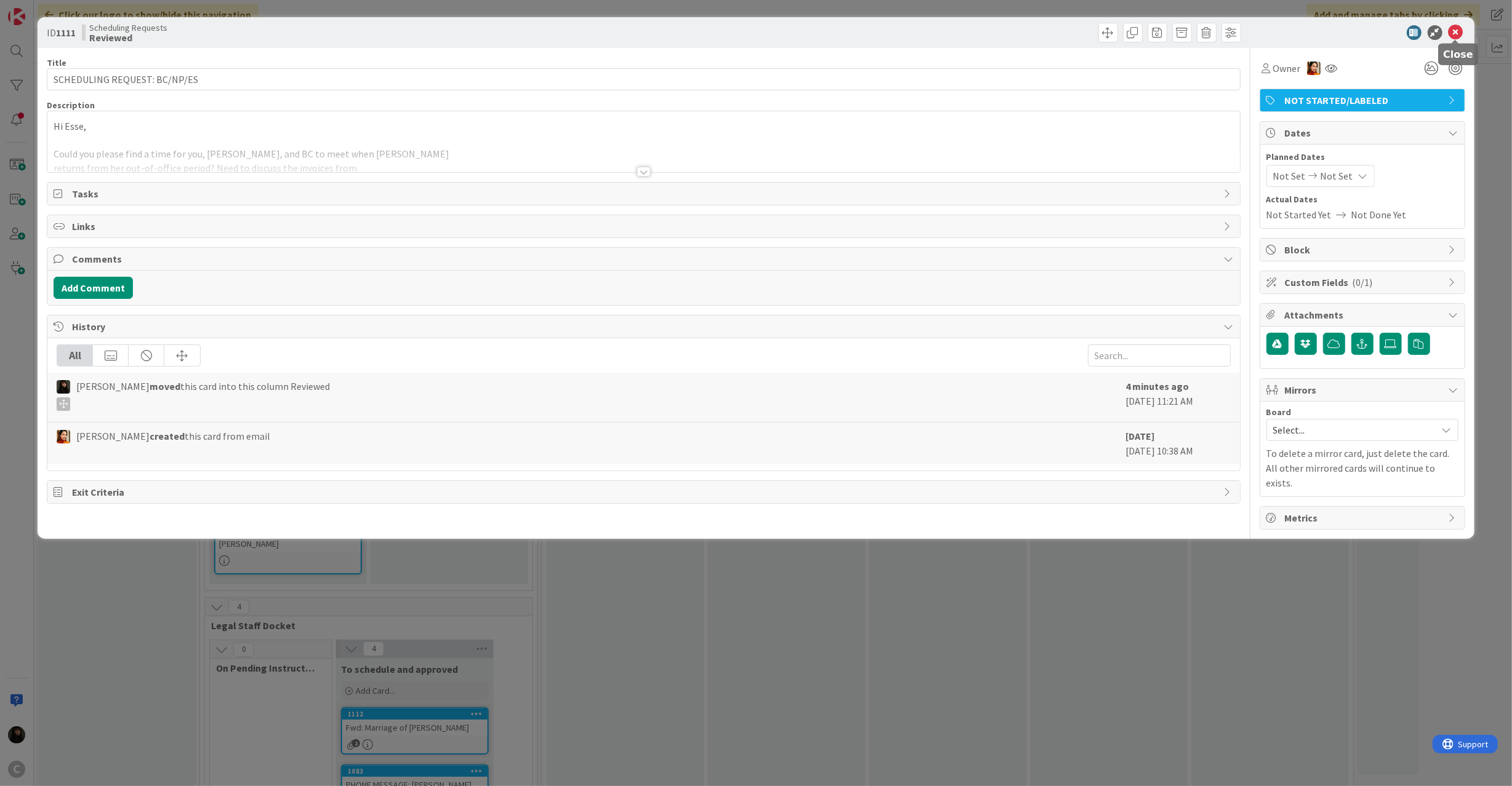
click at [1462, 28] on icon at bounding box center [1455, 32] width 14 height 14
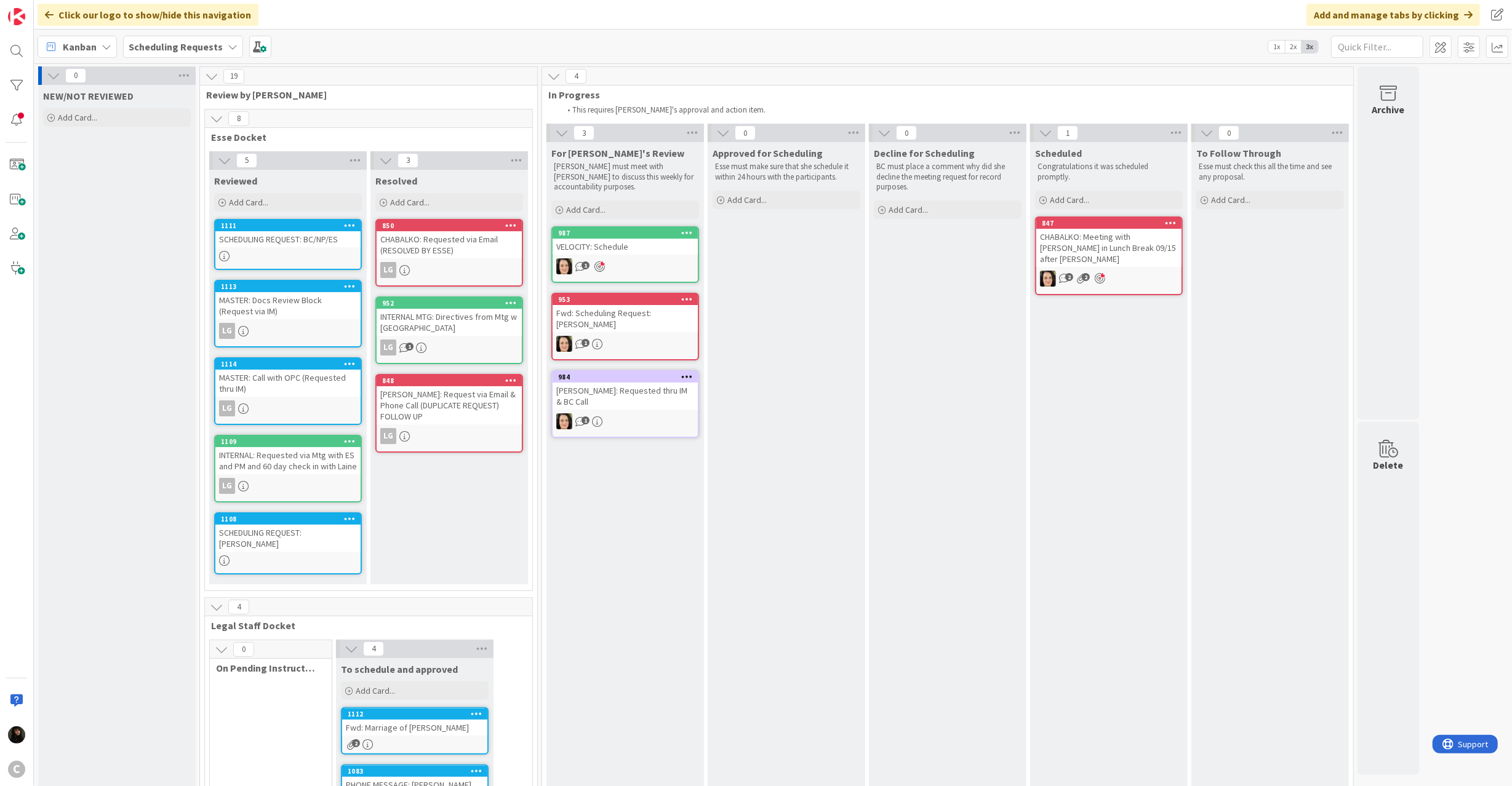
click at [307, 333] on div "LG" at bounding box center [288, 331] width 145 height 16
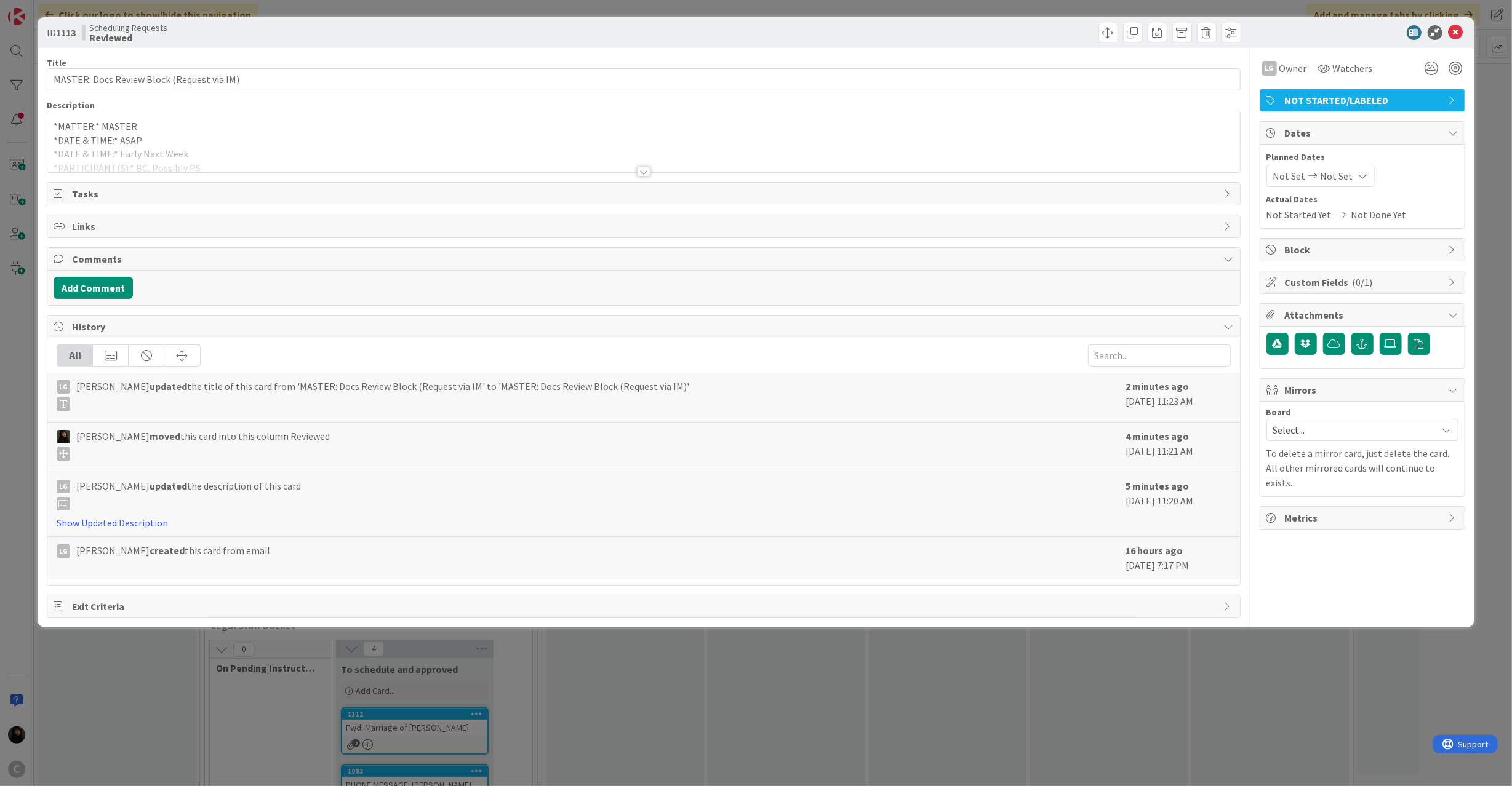
click at [246, 137] on div "*MATTER:* MASTER *DATE & TIME:* ASAP *DATE & TIME:* Early Next Week *PARTICIPAN…" at bounding box center [643, 142] width 1192 height 61
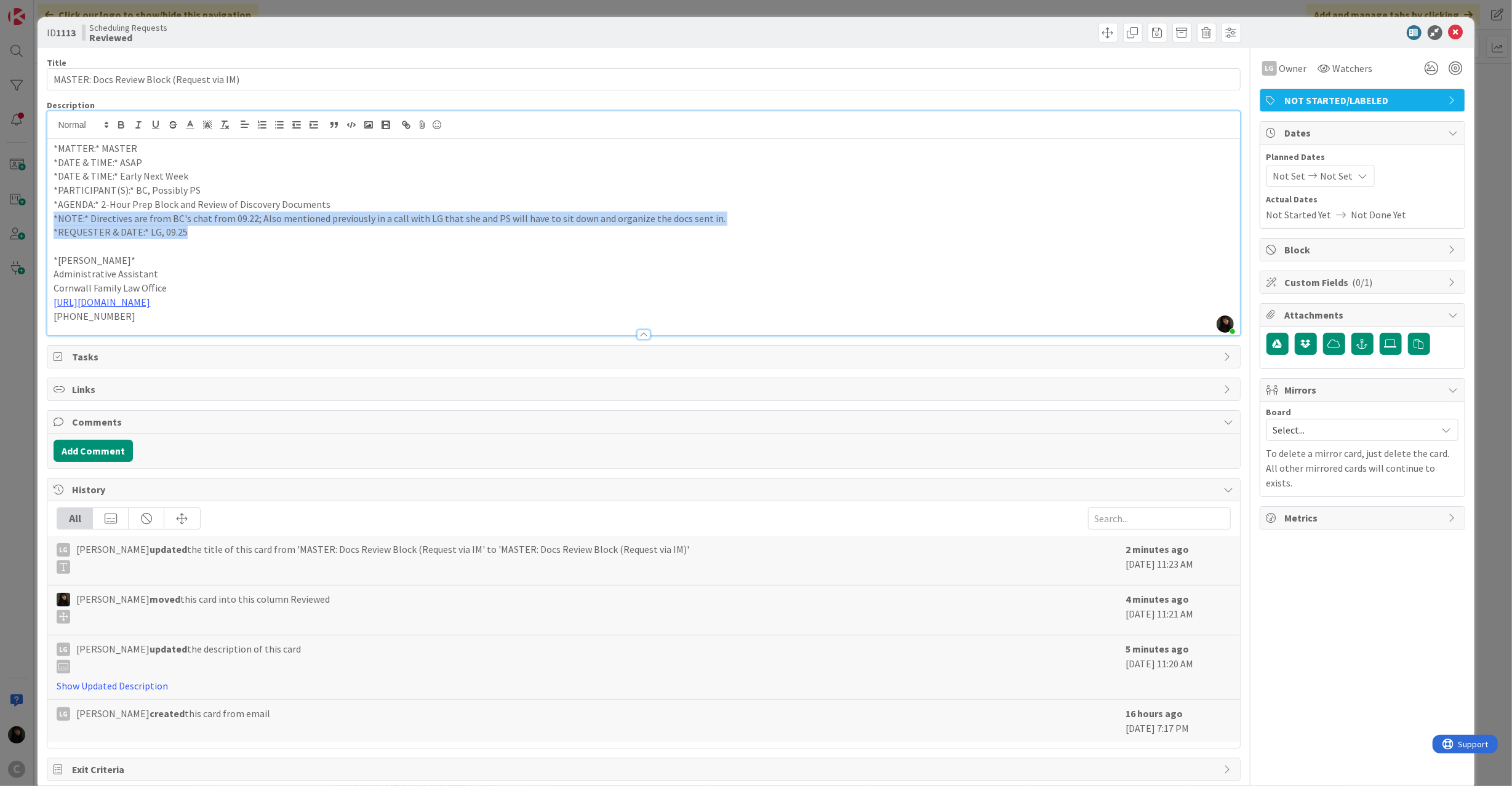
drag, startPoint x: 216, startPoint y: 228, endPoint x: 55, endPoint y: 222, distance: 161.1
click at [55, 222] on div "*MATTER:* MASTER *DATE & TIME:* ASAP *DATE & TIME:* Early Next Week *PARTICIPAN…" at bounding box center [643, 237] width 1192 height 196
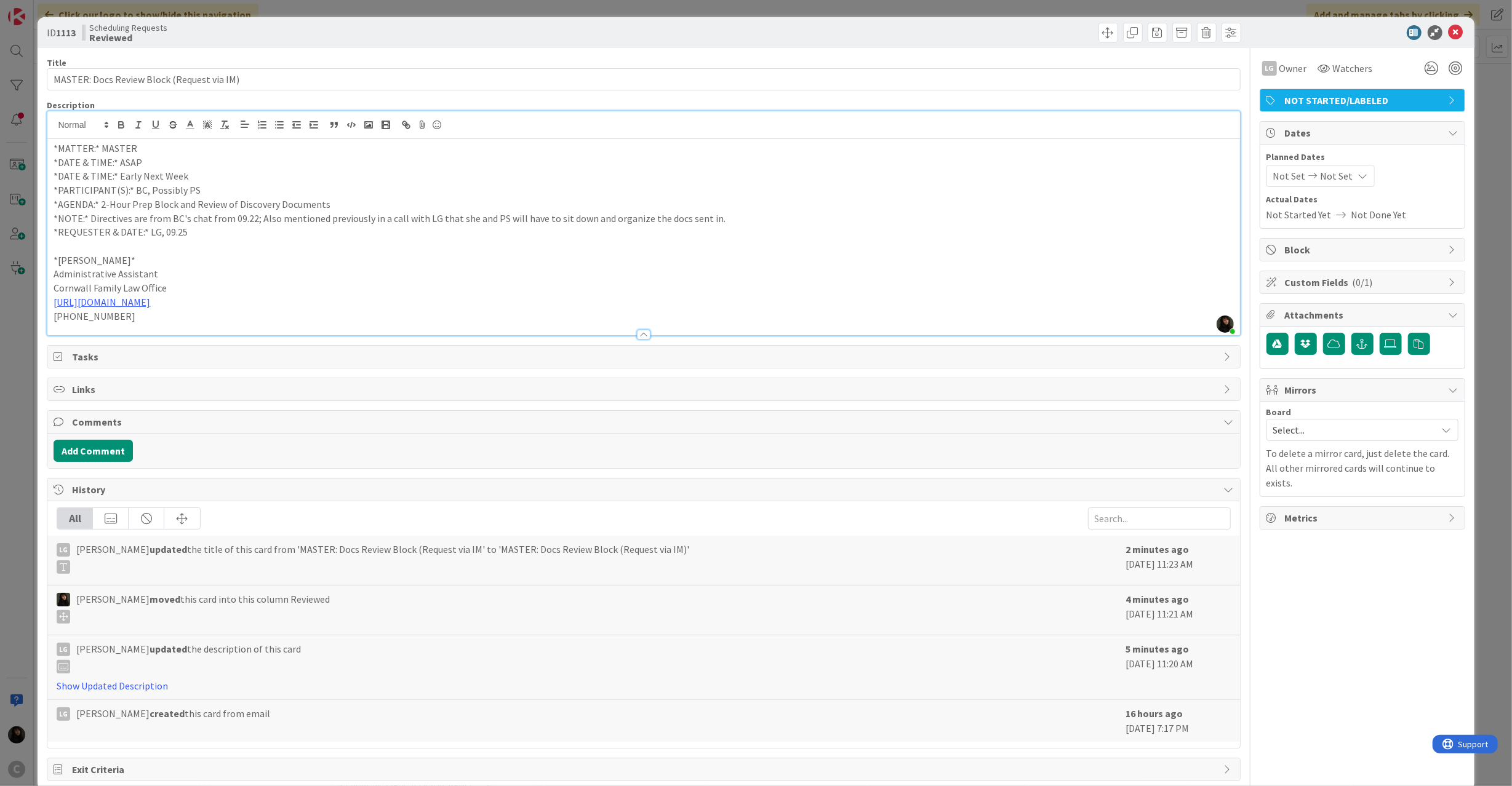
click at [339, 247] on p at bounding box center [644, 246] width 1180 height 14
click at [323, 237] on p "*REQUESTER & DATE:* LG, 09.25" at bounding box center [644, 232] width 1180 height 14
click at [1298, 104] on span "NOT STARTED/LABELED" at bounding box center [1364, 99] width 158 height 14
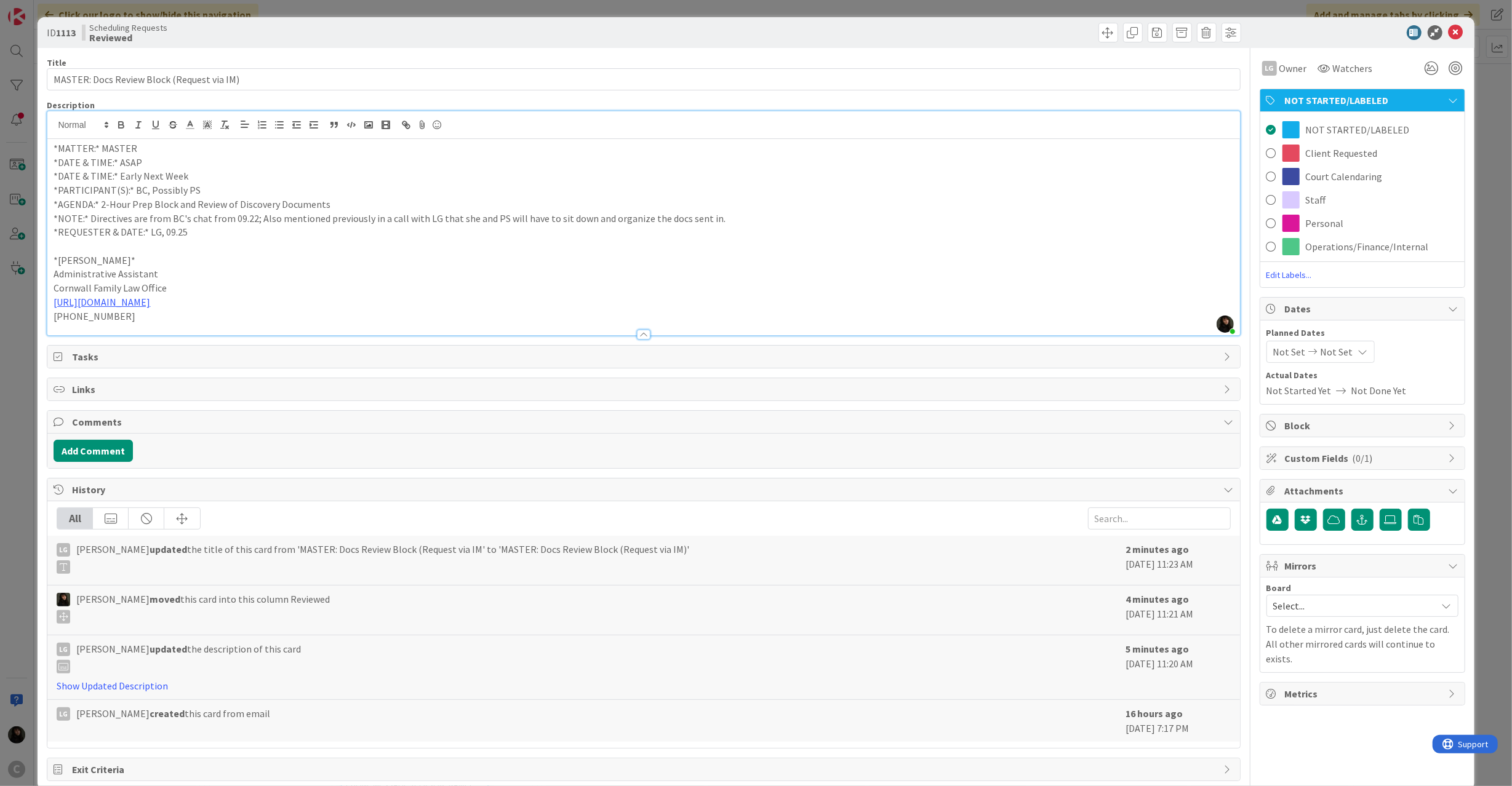
click at [1313, 151] on span "Client Requested" at bounding box center [1341, 152] width 72 height 14
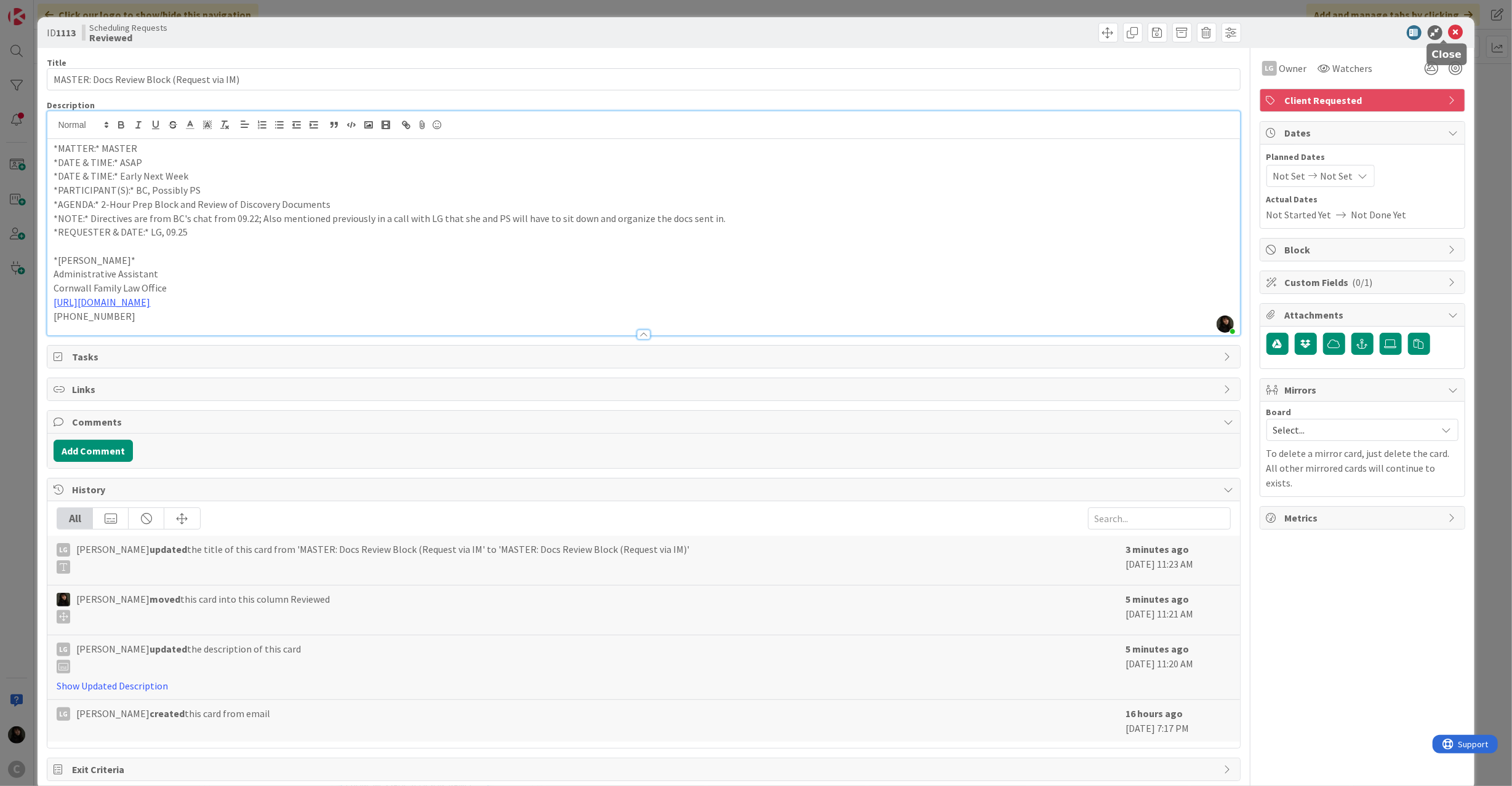
click at [1448, 27] on icon at bounding box center [1455, 32] width 14 height 14
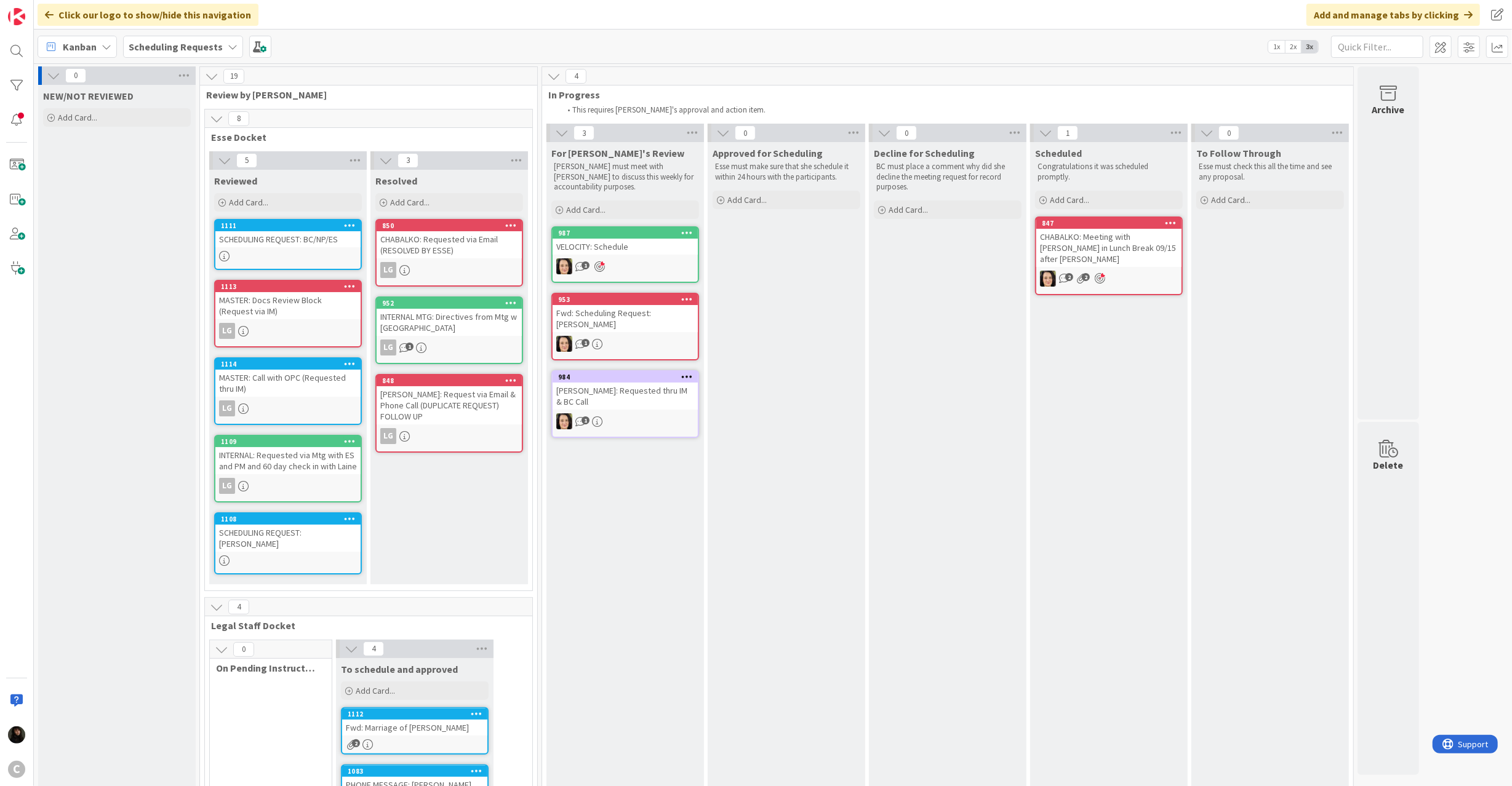
click at [298, 261] on div at bounding box center [288, 256] width 145 height 11
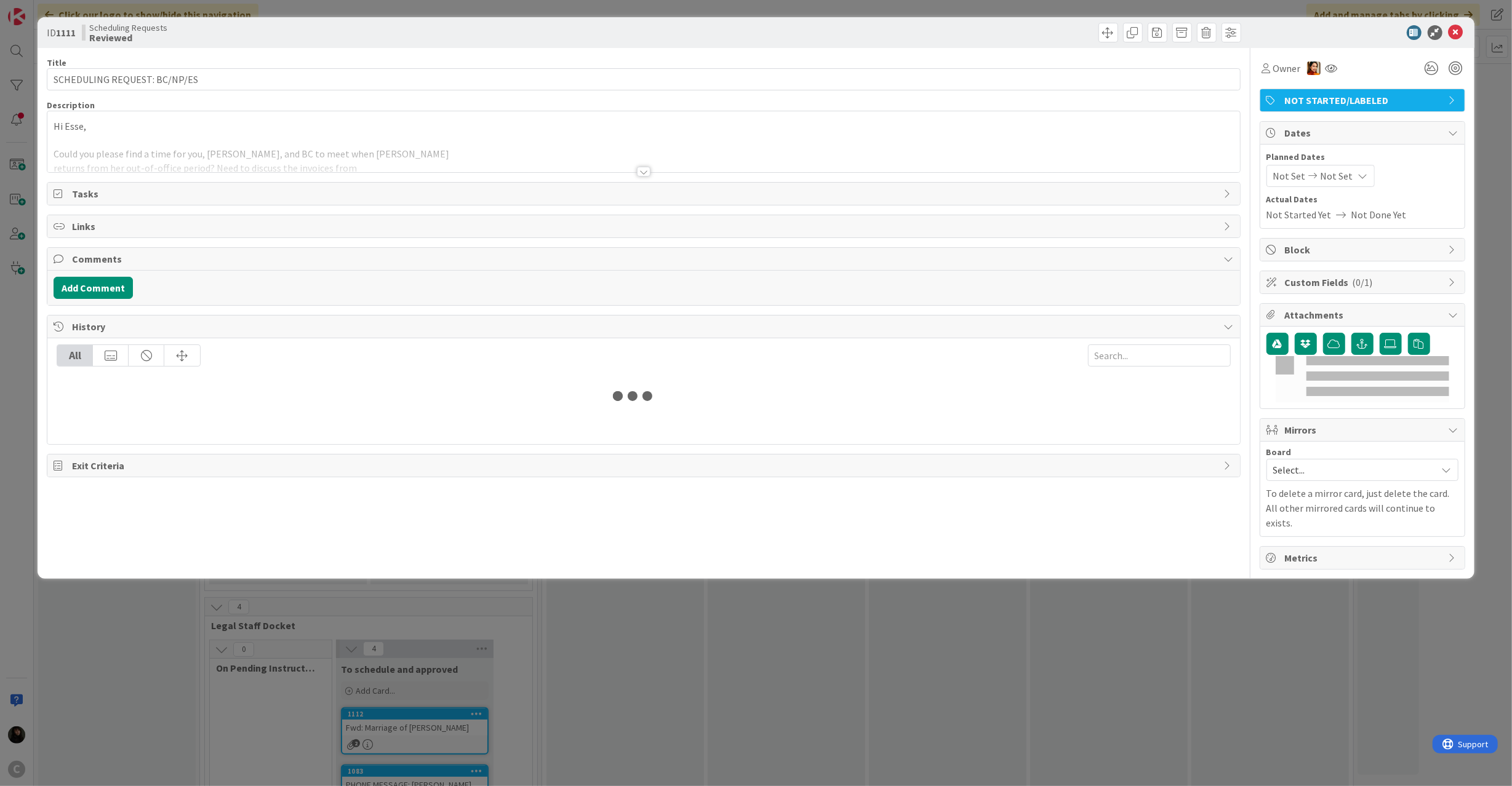
click at [1334, 96] on span "NOT STARTED/LABELED" at bounding box center [1364, 99] width 158 height 14
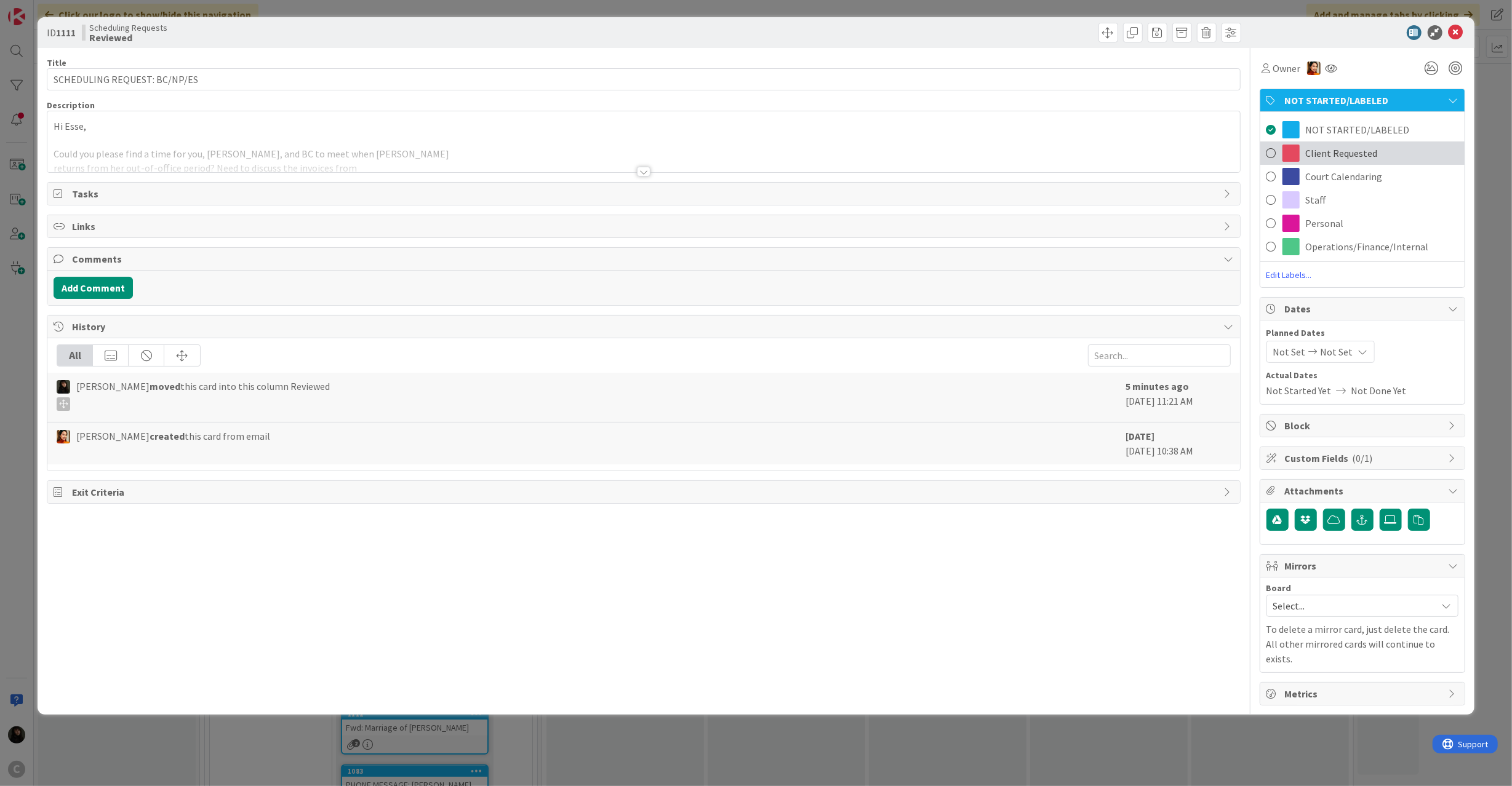
click at [1310, 151] on span "Client Requested" at bounding box center [1341, 152] width 72 height 14
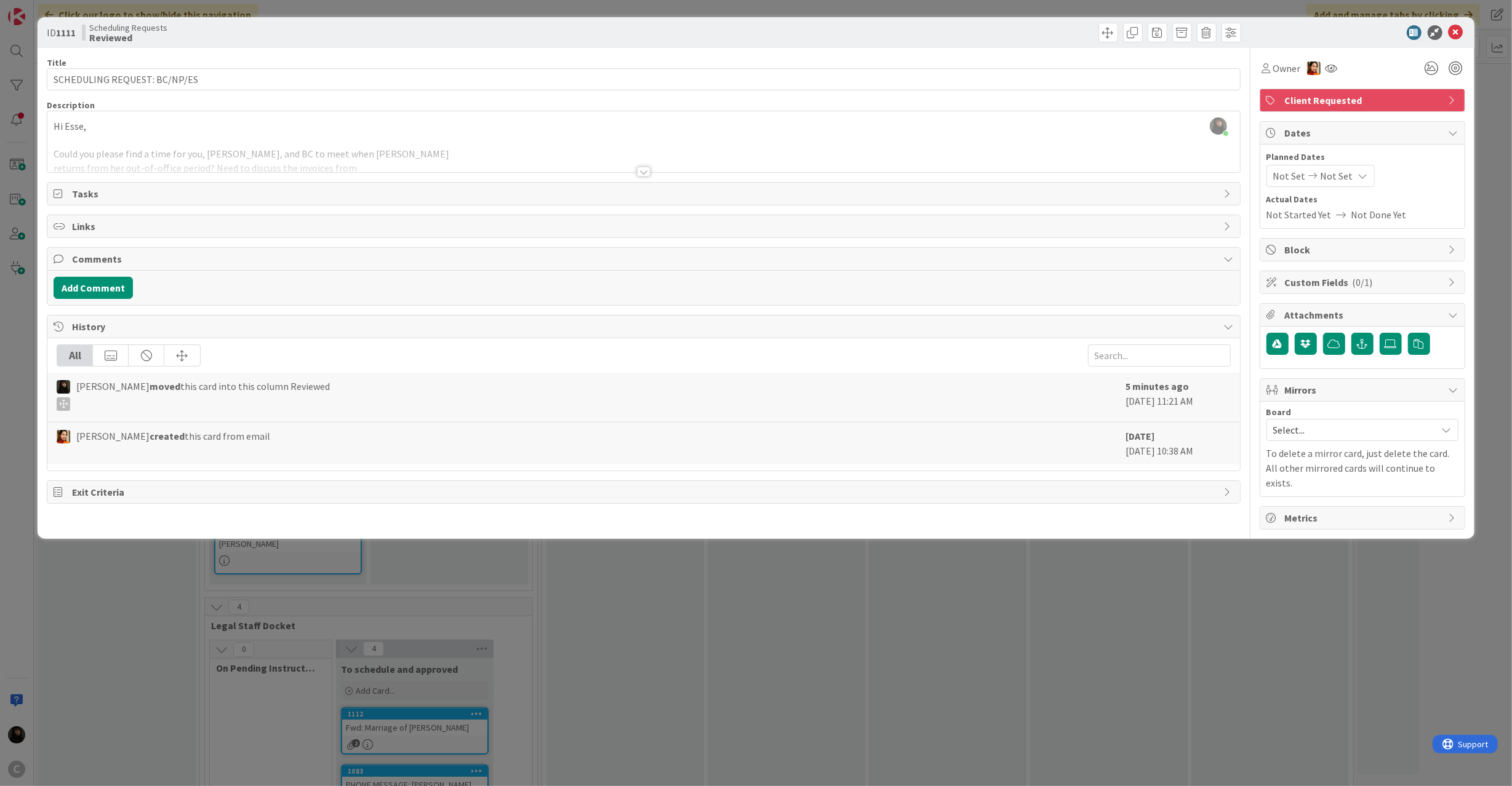
click at [1463, 40] on div "ID 1111 Scheduling Requests Reviewed" at bounding box center [755, 33] width 1436 height 31
click at [1457, 31] on icon at bounding box center [1455, 32] width 14 height 14
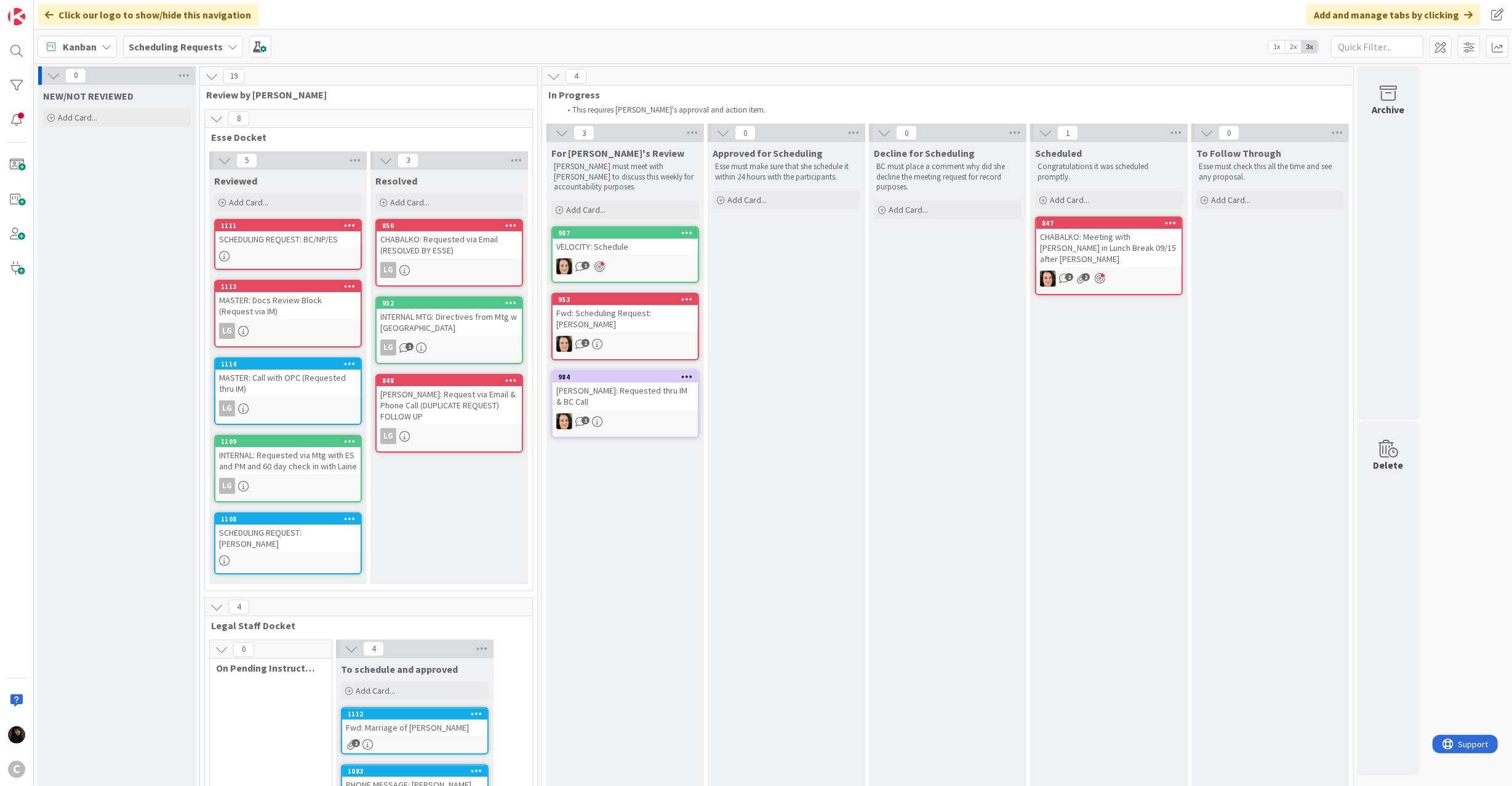
click at [276, 256] on div at bounding box center [288, 256] width 145 height 11
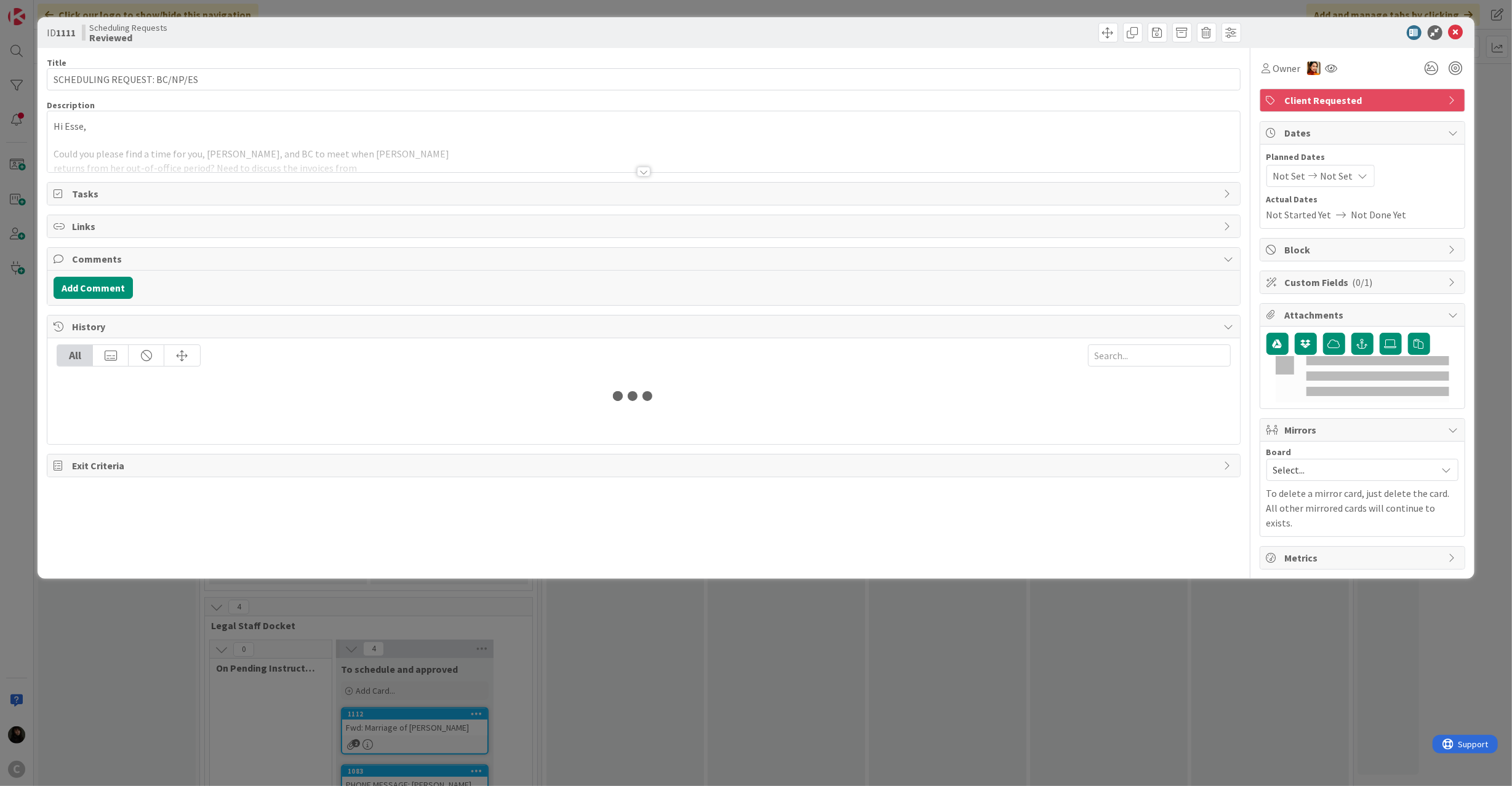
click at [1339, 93] on span "Client Requested" at bounding box center [1364, 99] width 158 height 14
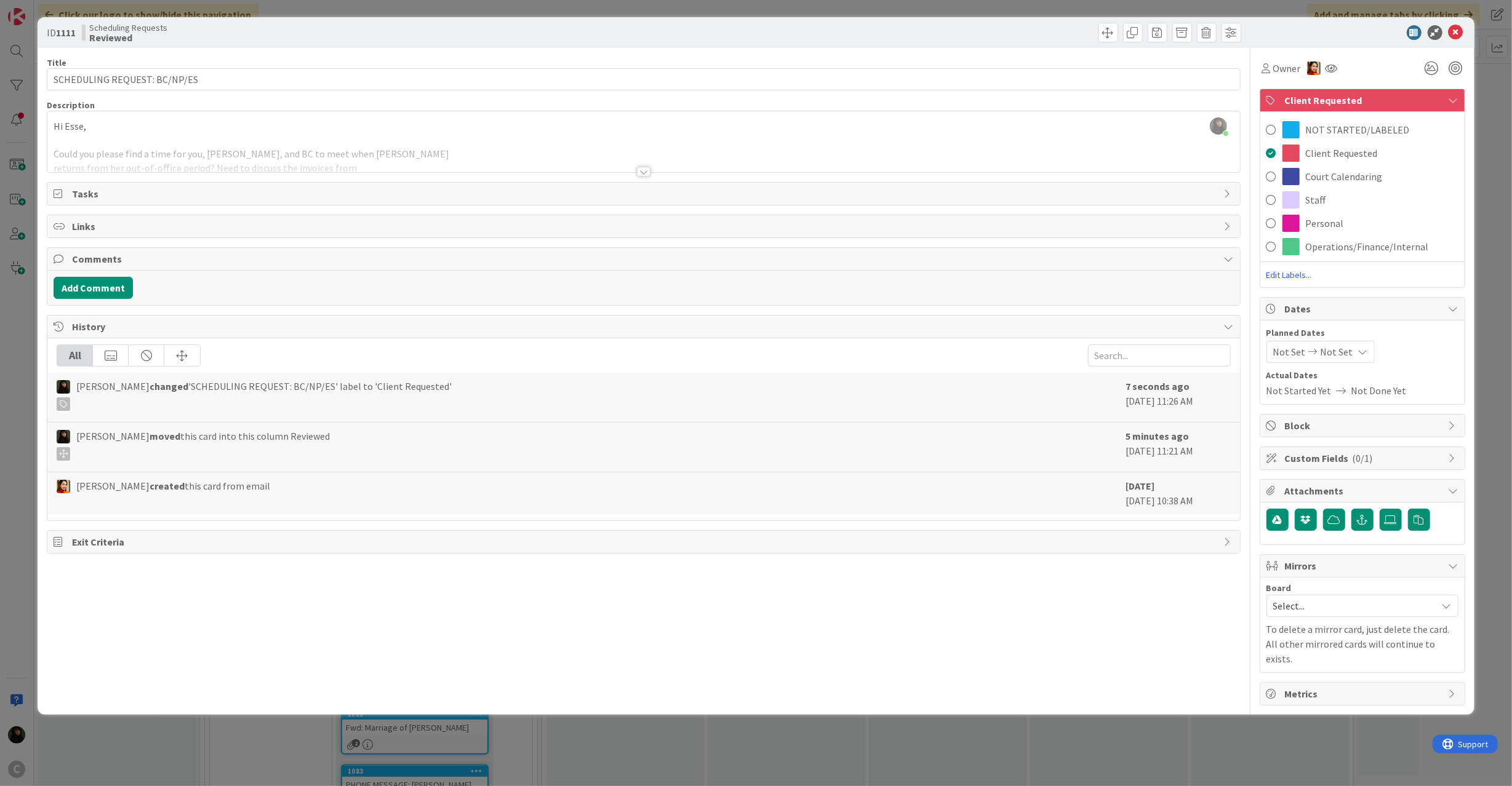
click at [1258, 240] on div "Title 28 / 128 SCHEDULING REQUEST: BC/NP/ES Description [PERSON_NAME] just join…" at bounding box center [756, 376] width 1418 height 658
click at [1284, 242] on span at bounding box center [1290, 247] width 17 height 17
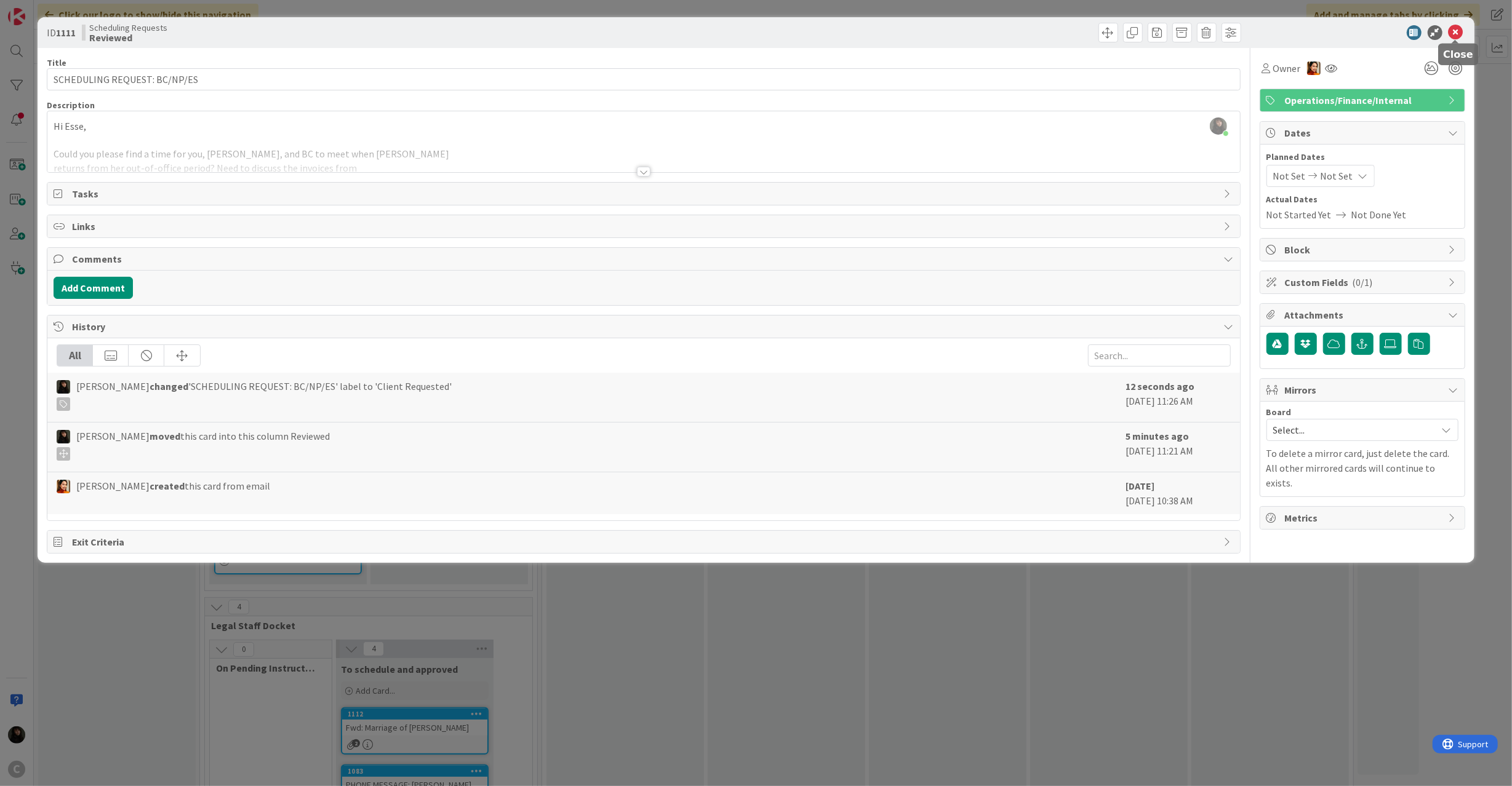
click at [1454, 26] on icon at bounding box center [1455, 32] width 14 height 14
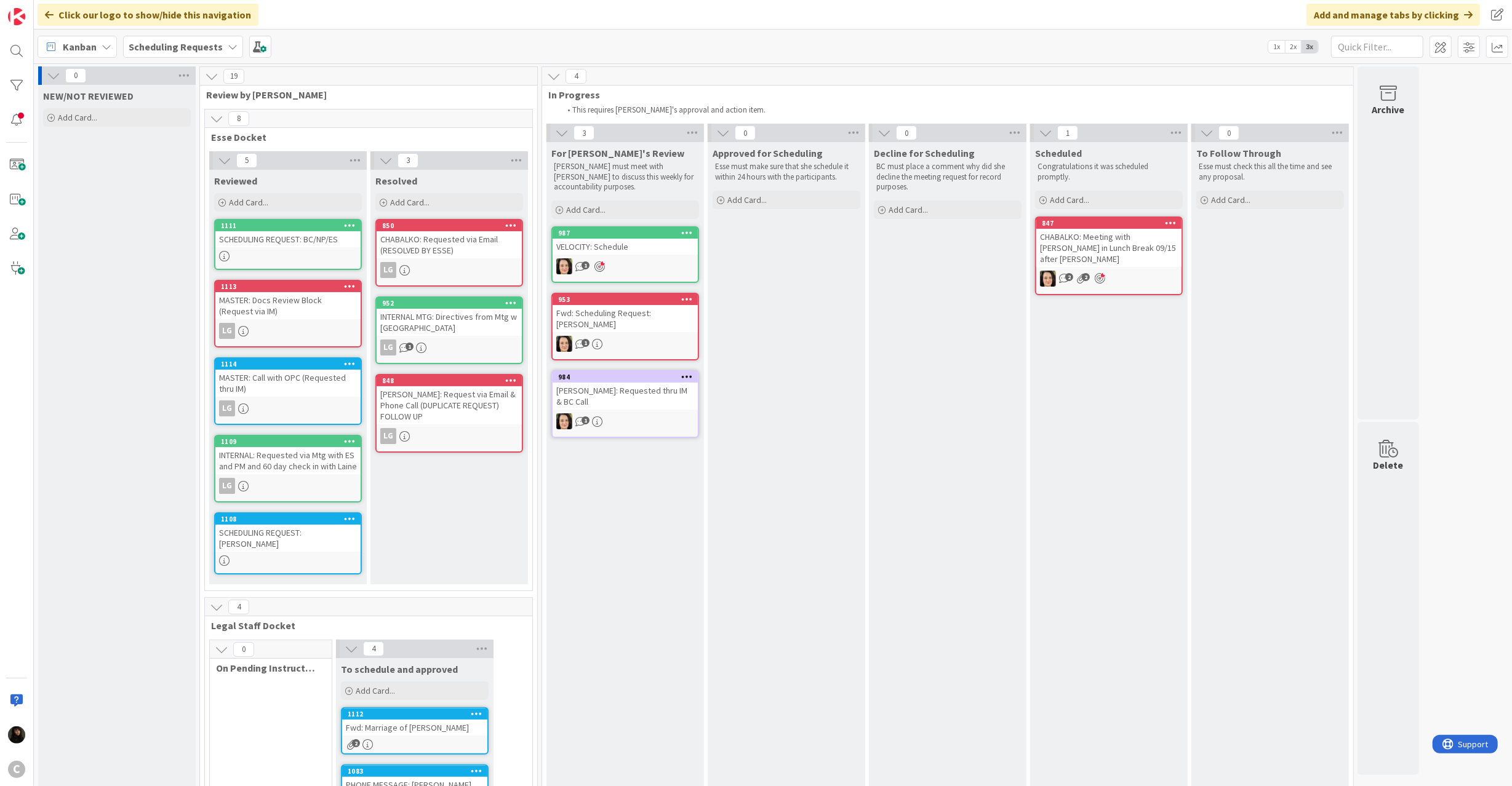
click at [310, 385] on div "MASTER: Call with OPC (Requested thru IM)" at bounding box center [288, 383] width 145 height 27
